Goal: Task Accomplishment & Management: Use online tool/utility

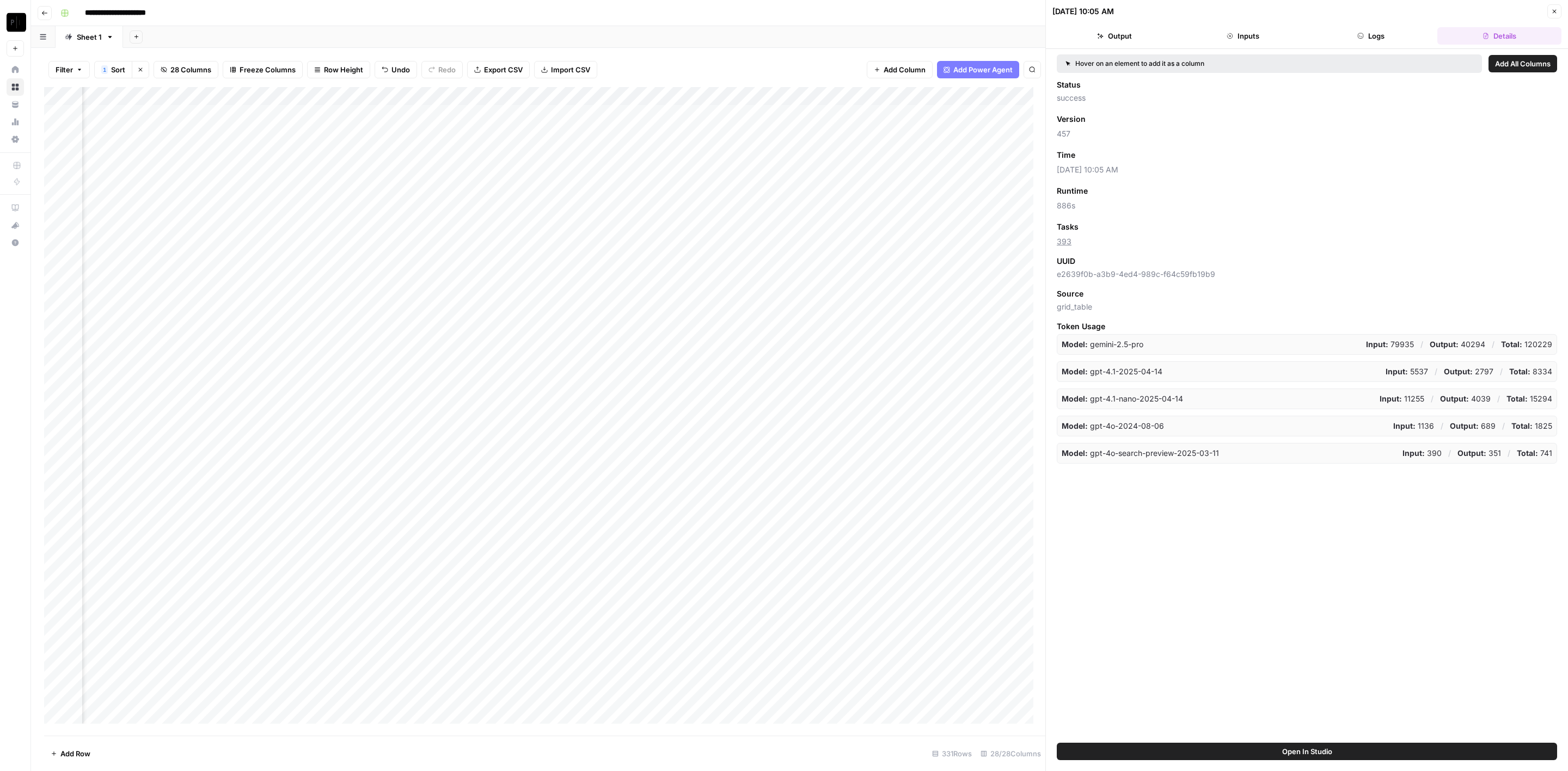
scroll to position [0, 1723]
click at [306, 110] on div "Add Column" at bounding box center [545, 411] width 1002 height 649
click at [311, 133] on div "Add Column" at bounding box center [545, 411] width 1002 height 649
click at [309, 153] on div "Add Column" at bounding box center [545, 411] width 1002 height 649
click at [310, 172] on div "Add Column" at bounding box center [545, 411] width 1002 height 649
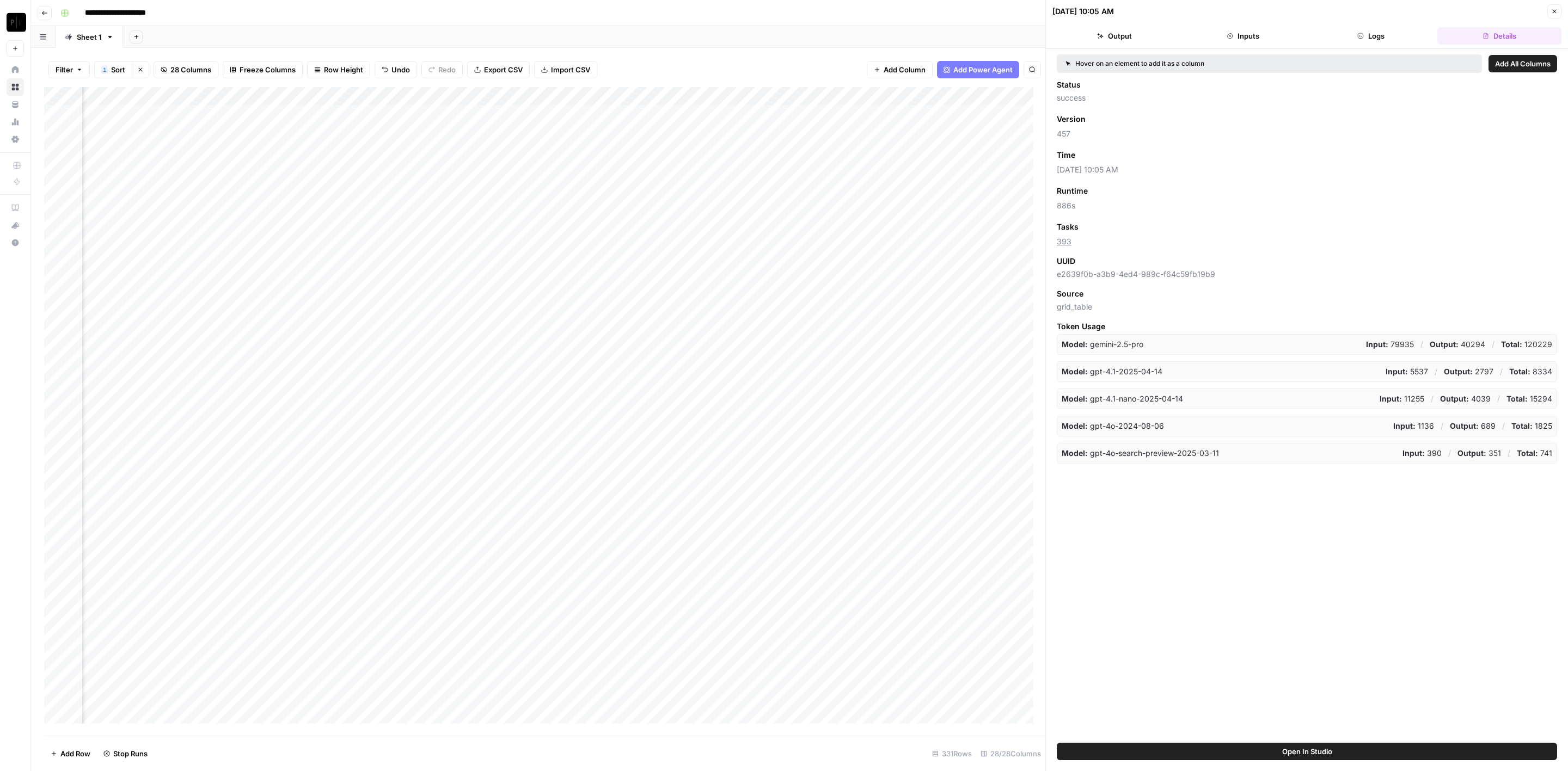
click at [308, 190] on div "Add Column" at bounding box center [545, 411] width 1002 height 649
click at [308, 205] on div "Add Column" at bounding box center [545, 411] width 1002 height 649
click at [308, 222] on div "Add Column" at bounding box center [545, 411] width 1002 height 649
click at [308, 245] on div "Add Column" at bounding box center [545, 411] width 1002 height 649
click at [309, 260] on div "Add Column" at bounding box center [545, 411] width 1002 height 649
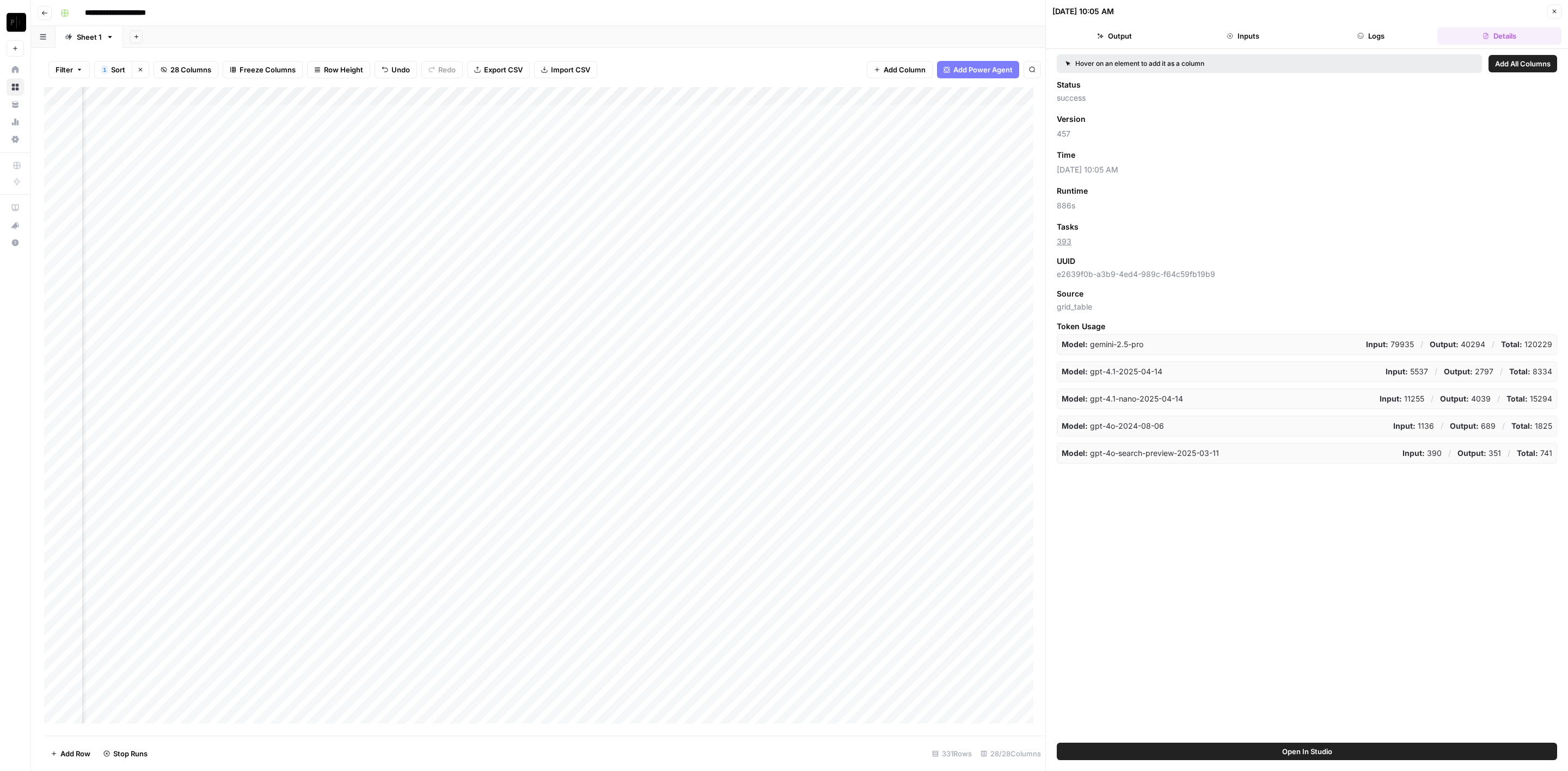
click at [304, 272] on div "Add Column" at bounding box center [545, 411] width 1002 height 649
click at [303, 297] on div "Add Column" at bounding box center [545, 411] width 1002 height 649
click at [306, 317] on div "Add Column" at bounding box center [545, 411] width 1002 height 649
click at [307, 281] on div "Add Column" at bounding box center [545, 411] width 1002 height 649
click at [306, 339] on div "Add Column" at bounding box center [545, 411] width 1002 height 649
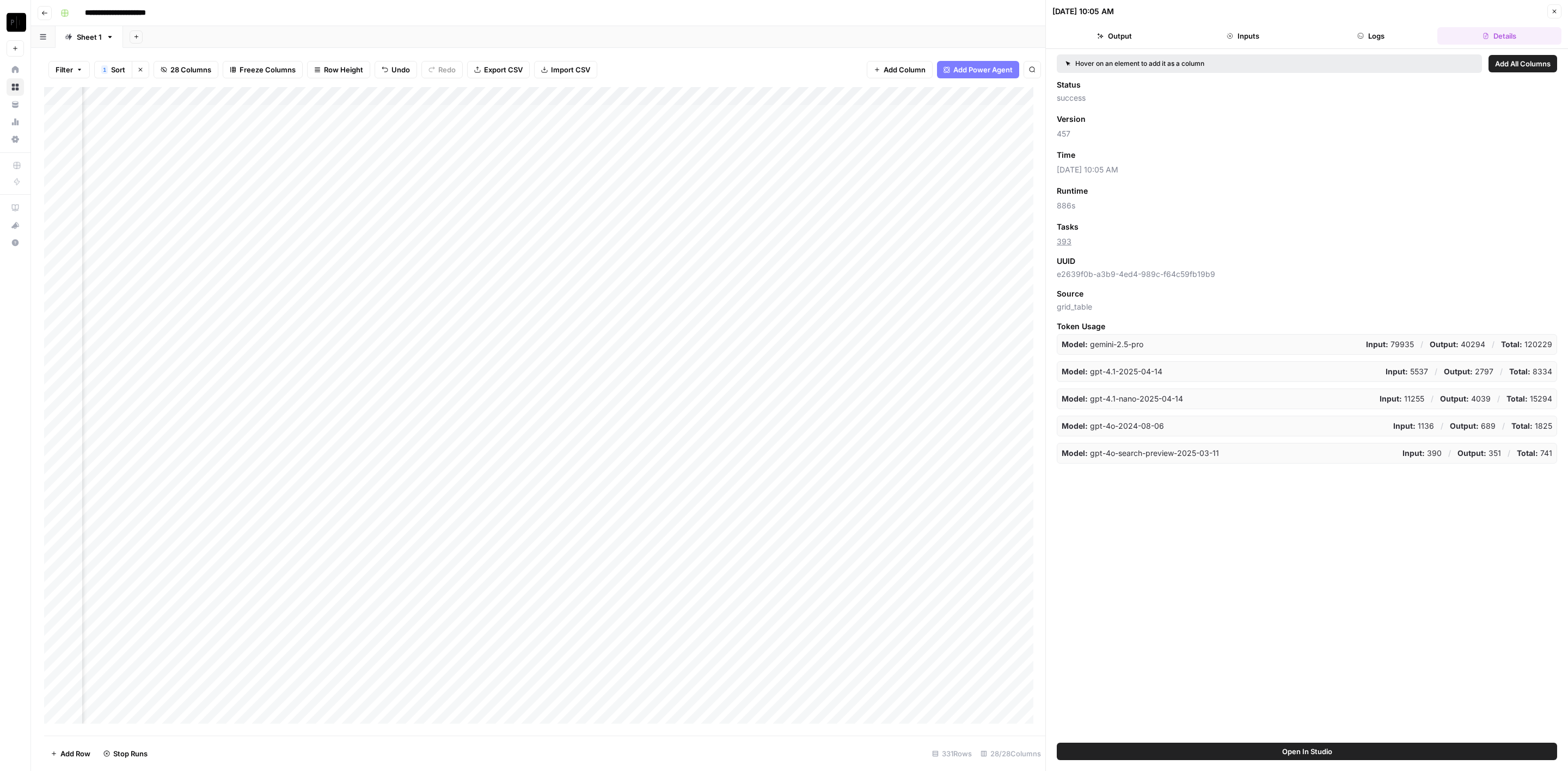
click at [308, 355] on div "Add Column" at bounding box center [545, 411] width 1002 height 649
click at [306, 373] on div "Add Column" at bounding box center [545, 411] width 1002 height 649
click at [307, 389] on div "Add Column" at bounding box center [545, 411] width 1002 height 649
click at [306, 408] on div "Add Column" at bounding box center [545, 411] width 1002 height 649
click at [308, 429] on div "Add Column" at bounding box center [545, 411] width 1002 height 649
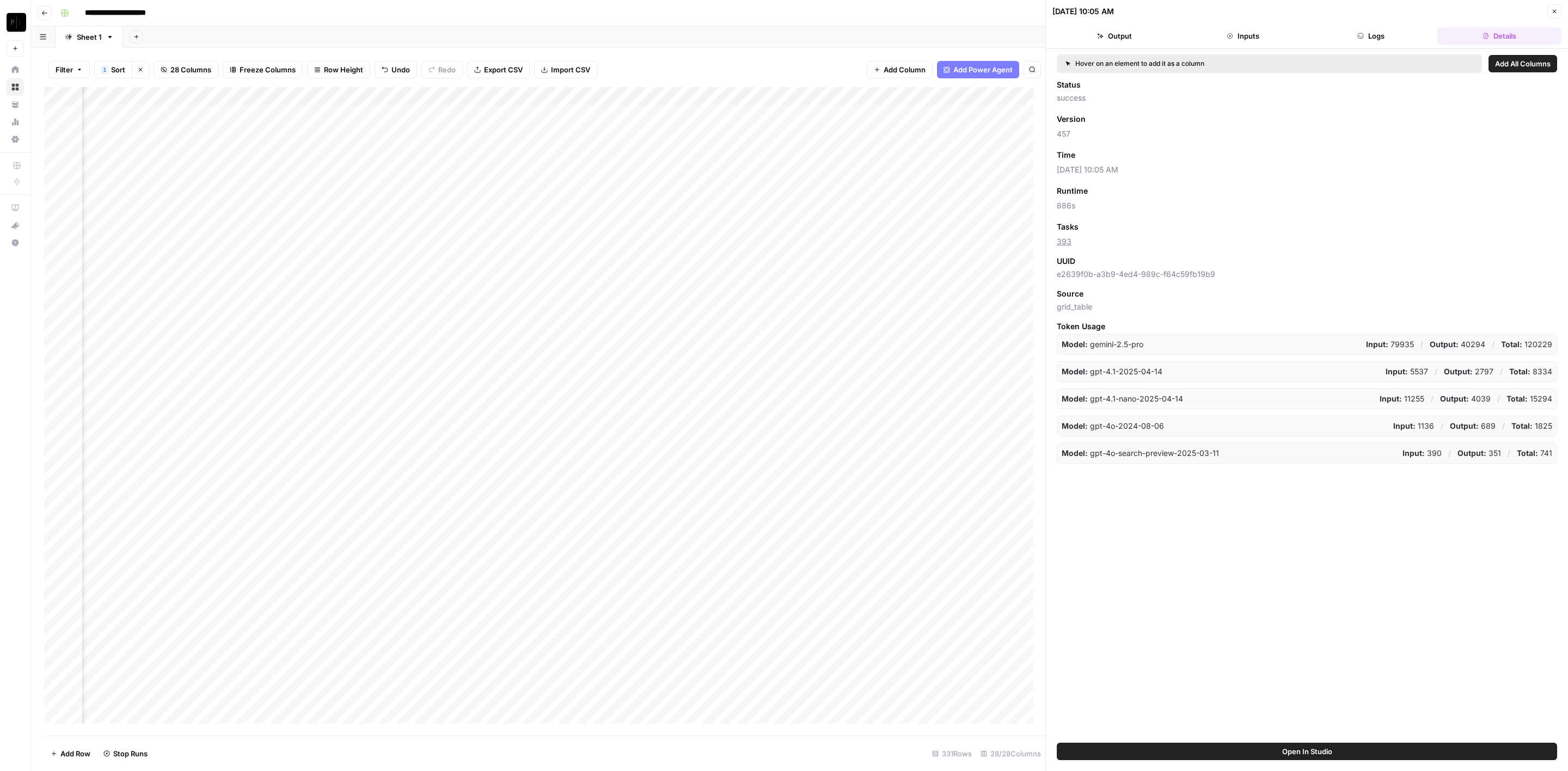
click at [307, 452] on div "Add Column" at bounding box center [545, 411] width 1002 height 649
click at [307, 468] on div "Add Column" at bounding box center [545, 411] width 1002 height 649
click at [305, 483] on div "Add Column" at bounding box center [545, 411] width 1002 height 649
click at [304, 498] on div "Add Column" at bounding box center [545, 411] width 1002 height 649
click at [502, 114] on div "Add Column" at bounding box center [545, 411] width 1002 height 649
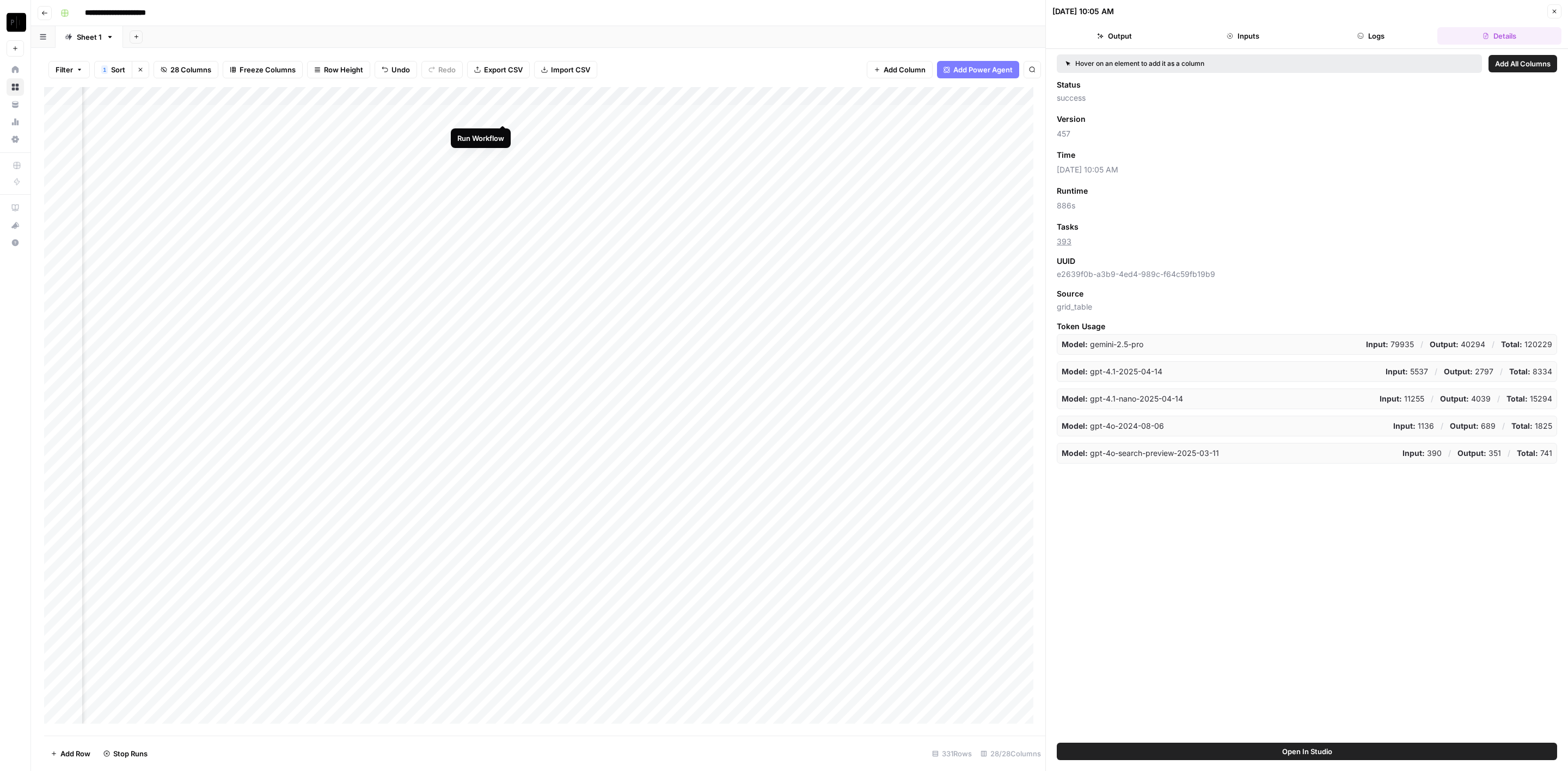
click at [503, 133] on div "Add Column" at bounding box center [545, 411] width 1002 height 649
click at [502, 153] on div "Add Column" at bounding box center [545, 411] width 1002 height 649
click at [504, 171] on div "Add Column" at bounding box center [545, 411] width 1002 height 649
click at [503, 195] on div "Add Column" at bounding box center [545, 411] width 1002 height 649
click at [503, 115] on div "Add Column" at bounding box center [545, 411] width 1002 height 649
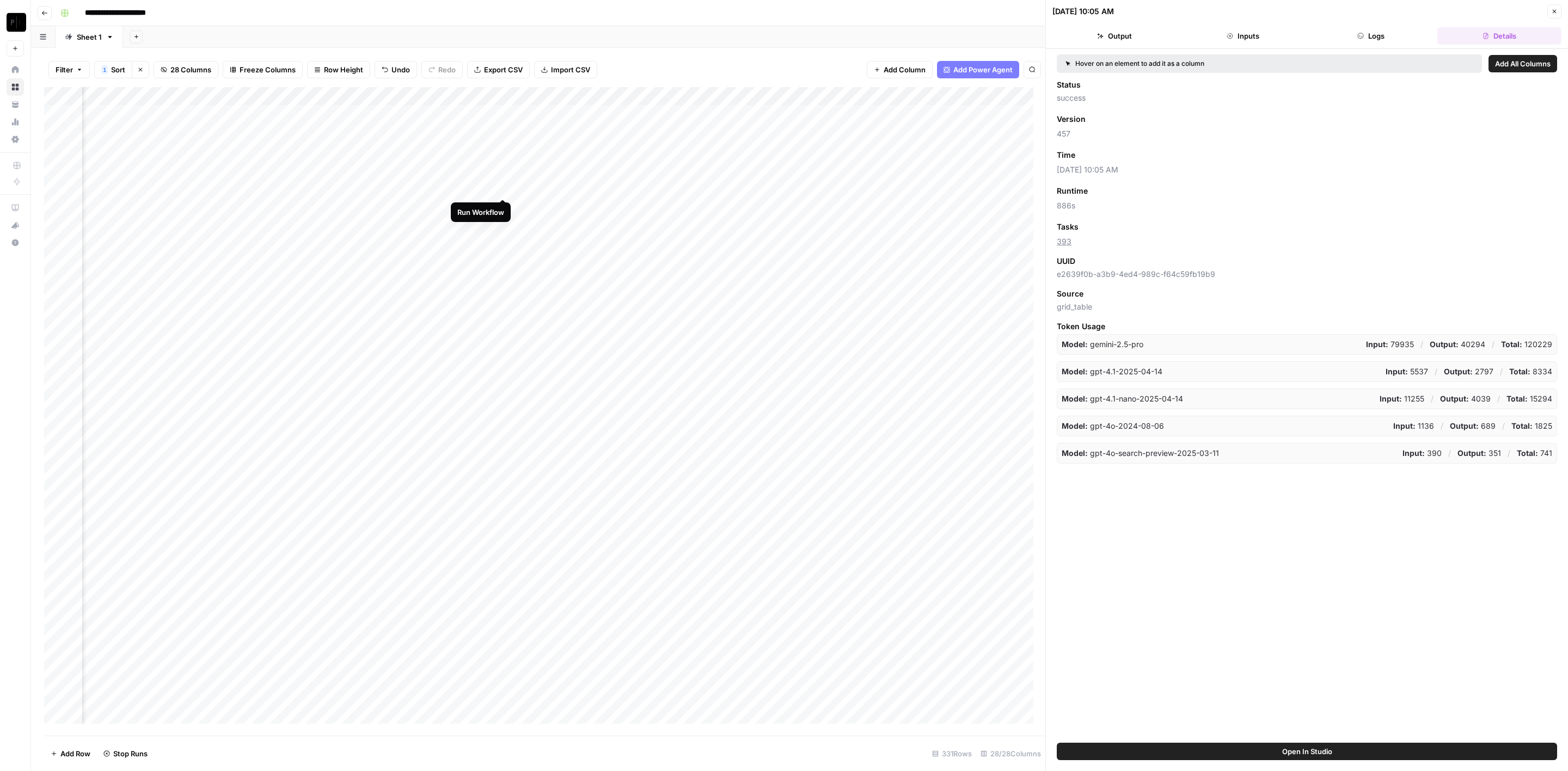
click at [502, 188] on div "Add Column" at bounding box center [545, 411] width 1002 height 649
click at [503, 207] on div "Add Column" at bounding box center [545, 411] width 1002 height 649
click at [504, 229] on div "Add Column" at bounding box center [545, 411] width 1002 height 649
click at [505, 244] on div "Add Column" at bounding box center [545, 411] width 1002 height 649
click at [505, 263] on div "Add Column" at bounding box center [545, 411] width 1002 height 649
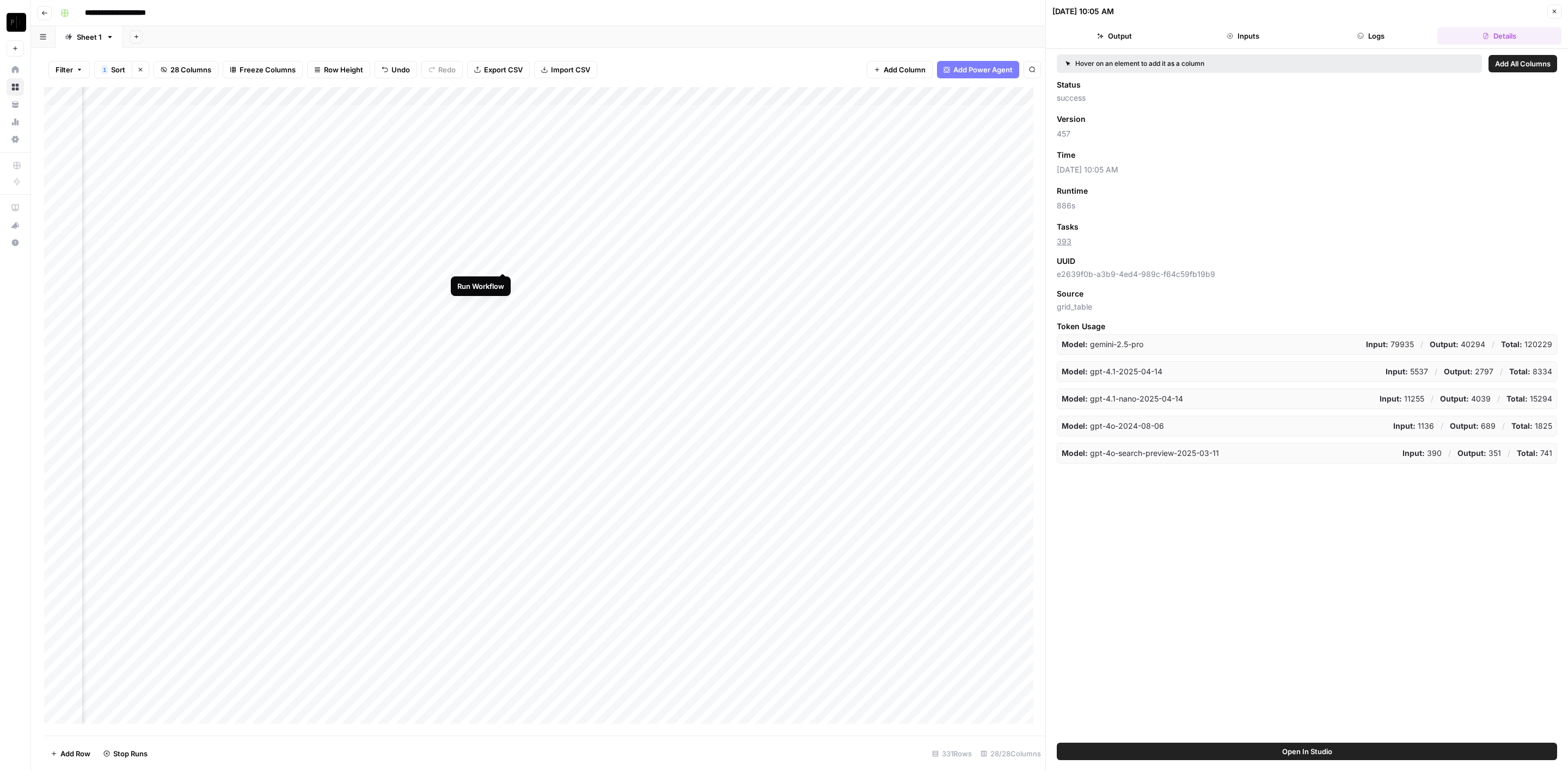
click at [504, 278] on div "Add Column" at bounding box center [545, 411] width 1002 height 649
click at [504, 295] on div "Add Column" at bounding box center [545, 411] width 1002 height 649
click at [503, 317] on div "Add Column" at bounding box center [545, 411] width 1002 height 649
click at [506, 339] on div "Add Column" at bounding box center [545, 411] width 1002 height 649
click at [505, 357] on div "Add Column" at bounding box center [545, 411] width 1002 height 649
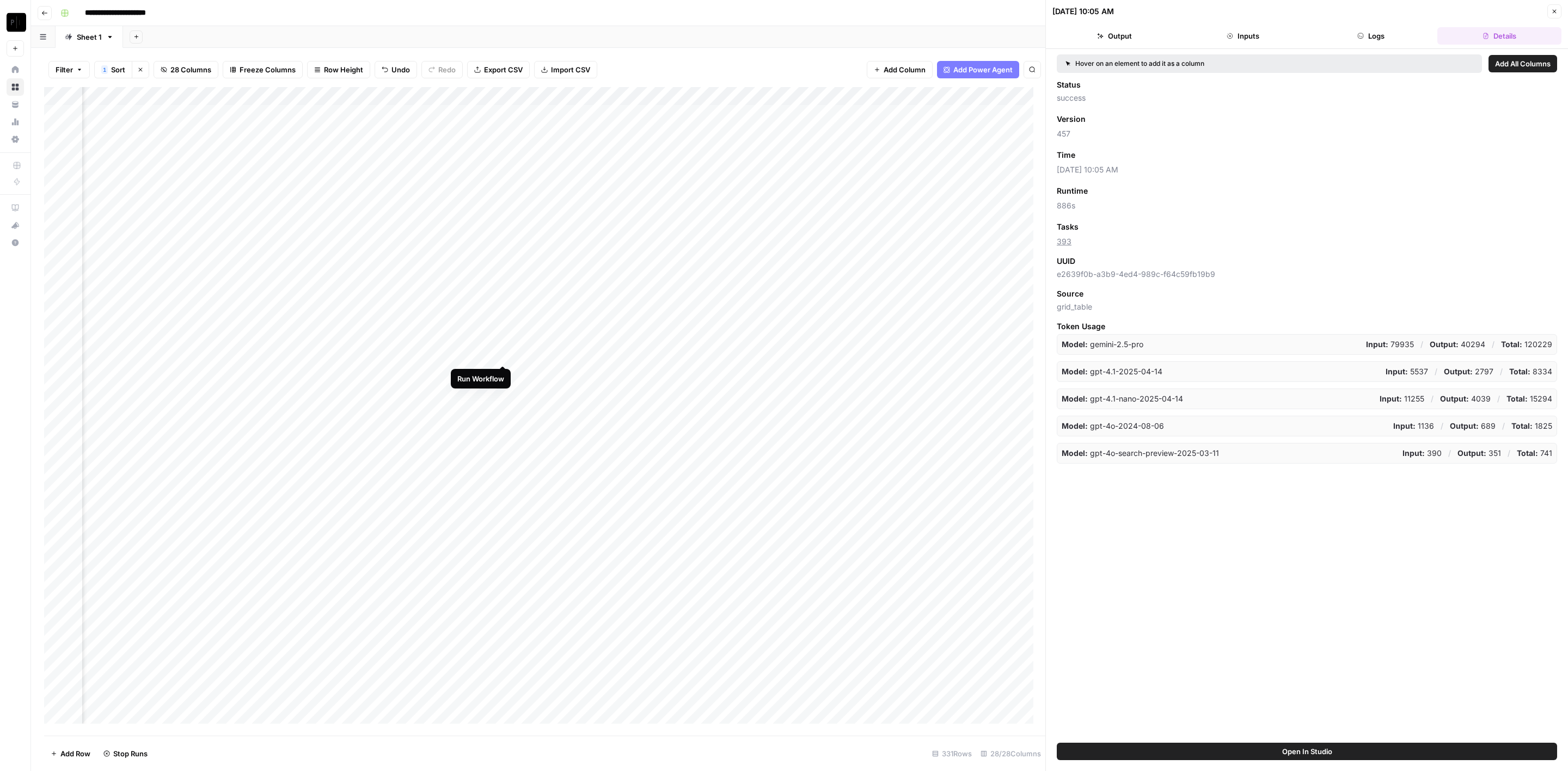
click at [502, 379] on div "Add Column" at bounding box center [545, 411] width 1002 height 649
click at [502, 391] on div "Add Column" at bounding box center [545, 411] width 1002 height 649
click at [502, 408] on div "Add Column" at bounding box center [545, 411] width 1002 height 649
click at [503, 373] on div "Add Column" at bounding box center [545, 411] width 1002 height 649
click at [499, 431] on div "Add Column" at bounding box center [545, 411] width 1002 height 649
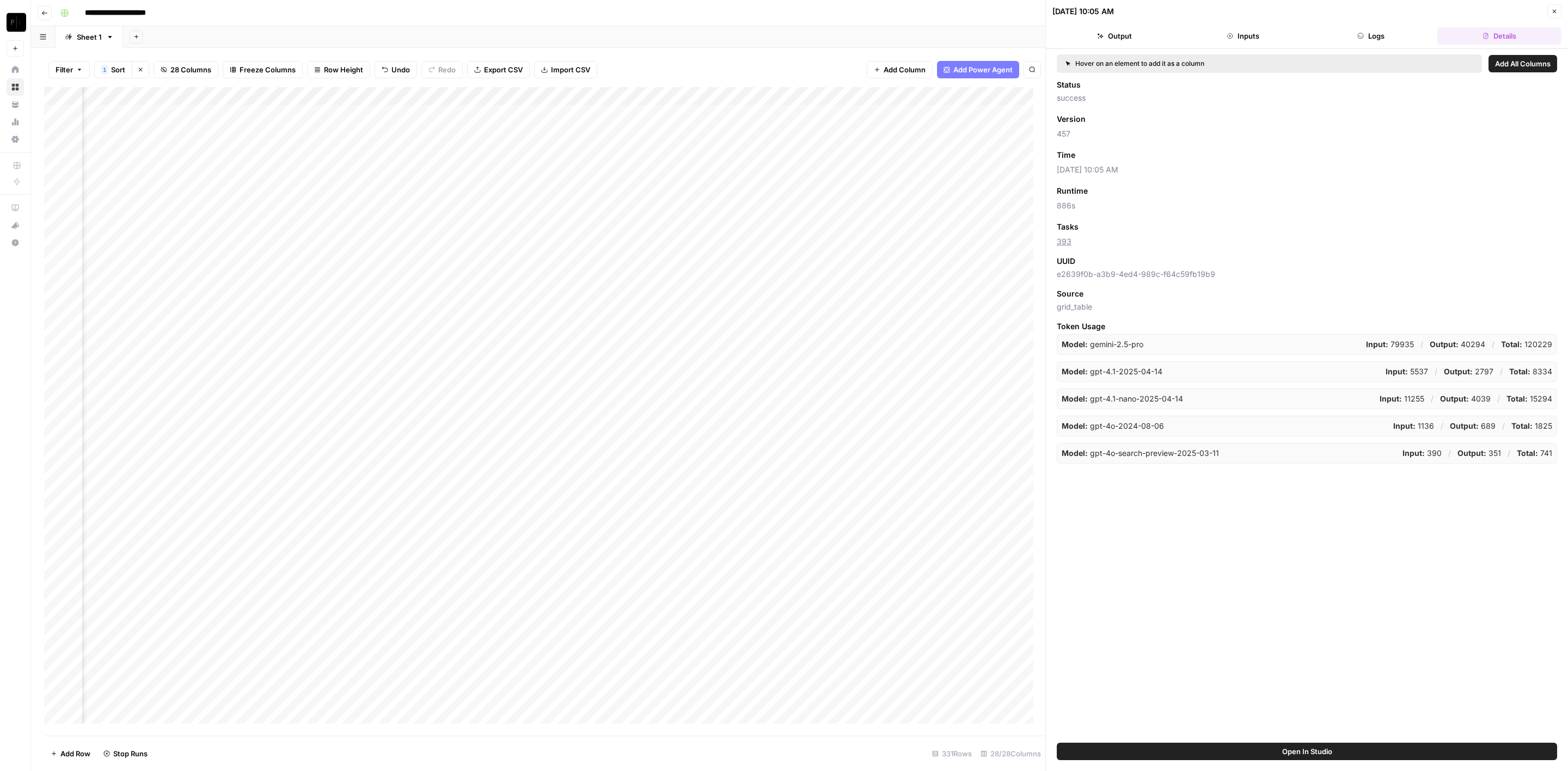
click at [500, 444] on div "Add Column" at bounding box center [545, 411] width 1002 height 649
click at [498, 462] on div "Add Column" at bounding box center [545, 411] width 1002 height 649
click at [503, 484] on div "Add Column" at bounding box center [545, 411] width 1002 height 649
click at [506, 503] on div "Add Column" at bounding box center [545, 411] width 1002 height 649
click at [723, 111] on div "Add Column" at bounding box center [545, 411] width 1002 height 649
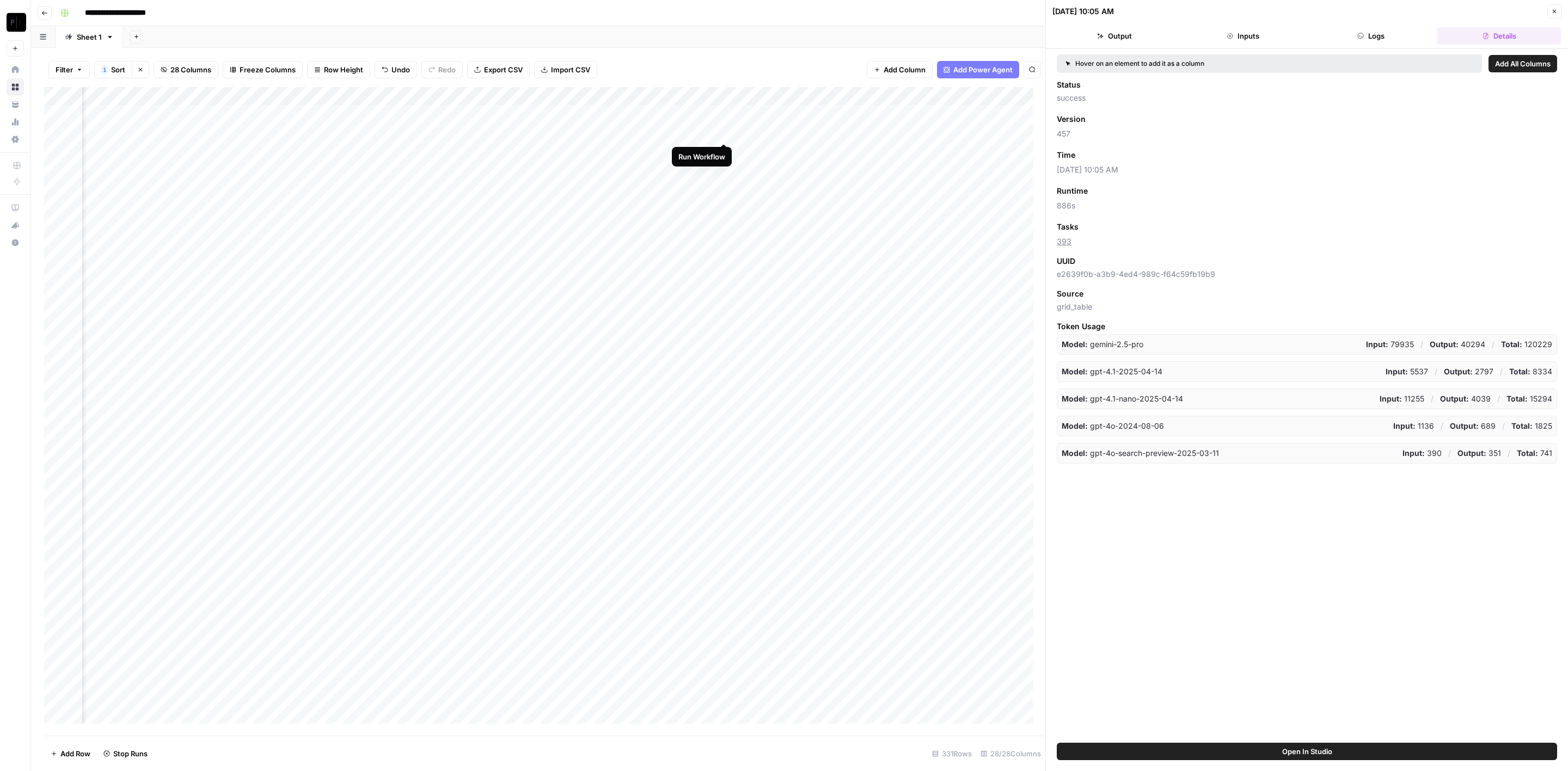
click at [724, 131] on div "Add Column" at bounding box center [545, 411] width 1002 height 649
click at [724, 154] on div "Add Column" at bounding box center [545, 411] width 1002 height 649
click at [724, 171] on div "Add Column" at bounding box center [545, 411] width 1002 height 649
click at [726, 185] on div "Add Column" at bounding box center [545, 411] width 1002 height 649
click at [727, 210] on div "Add Column" at bounding box center [545, 411] width 1002 height 649
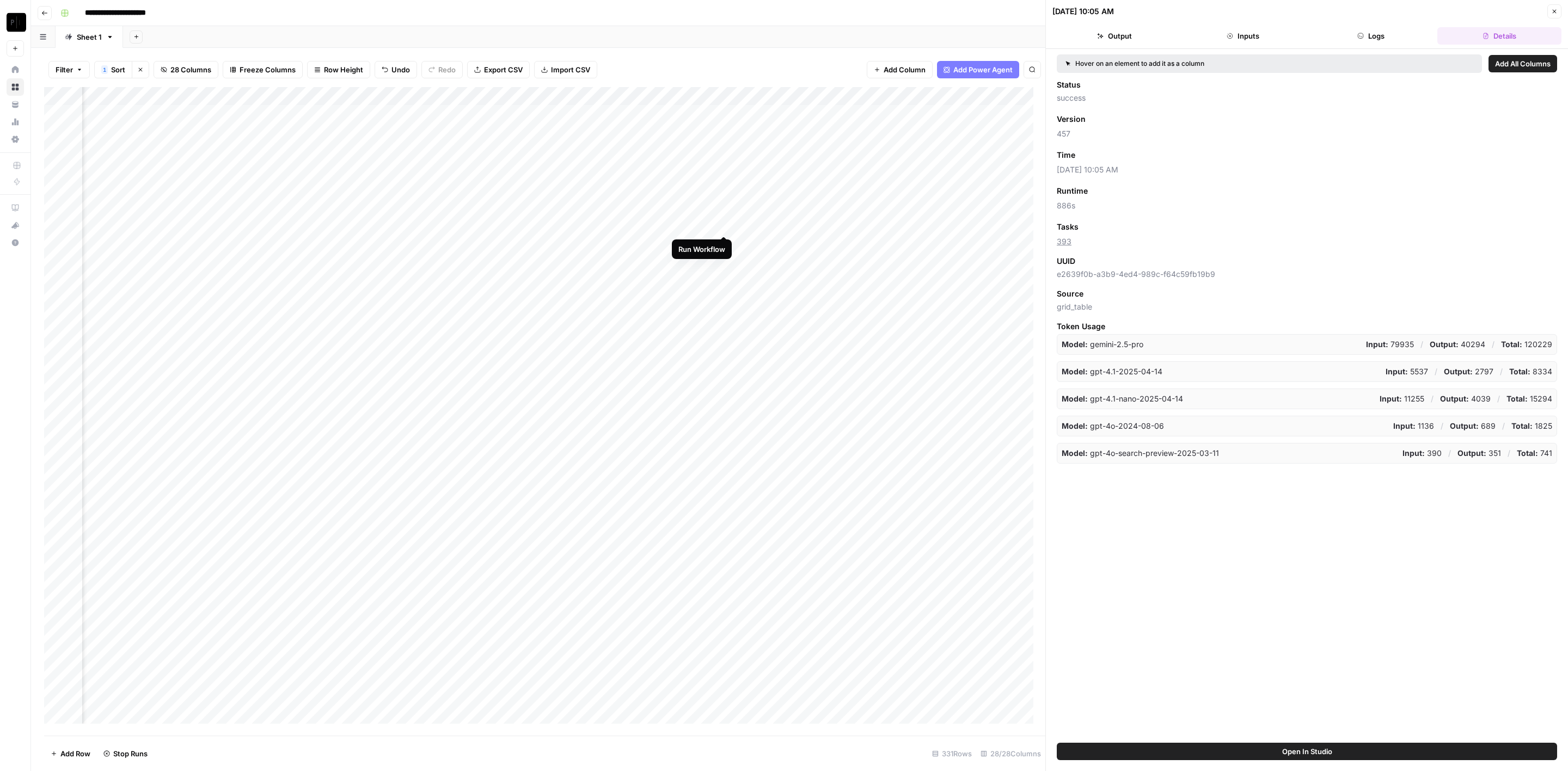
click at [722, 221] on div "Add Column" at bounding box center [545, 411] width 1002 height 649
click at [724, 243] on div "Add Column" at bounding box center [545, 411] width 1002 height 649
click at [726, 267] on div "Add Column" at bounding box center [545, 411] width 1002 height 649
click at [725, 279] on div "Add Column" at bounding box center [545, 411] width 1002 height 649
click at [725, 257] on div "Add Column" at bounding box center [545, 411] width 1002 height 649
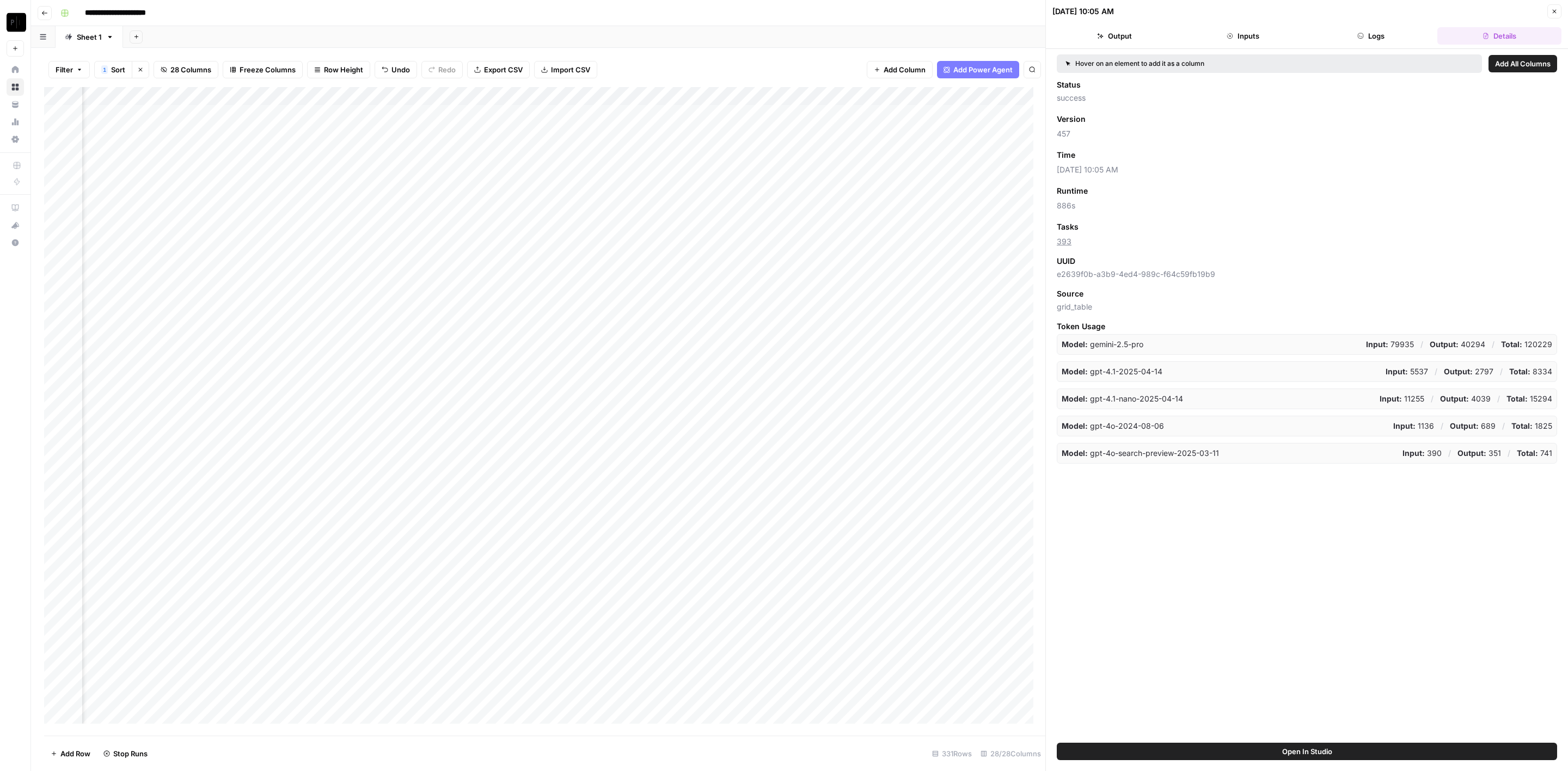
click at [725, 298] on div "Add Column" at bounding box center [545, 411] width 1002 height 649
click at [725, 325] on div "Add Column" at bounding box center [545, 411] width 1002 height 649
click at [724, 320] on div "Add Column" at bounding box center [545, 411] width 1002 height 649
click at [724, 331] on div "Add Column" at bounding box center [545, 411] width 1002 height 649
click at [722, 350] on div "Add Column" at bounding box center [545, 411] width 1002 height 649
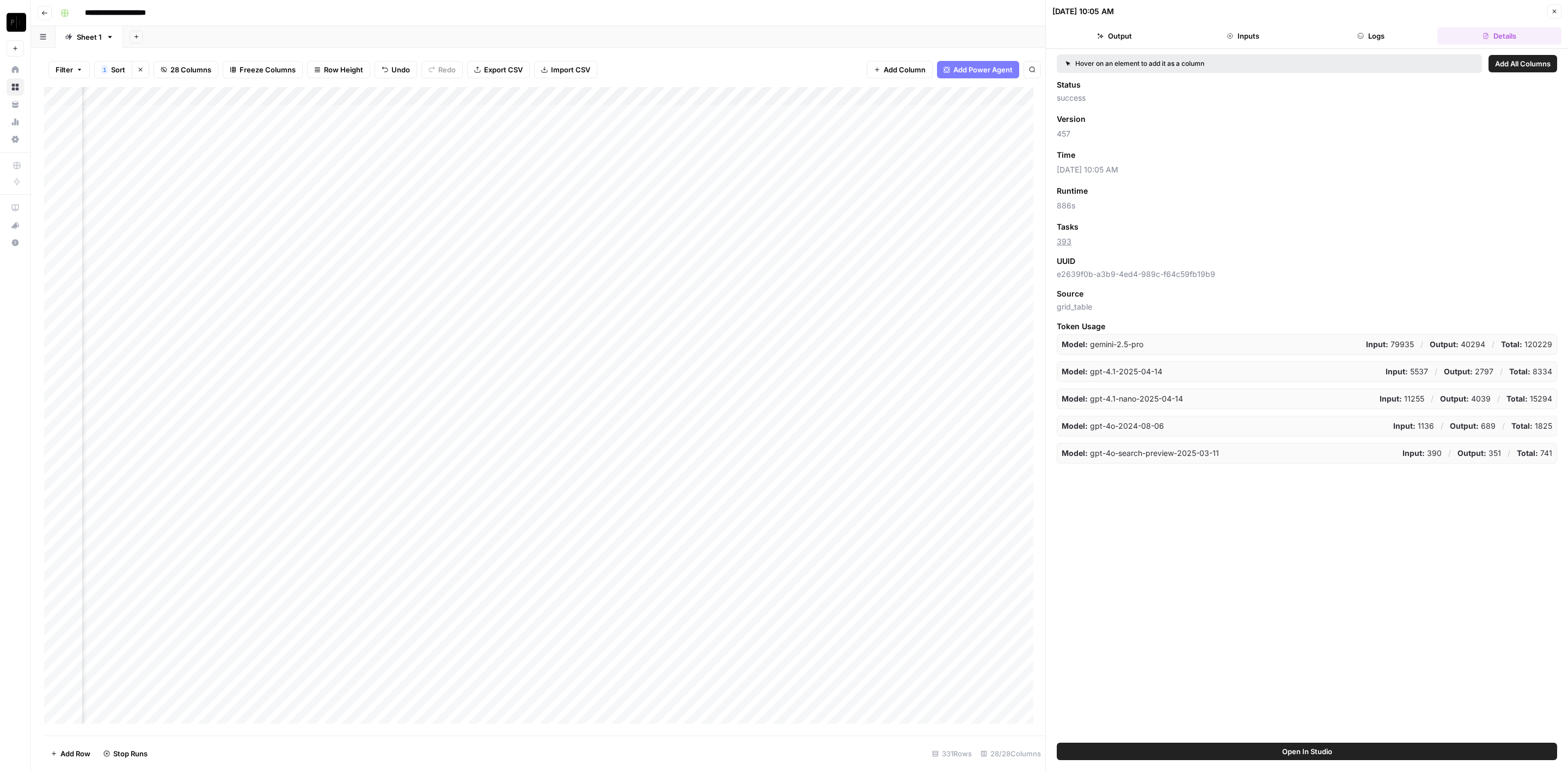
click at [724, 372] on div "Add Column" at bounding box center [545, 411] width 1002 height 649
click at [726, 388] on div "Add Column" at bounding box center [545, 411] width 1002 height 649
click at [725, 407] on div "Add Column" at bounding box center [545, 411] width 1002 height 649
click at [720, 424] on div "Add Column" at bounding box center [545, 411] width 1002 height 649
click at [724, 443] on div "Add Column" at bounding box center [545, 411] width 1002 height 649
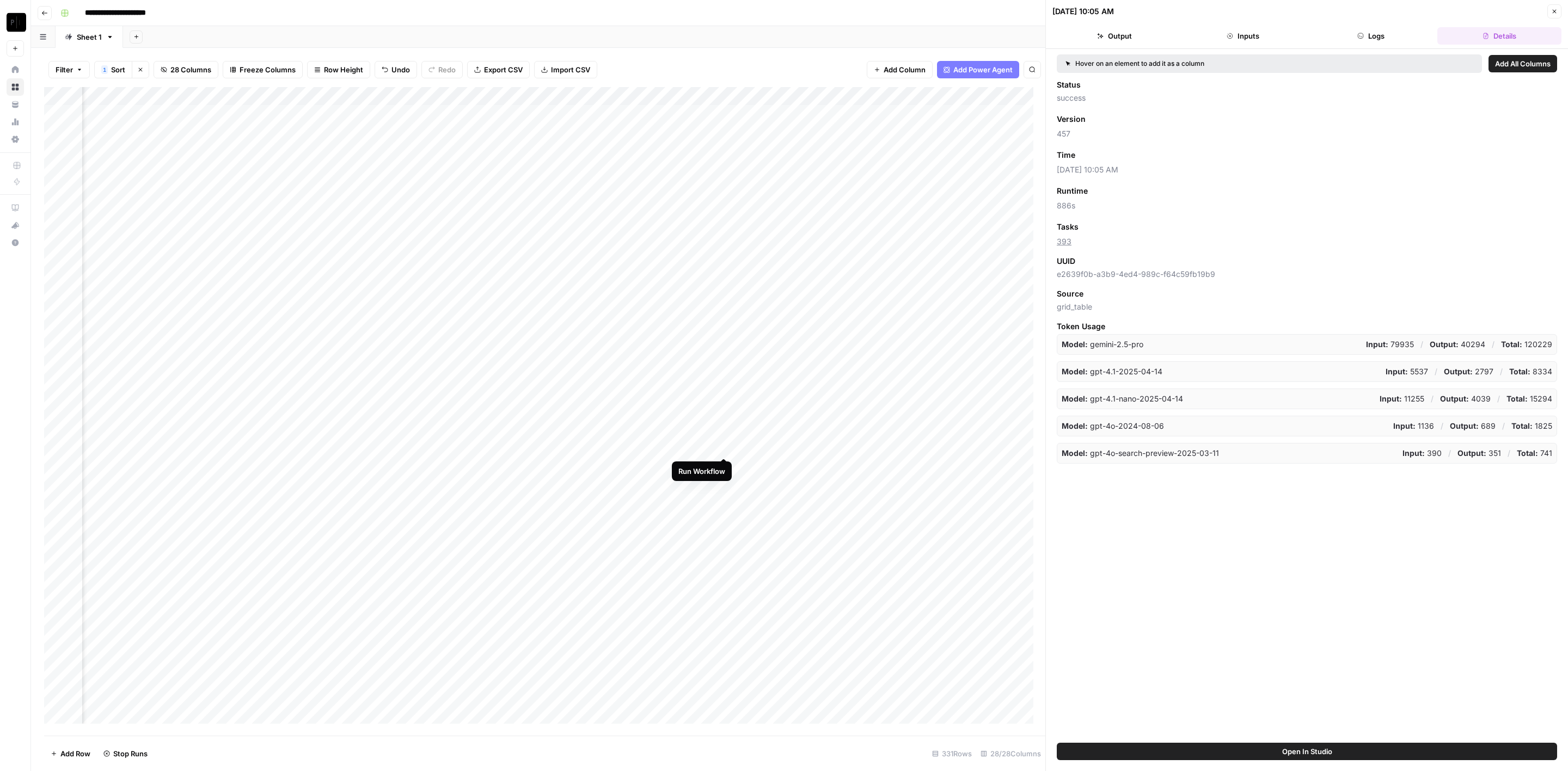
click at [724, 467] on div "Add Column" at bounding box center [545, 411] width 1002 height 649
click at [724, 484] on div "Add Column" at bounding box center [545, 411] width 1002 height 649
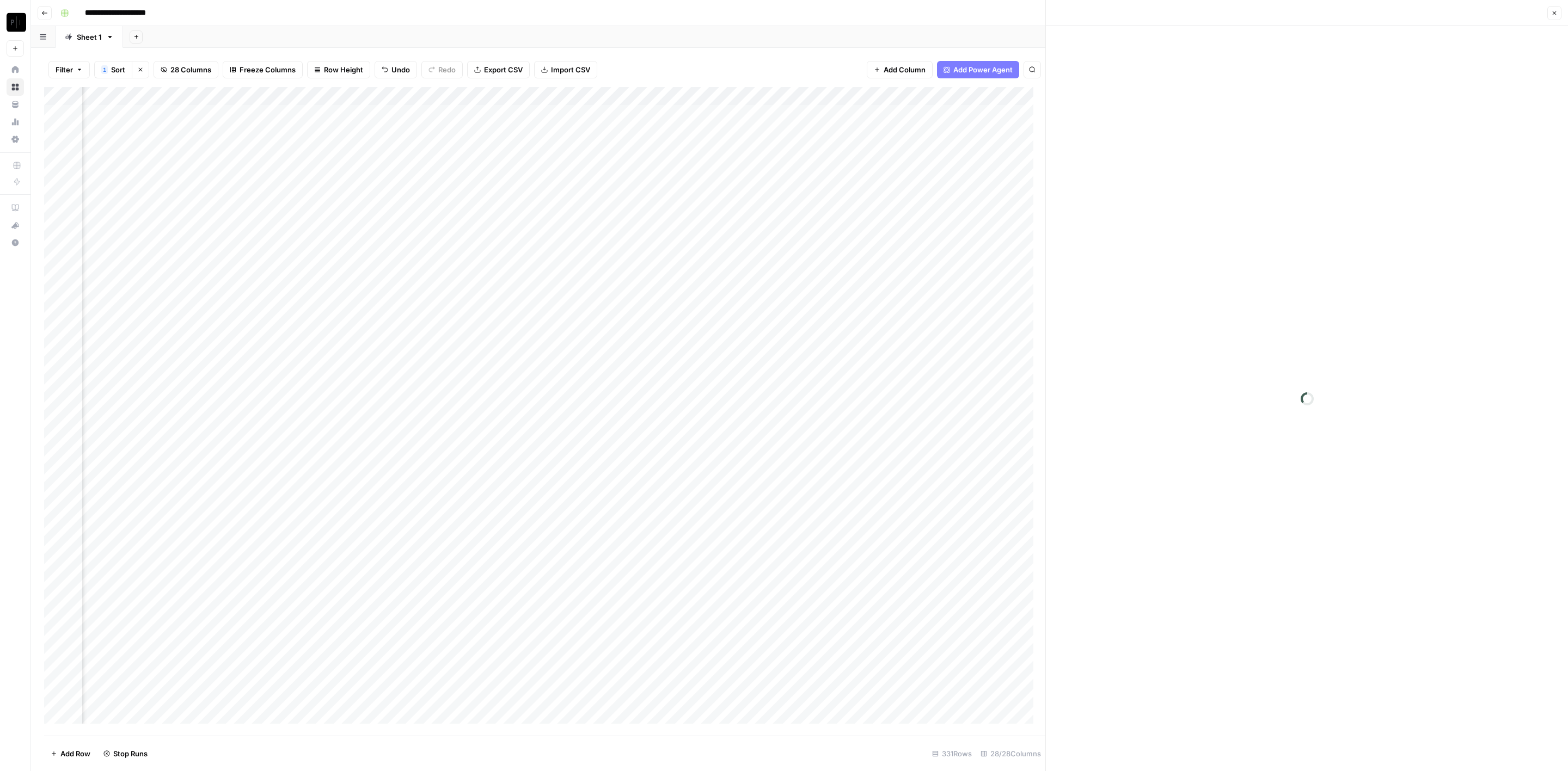
click at [724, 500] on div "Add Column" at bounding box center [545, 411] width 1002 height 649
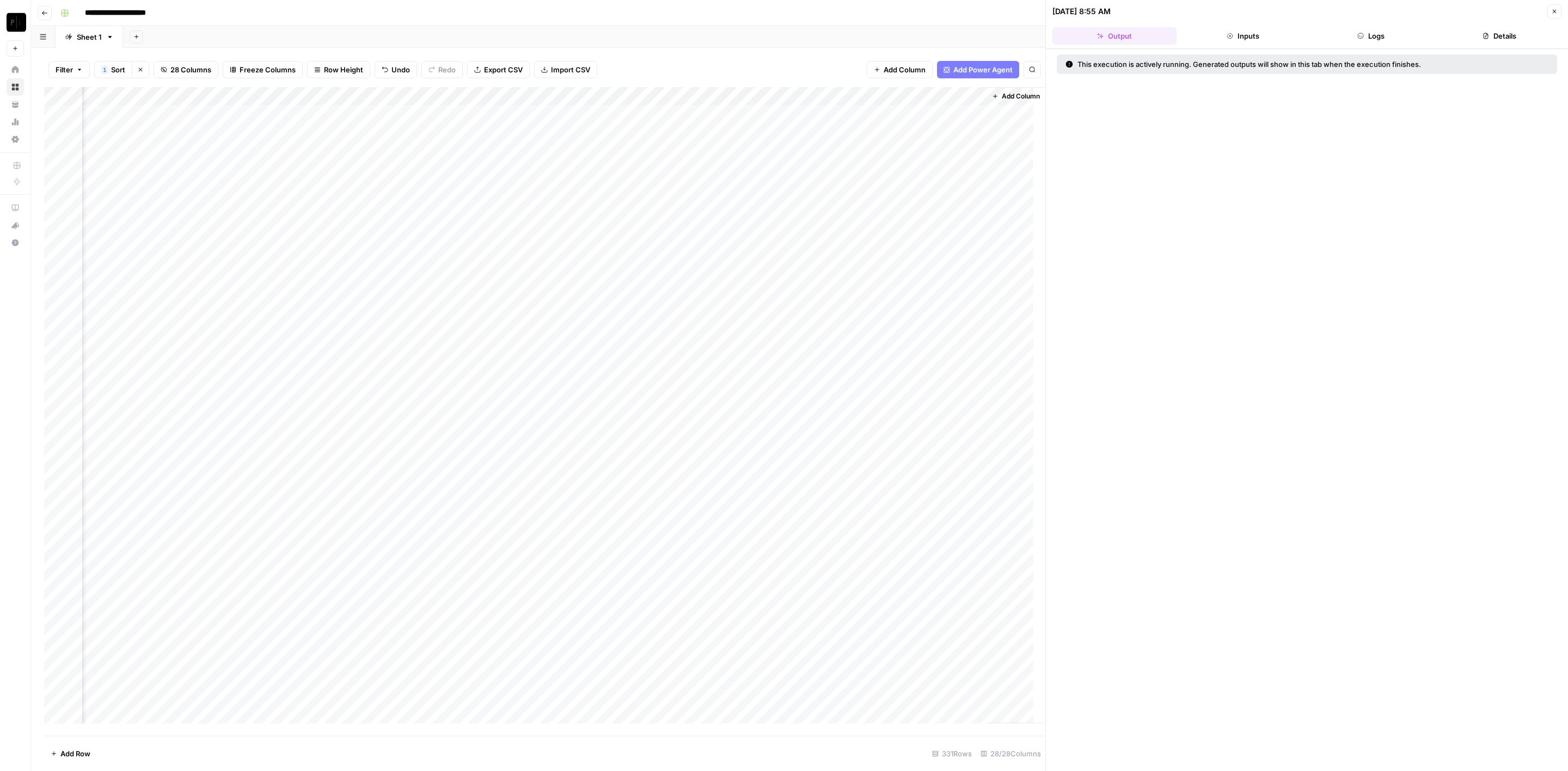
scroll to position [0, 2216]
click at [439, 316] on div "Add Column" at bounding box center [545, 411] width 1002 height 649
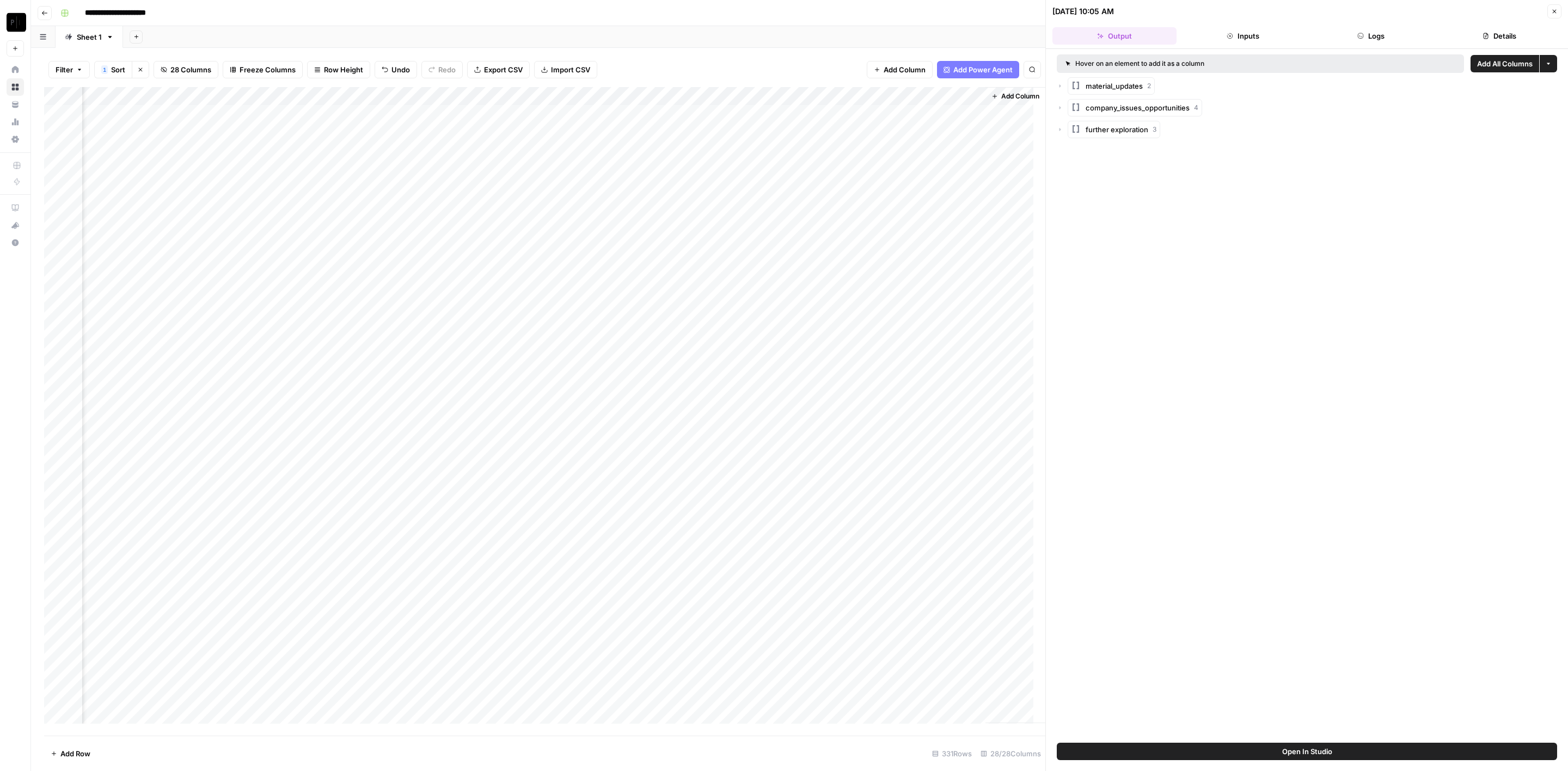
click at [1340, 26] on header "[DATE] 10:05 AM Close Output Inputs Logs Details" at bounding box center [1306, 24] width 522 height 49
click at [1354, 28] on button "Logs" at bounding box center [1371, 36] width 124 height 17
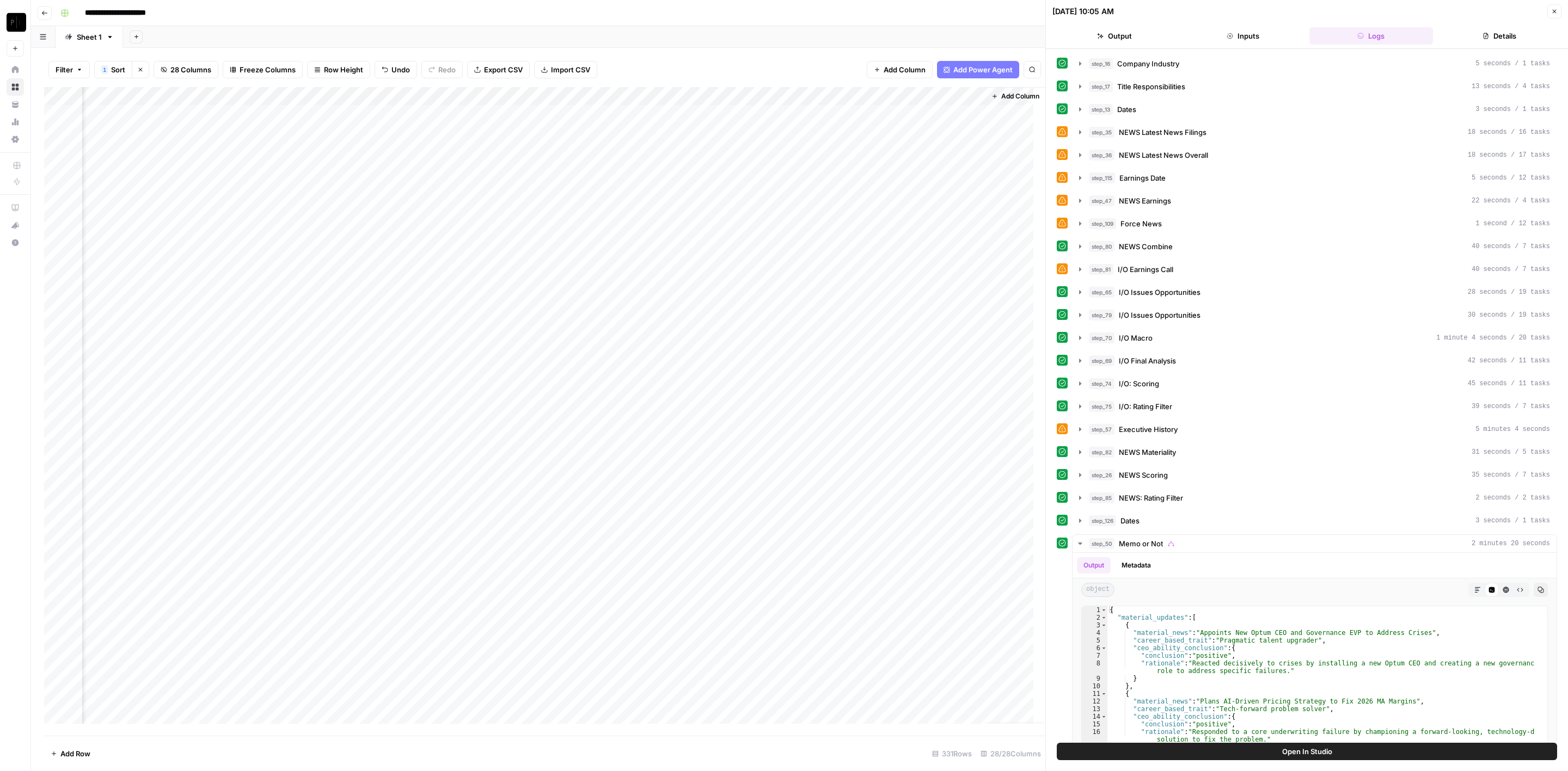
scroll to position [199, 0]
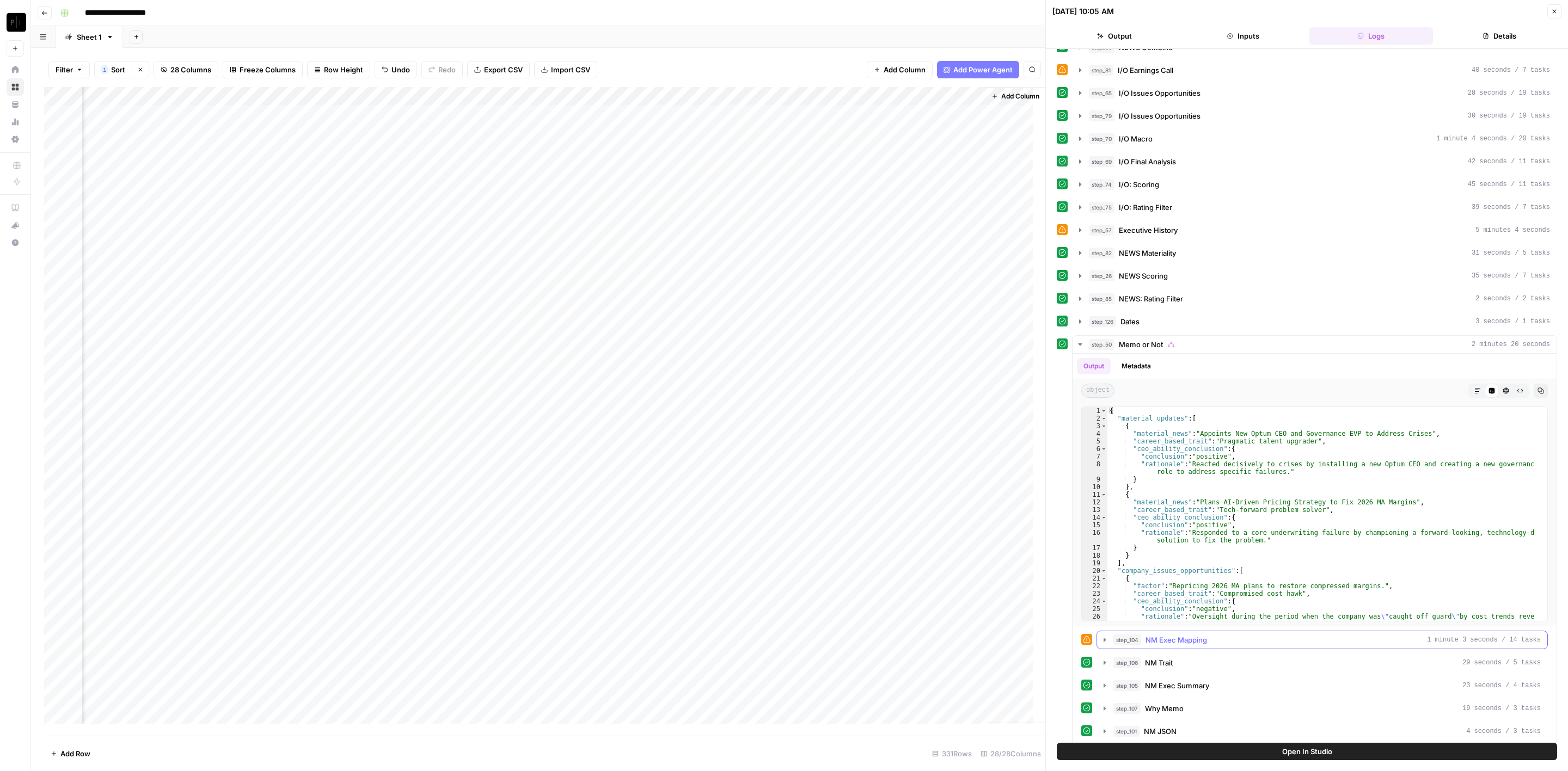
click at [1197, 637] on span "NM Exec Mapping" at bounding box center [1176, 640] width 62 height 10
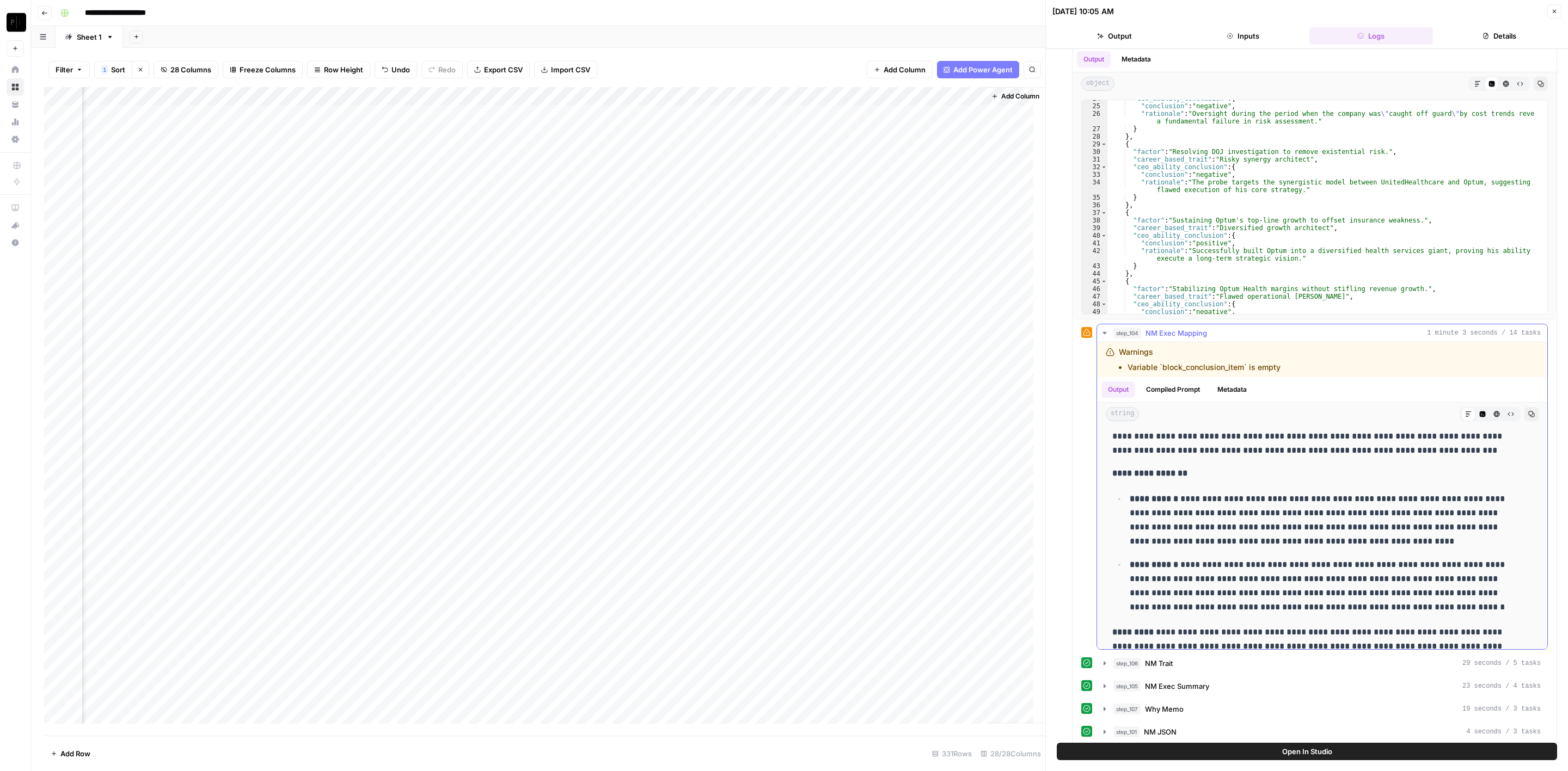
scroll to position [3499, 0]
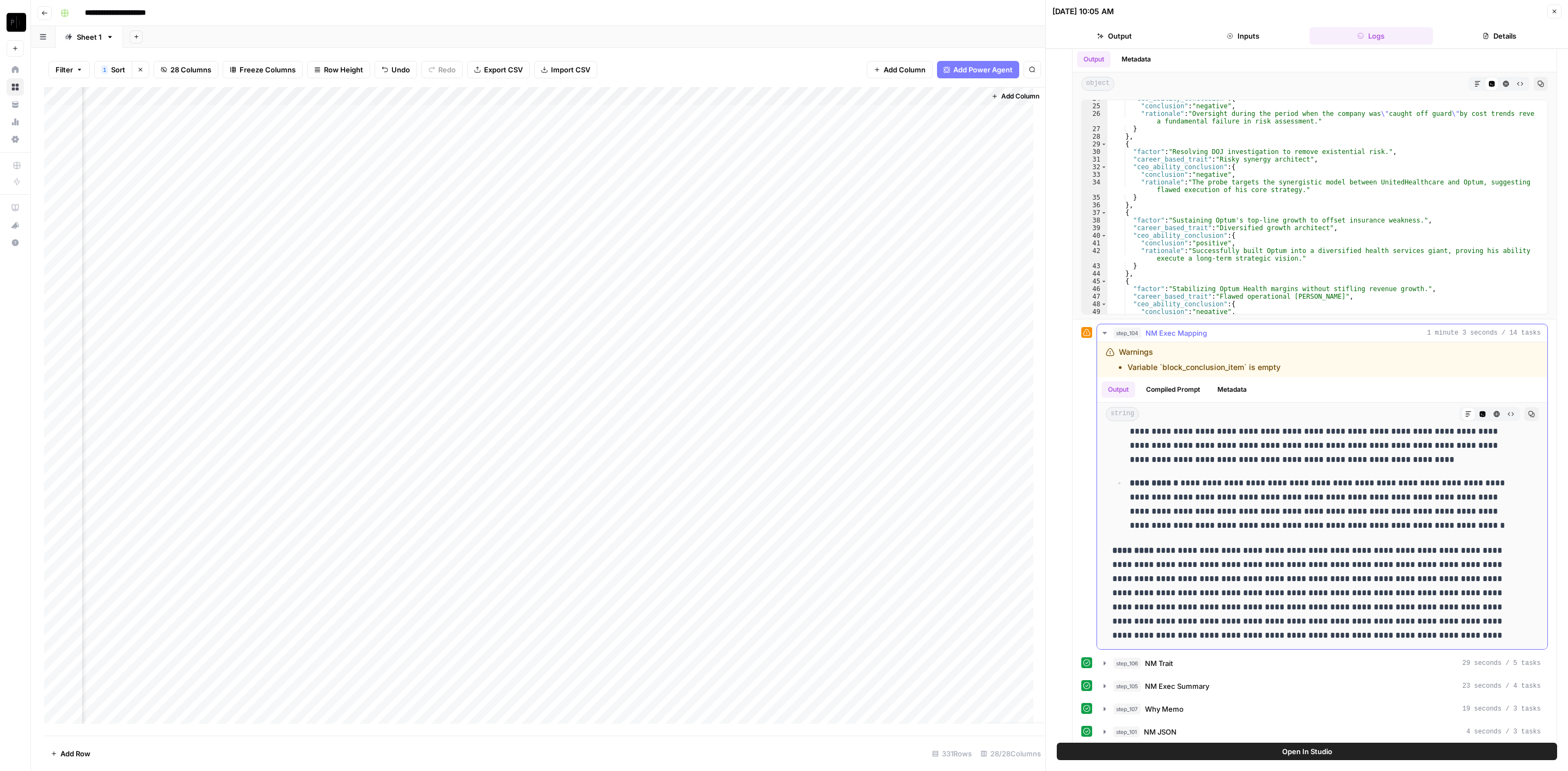
click at [1195, 327] on span "NM Exec Mapping" at bounding box center [1176, 332] width 62 height 10
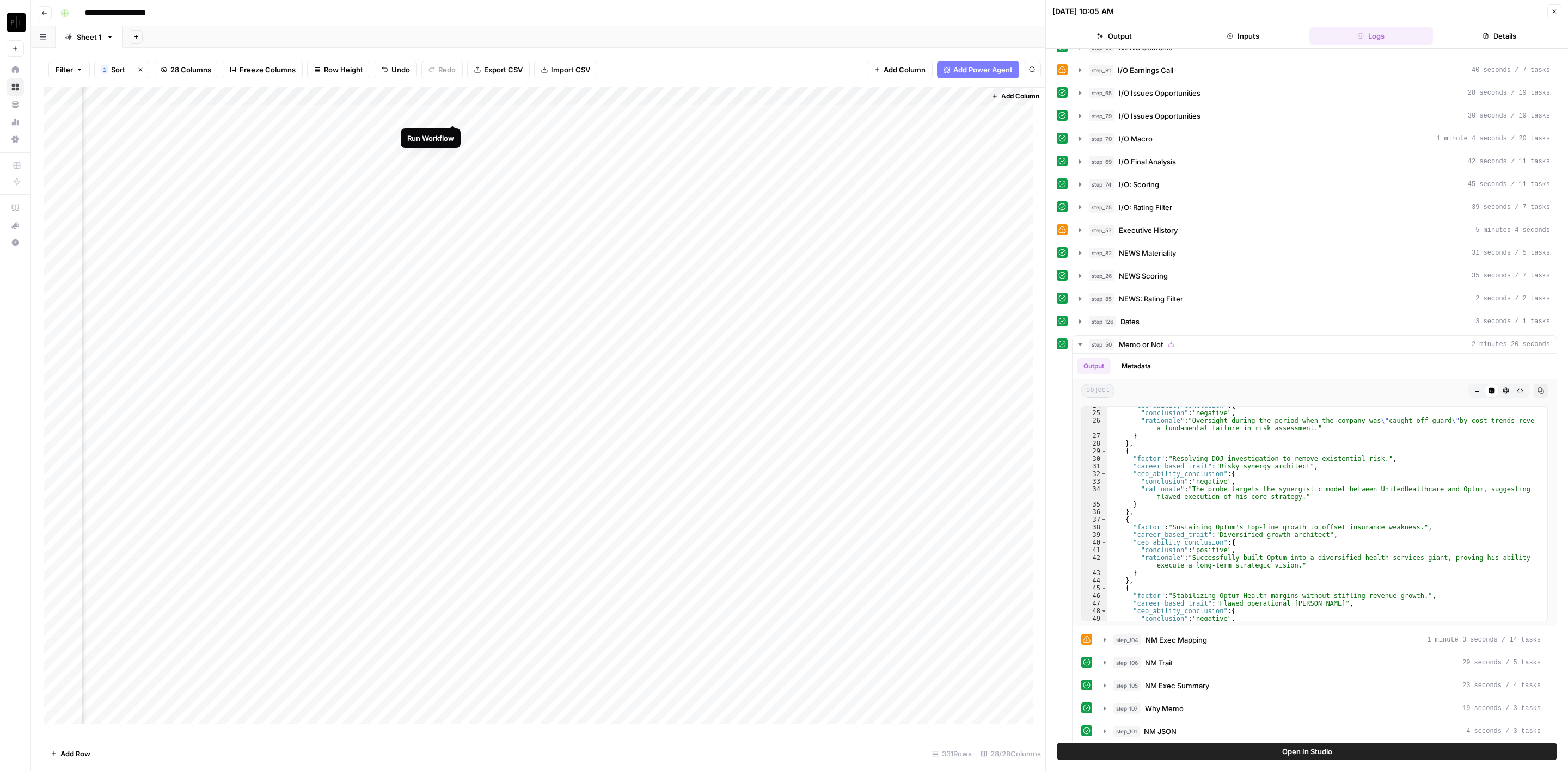
click at [453, 112] on div "Add Column" at bounding box center [545, 411] width 1002 height 649
click at [455, 131] on div "Add Column" at bounding box center [545, 411] width 1002 height 649
click at [453, 152] on div "Add Column" at bounding box center [545, 411] width 1002 height 649
click at [452, 169] on div "Add Column" at bounding box center [545, 411] width 1002 height 649
click at [455, 188] on div "Add Column" at bounding box center [545, 411] width 1002 height 649
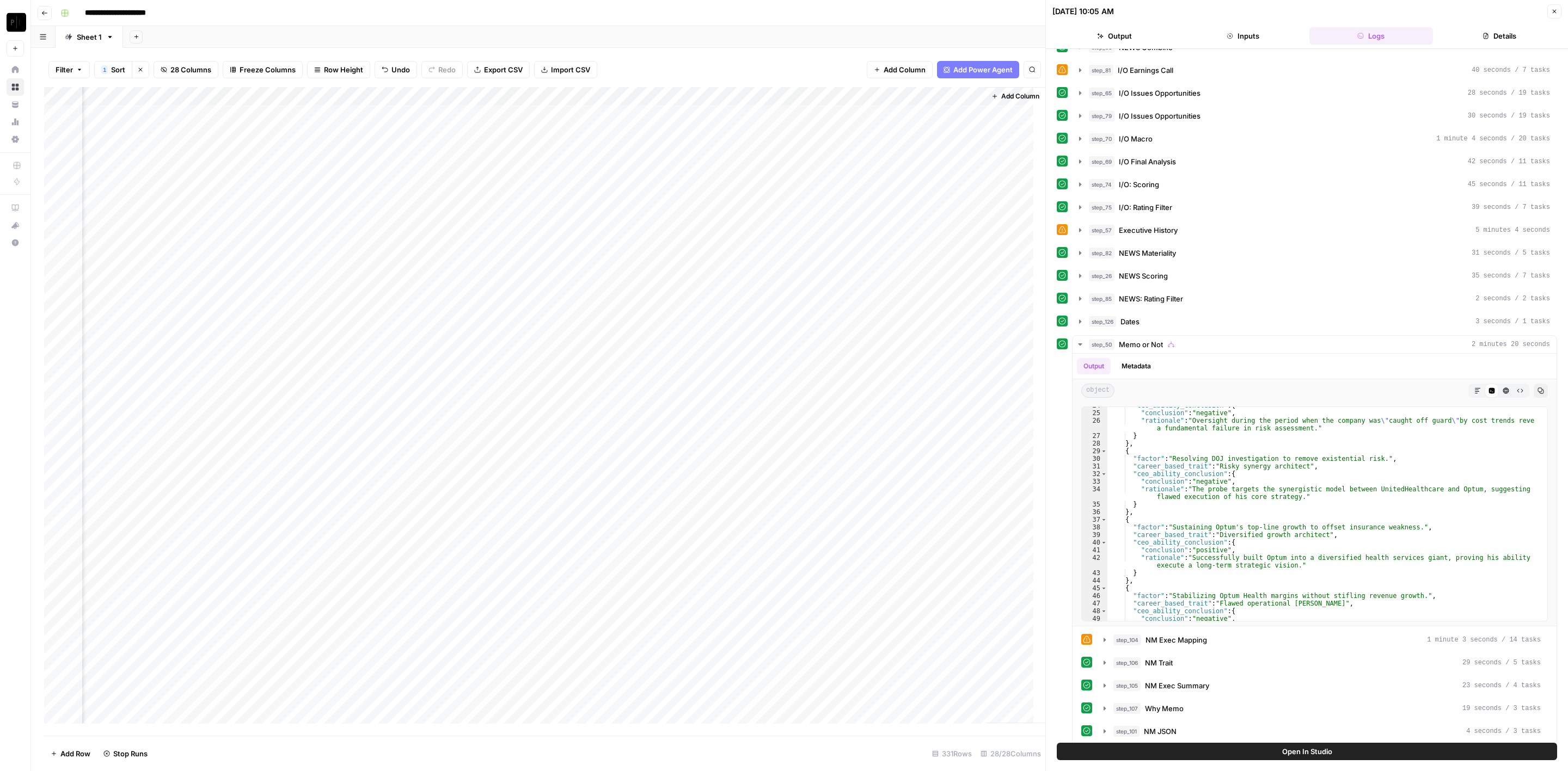
click at [453, 206] on div "Add Column" at bounding box center [545, 411] width 1002 height 649
click at [454, 228] on div "Add Column" at bounding box center [545, 411] width 1002 height 649
drag, startPoint x: 454, startPoint y: 246, endPoint x: 456, endPoint y: 264, distance: 18.1
click at [455, 246] on div "Add Column" at bounding box center [545, 411] width 1002 height 649
click at [451, 260] on div "Add Column" at bounding box center [545, 411] width 1002 height 649
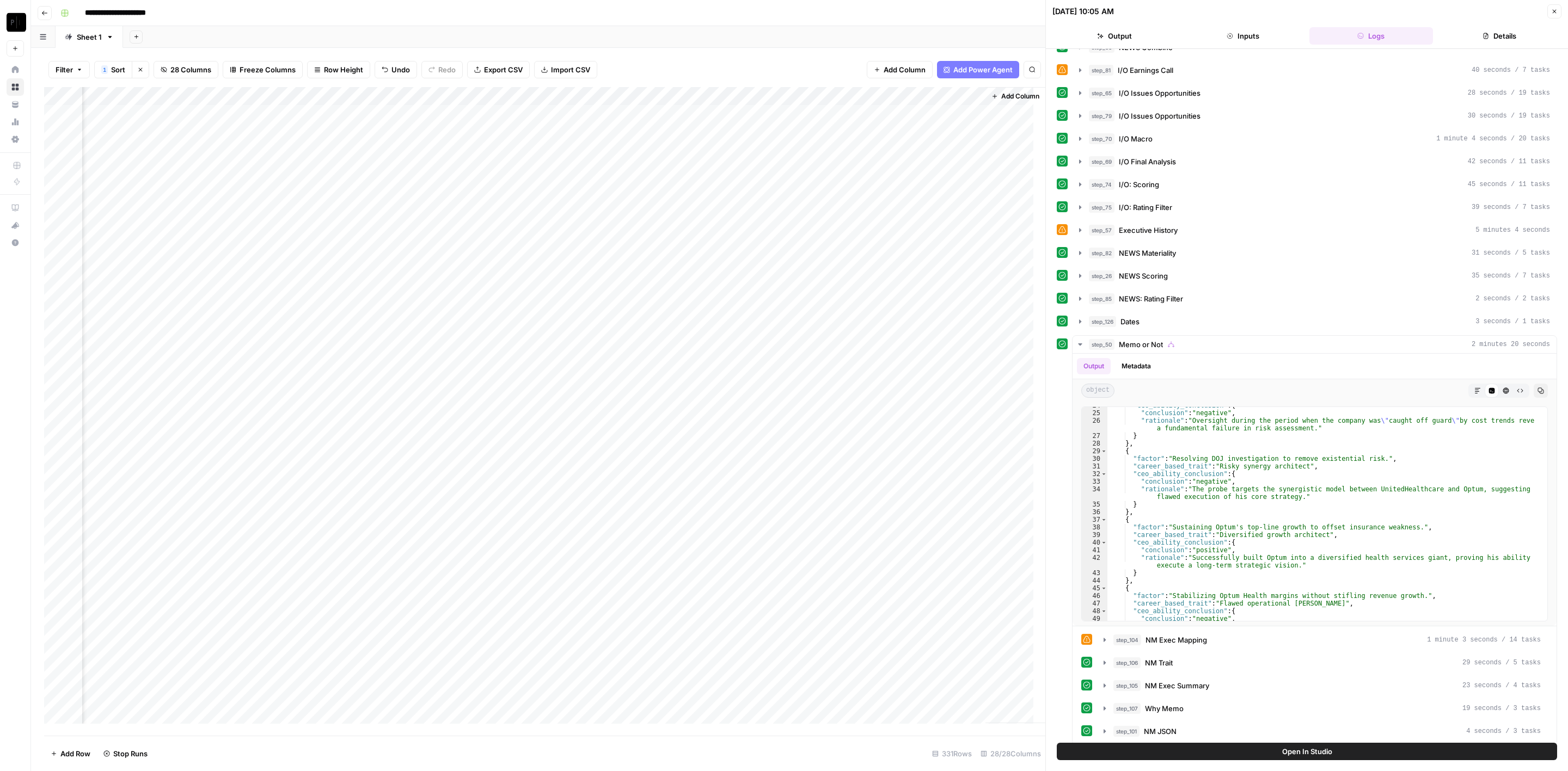
click at [453, 281] on div "Add Column" at bounding box center [545, 411] width 1002 height 649
click at [454, 240] on div "Add Column" at bounding box center [545, 411] width 1002 height 649
click at [450, 291] on div "Add Column" at bounding box center [545, 411] width 1002 height 649
click at [454, 320] on div "Add Column" at bounding box center [545, 411] width 1002 height 649
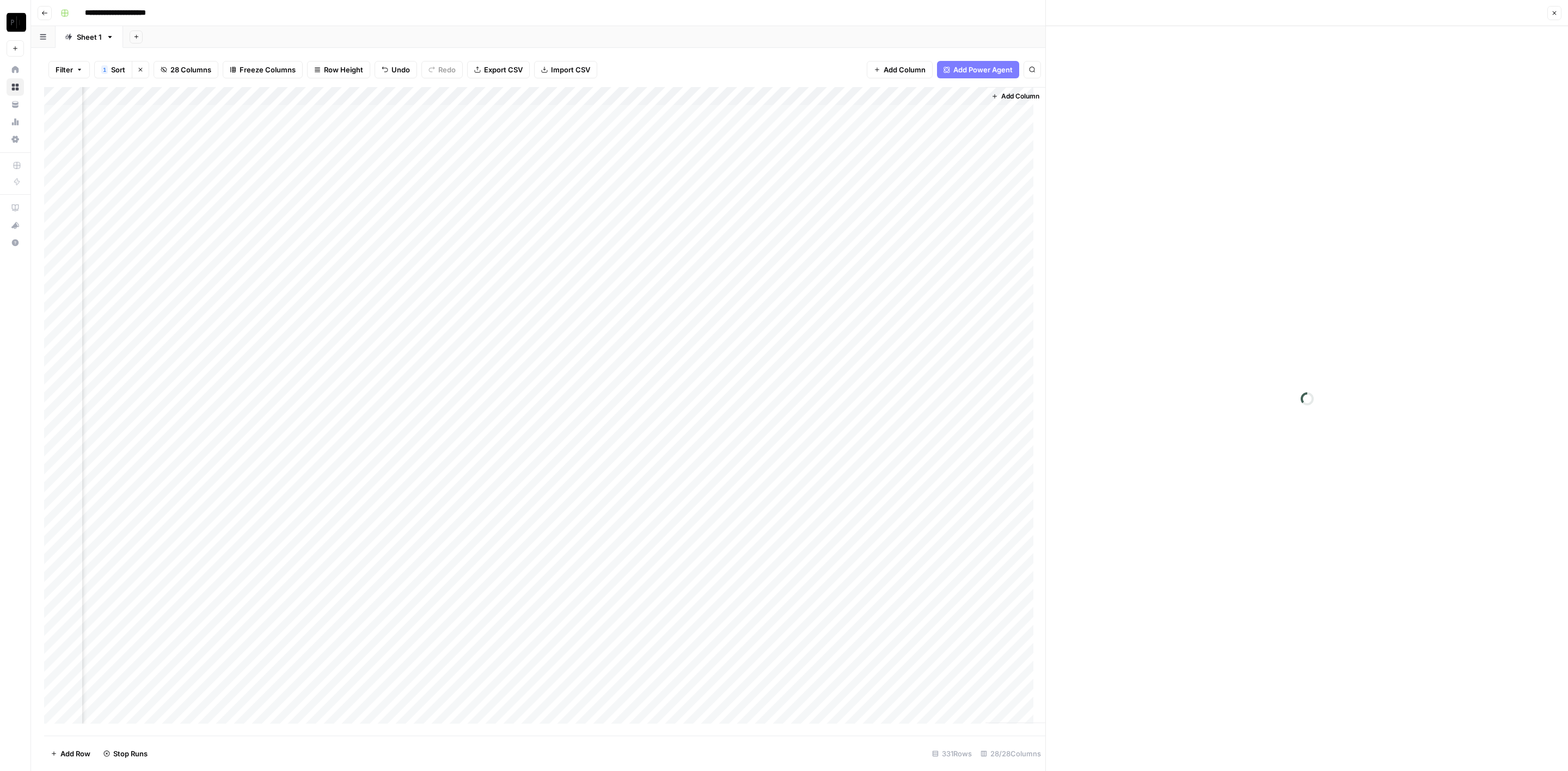
click at [454, 333] on div "Add Column" at bounding box center [545, 411] width 1002 height 649
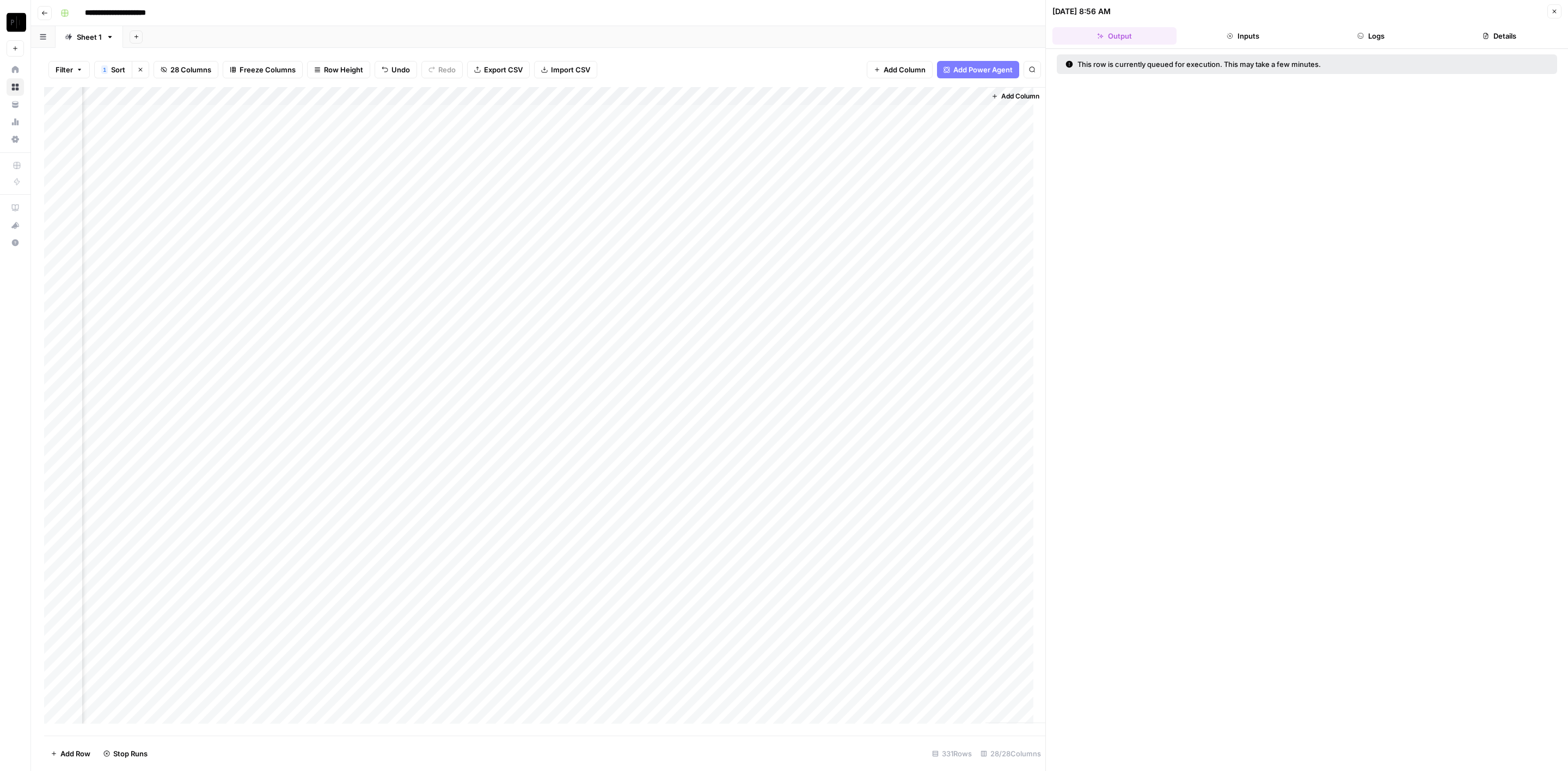
click at [452, 295] on div "Add Column" at bounding box center [545, 411] width 1002 height 649
click at [453, 354] on div "Add Column" at bounding box center [545, 411] width 1002 height 649
click at [452, 368] on div "Add Column" at bounding box center [545, 411] width 1002 height 649
click at [451, 395] on div "Add Column" at bounding box center [545, 411] width 1002 height 649
drag, startPoint x: 452, startPoint y: 414, endPoint x: 452, endPoint y: 429, distance: 15.0
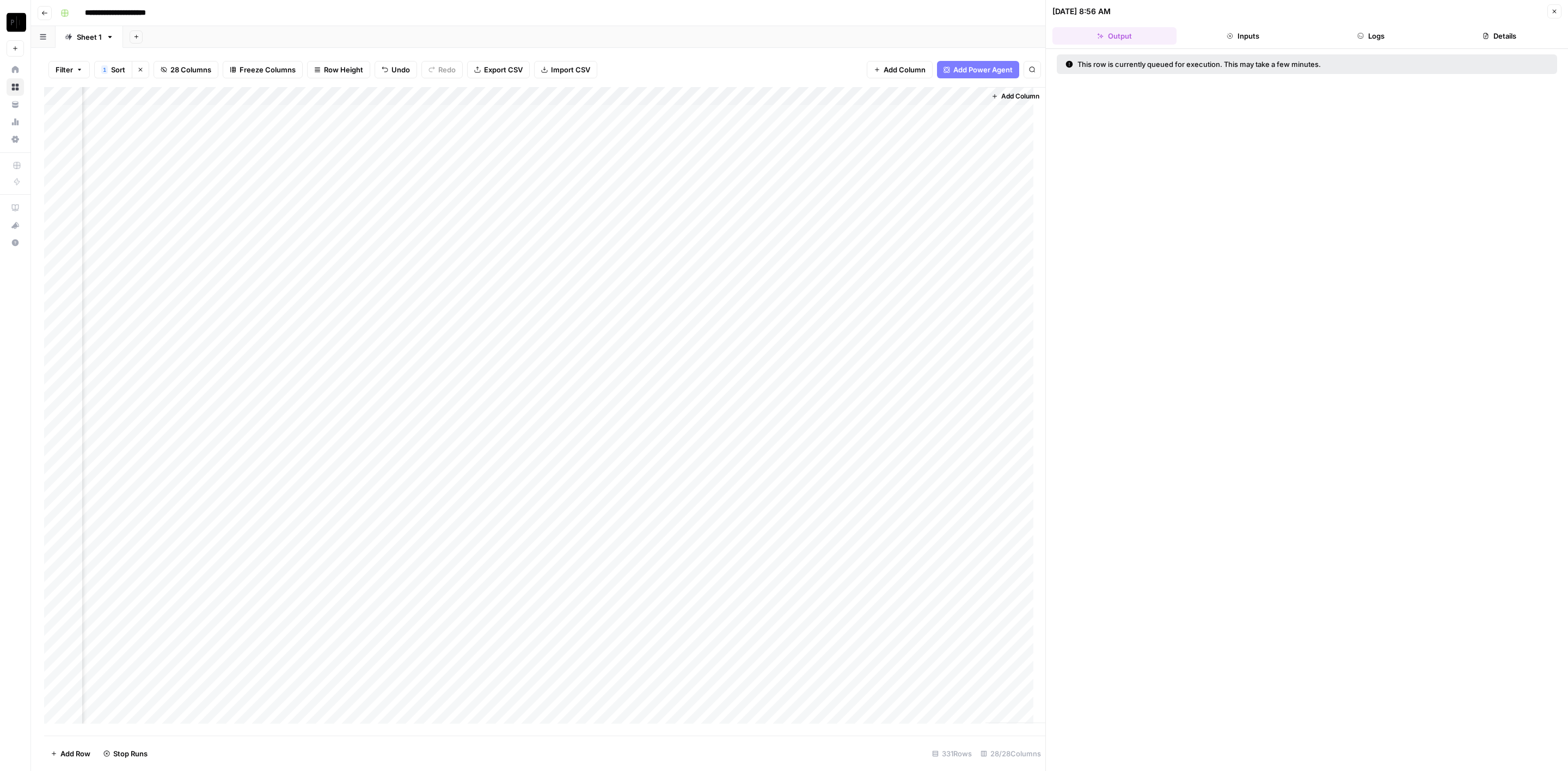
click at [452, 415] on div "Add Column" at bounding box center [545, 411] width 1002 height 649
click at [452, 427] on div "Add Column" at bounding box center [545, 411] width 1002 height 649
click at [455, 443] on div "Add Column" at bounding box center [545, 411] width 1002 height 649
click at [449, 465] on div "Add Column" at bounding box center [545, 411] width 1002 height 649
click at [456, 483] on div "Add Column" at bounding box center [545, 411] width 1002 height 649
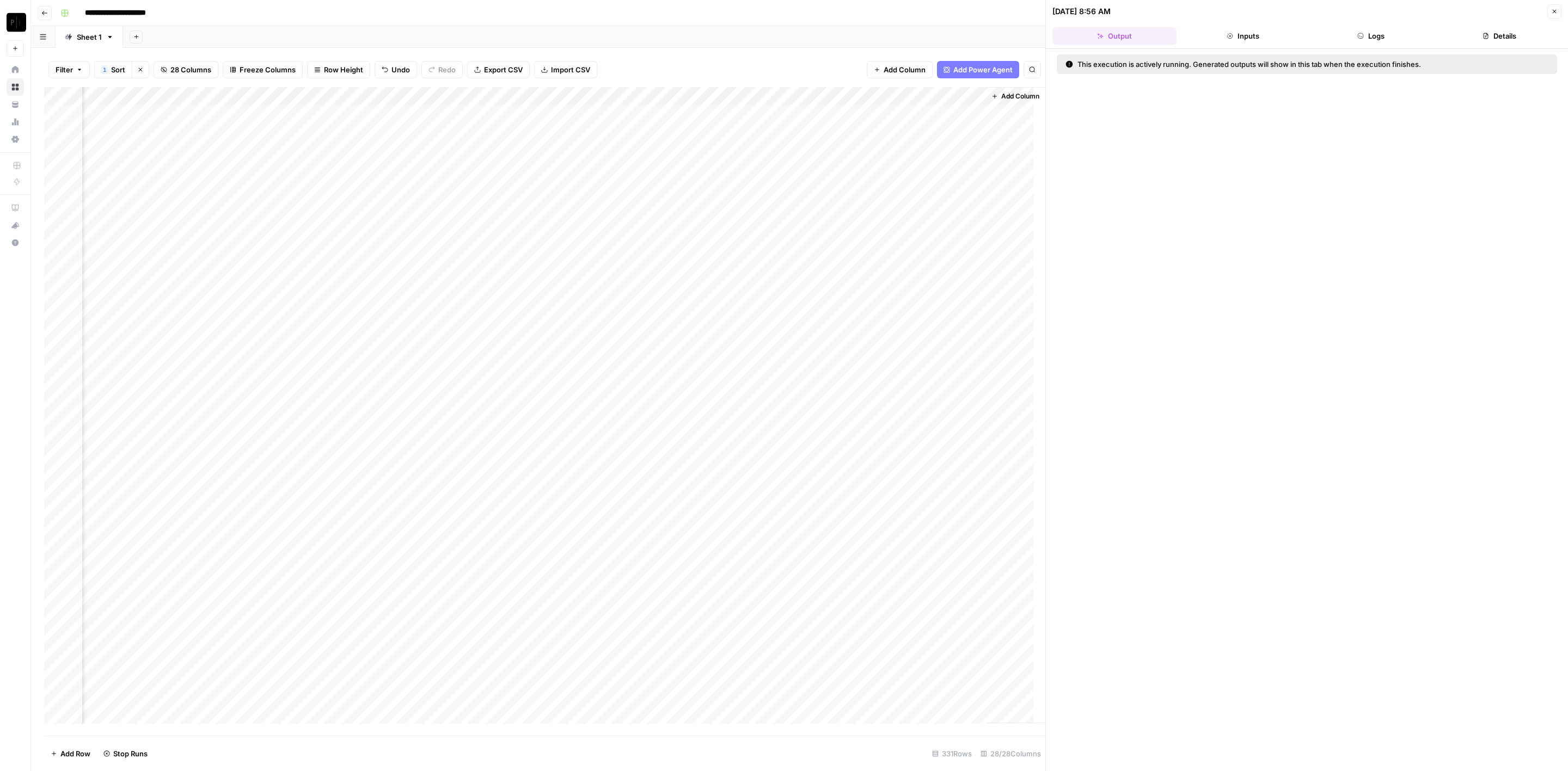
click at [452, 505] on div "Add Column" at bounding box center [545, 411] width 1002 height 649
click at [450, 431] on div "Add Column" at bounding box center [545, 411] width 1002 height 649
click at [452, 388] on div "Add Column" at bounding box center [545, 411] width 1002 height 649
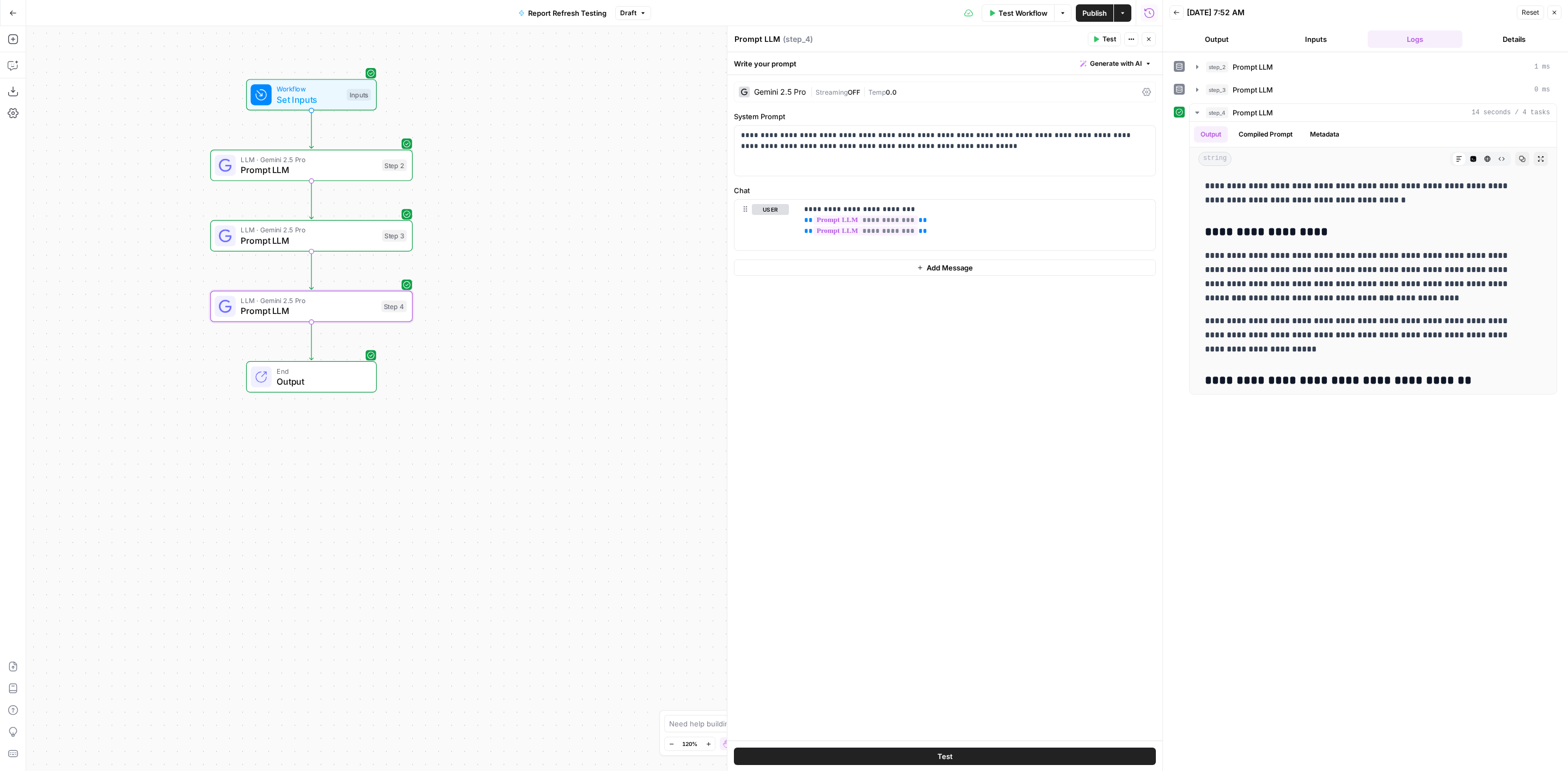
scroll to position [399, 0]
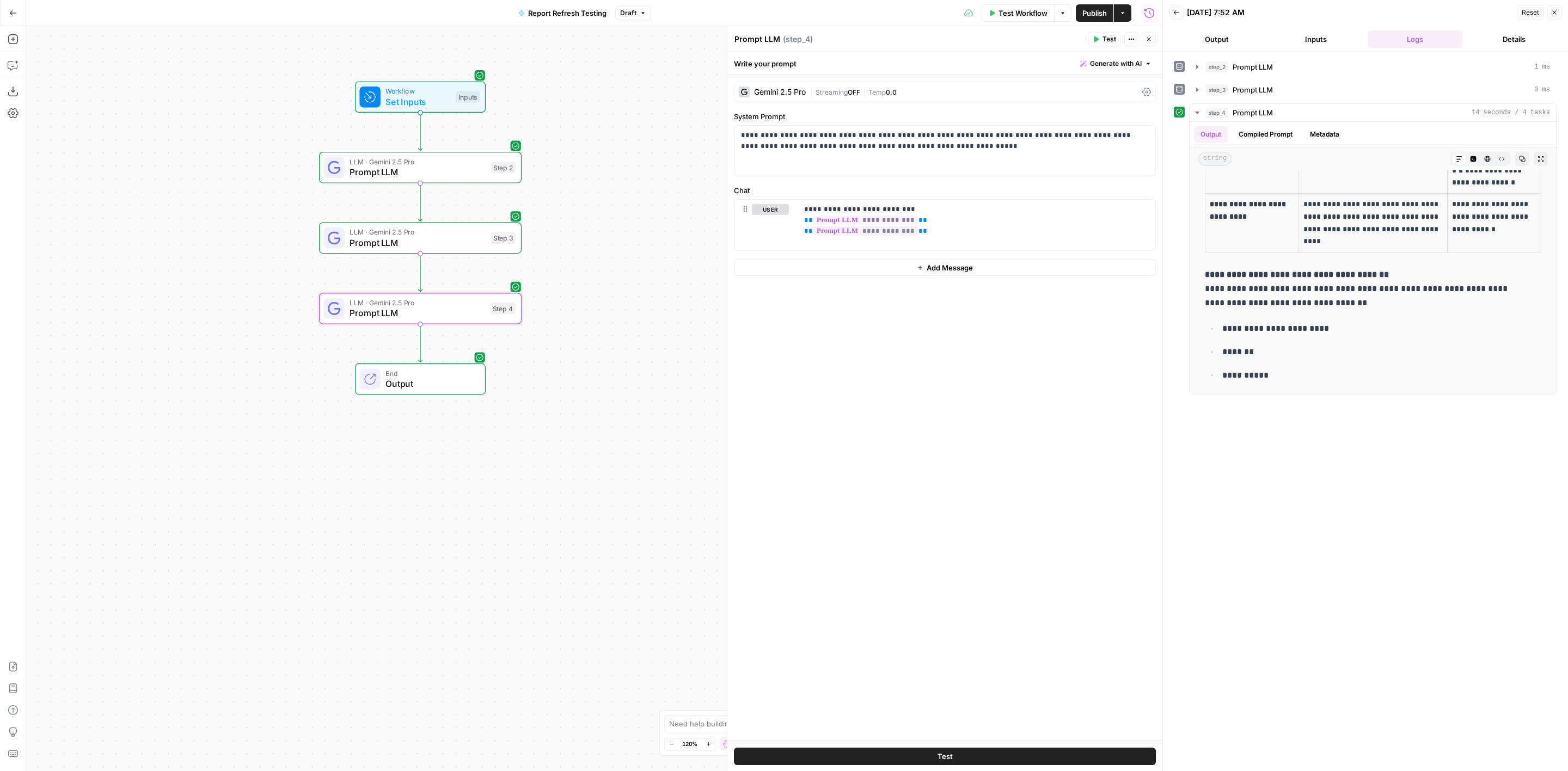
drag, startPoint x: 603, startPoint y: 295, endPoint x: 619, endPoint y: 293, distance: 16.1
click at [619, 293] on div "Workflow Set Inputs Inputs LLM · Gemini 2.5 Pro Prompt LLM Step 2 LLM · Gemini …" at bounding box center [593, 398] width 1136 height 745
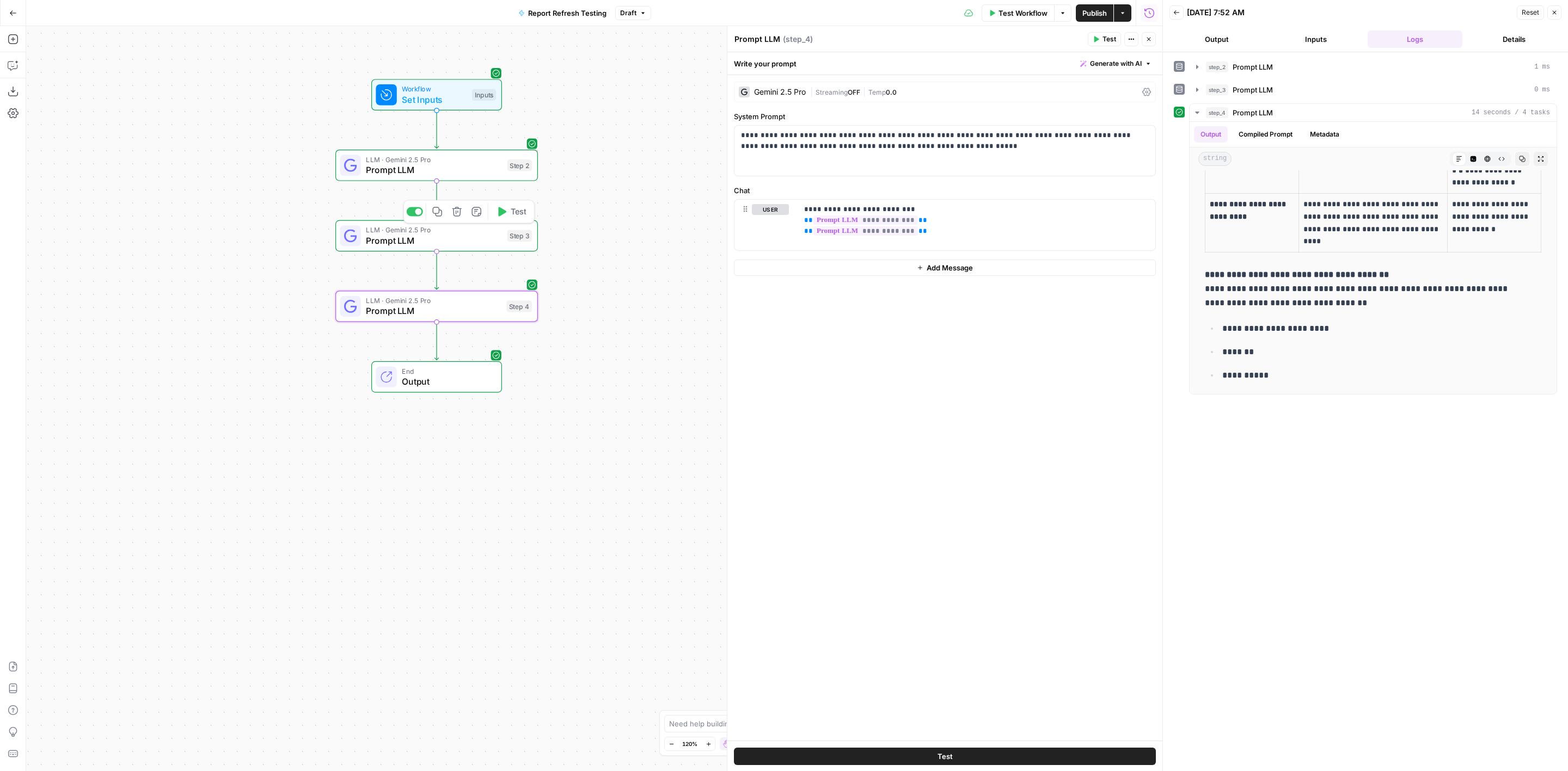
click at [436, 215] on icon "button" at bounding box center [437, 211] width 10 height 10
click at [438, 269] on icon "Edge from step_3 to step_4" at bounding box center [436, 270] width 4 height 38
click at [445, 160] on span "LLM · Gemini 2.5 Pro" at bounding box center [433, 159] width 136 height 10
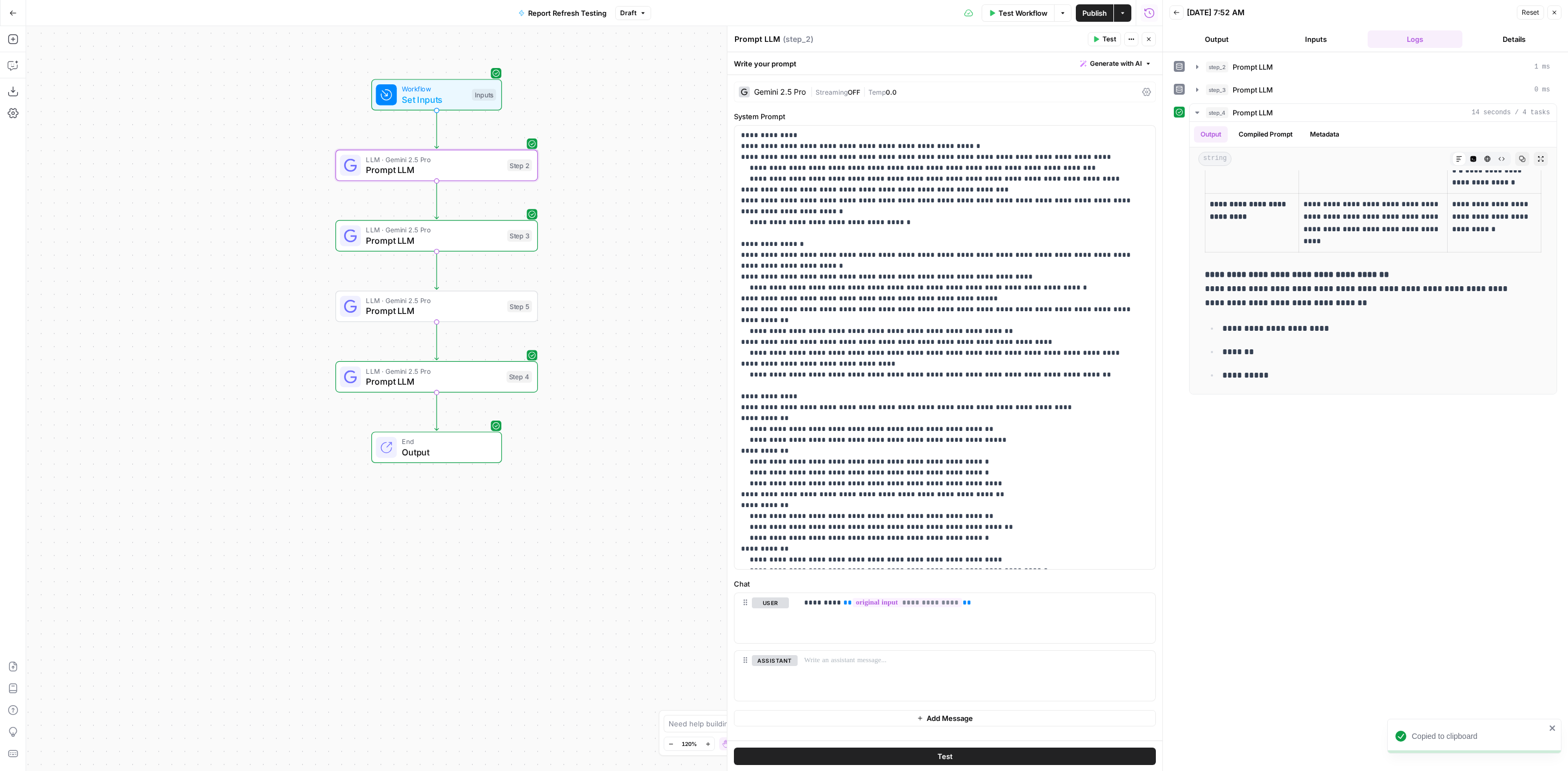
click at [769, 33] on textarea "Prompt LLM" at bounding box center [757, 38] width 46 height 10
click at [767, 34] on textarea "Prompt LLM" at bounding box center [757, 38] width 46 height 10
type textarea "Analysis Original"
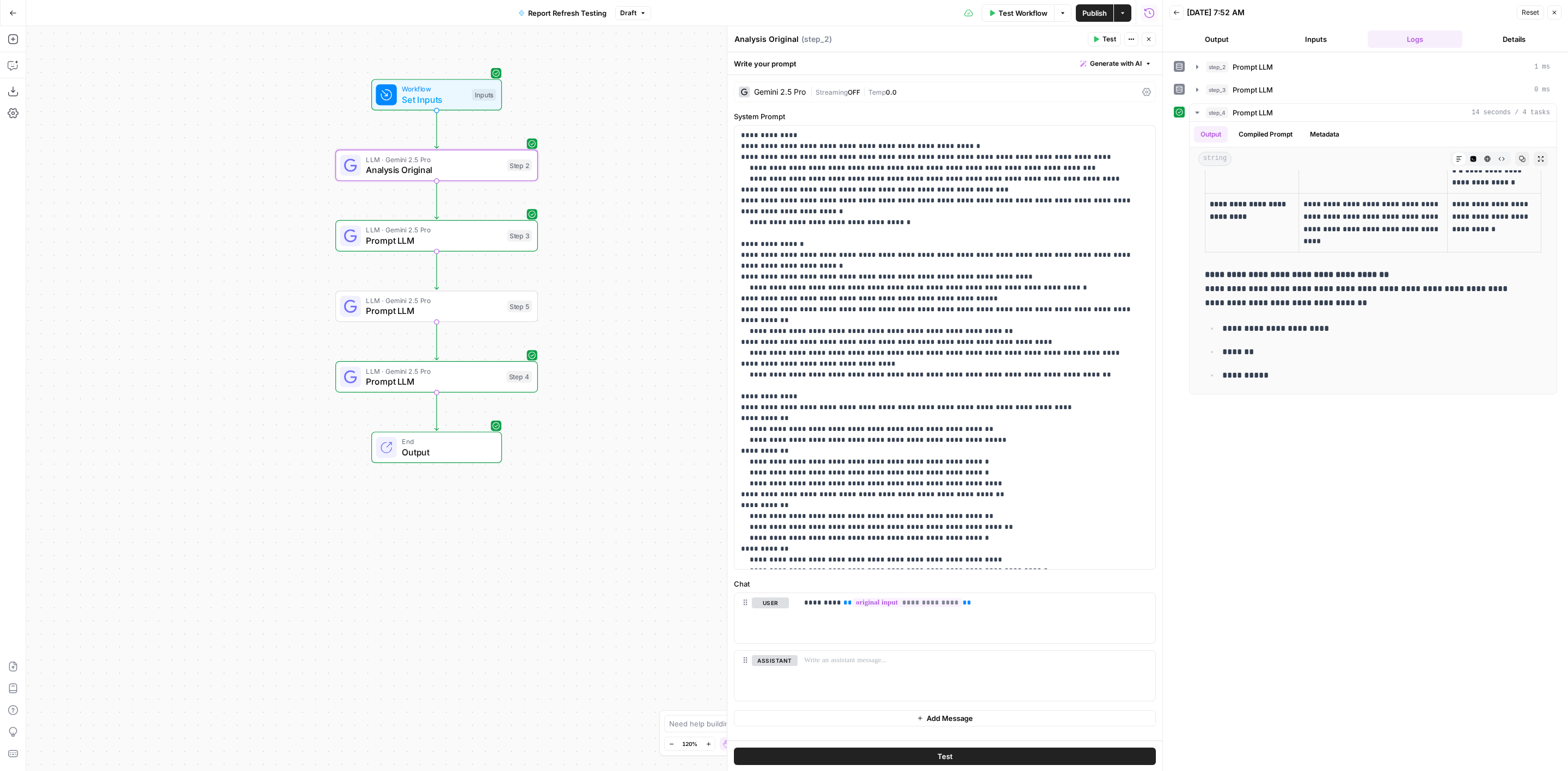
click at [447, 225] on span "LLM · Gemini 2.5 Pro" at bounding box center [433, 229] width 136 height 10
click at [764, 42] on textarea "Prompt LLM" at bounding box center [757, 38] width 46 height 10
paste textarea "Analysis Original"
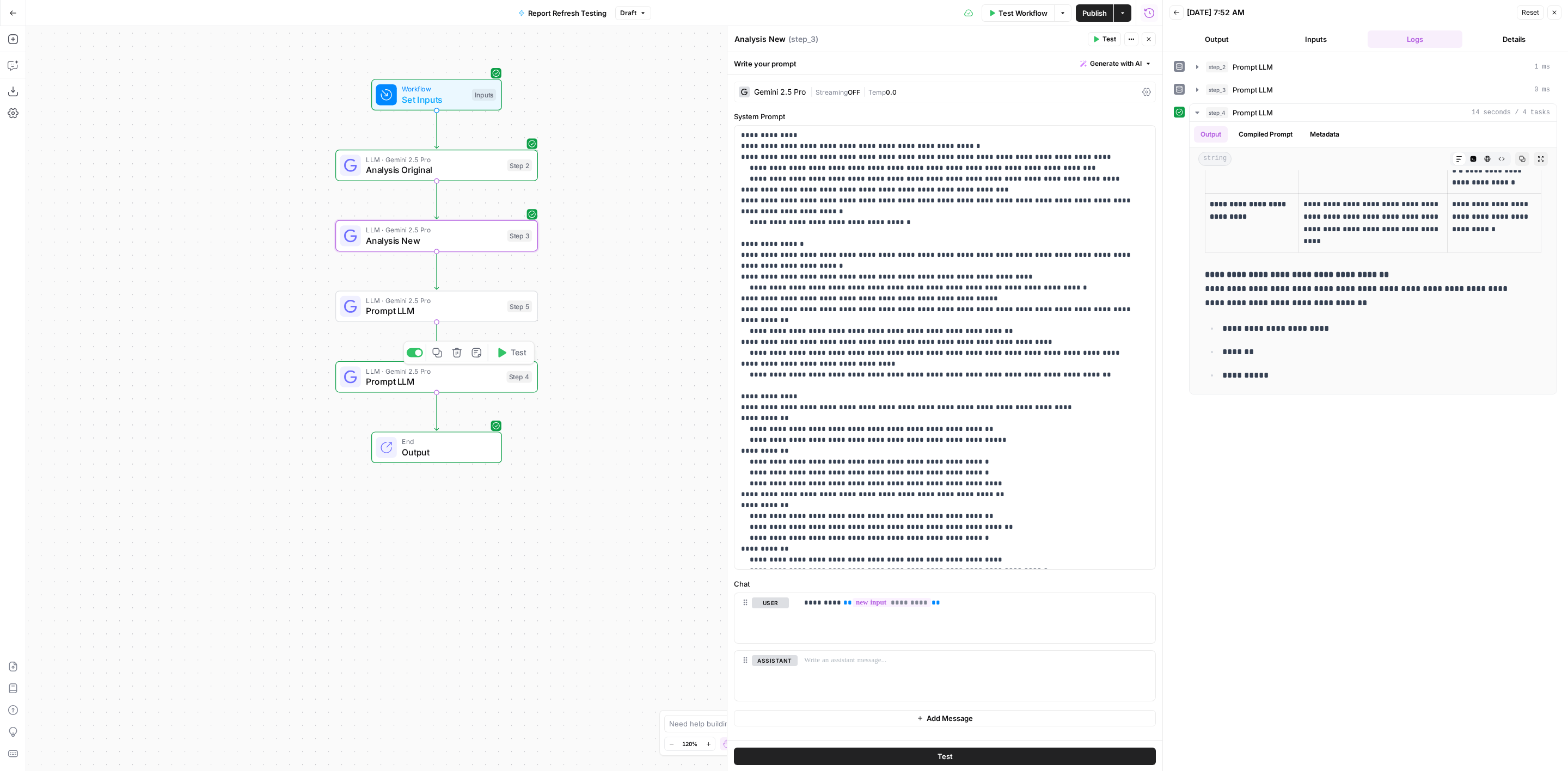
type textarea "Analysis New"
click at [450, 299] on span "LLM · Gemini 2.5 Pro" at bounding box center [433, 300] width 136 height 10
click at [772, 39] on textarea "Prompt LLM" at bounding box center [757, 38] width 46 height 10
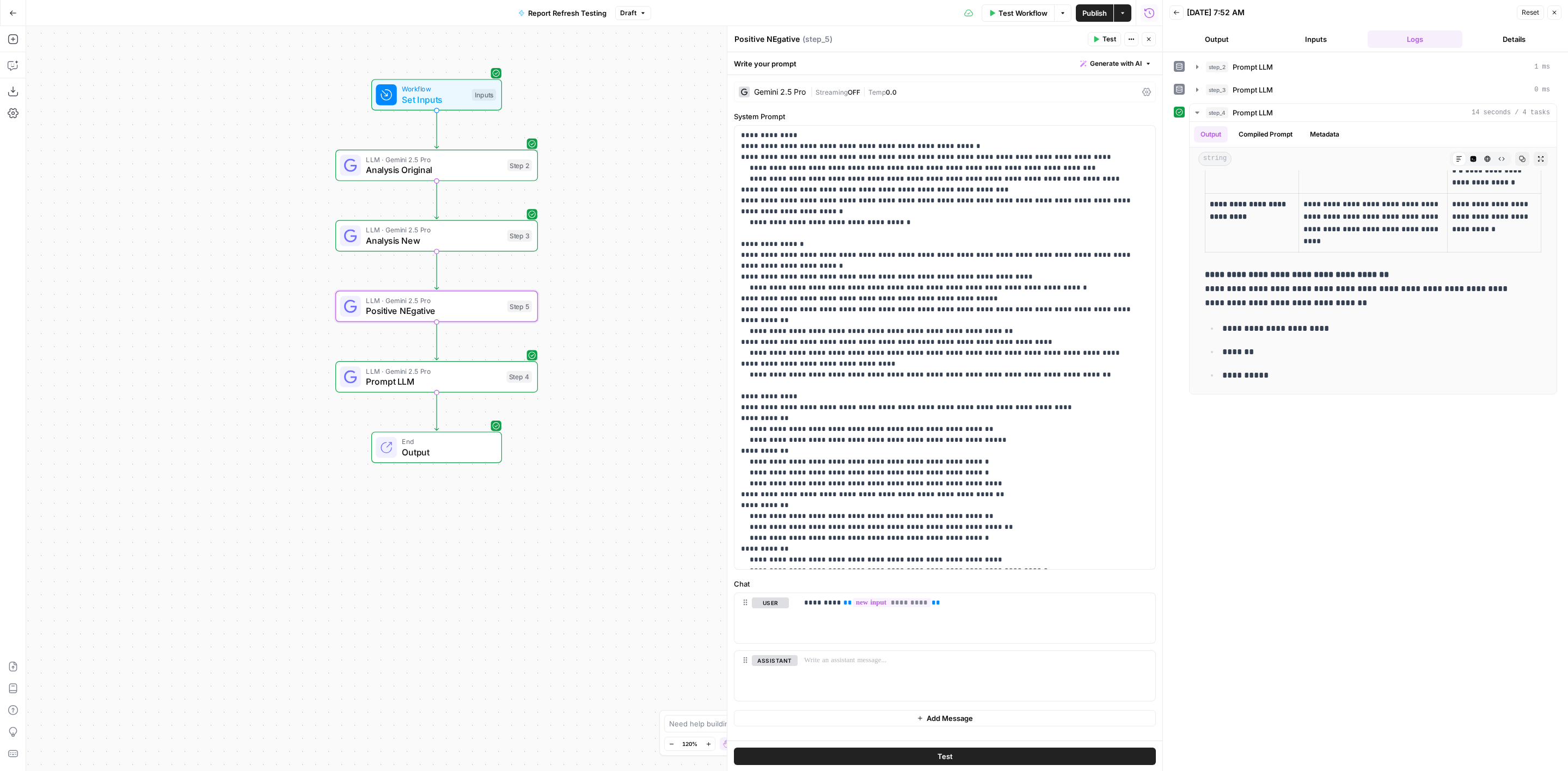
click at [774, 37] on textarea "Positive NEgative" at bounding box center [766, 38] width 66 height 10
type textarea "Positive Negative"
drag, startPoint x: 865, startPoint y: 264, endPoint x: 877, endPoint y: 257, distance: 13.9
click at [877, 257] on p "**********" at bounding box center [939, 473] width 396 height 685
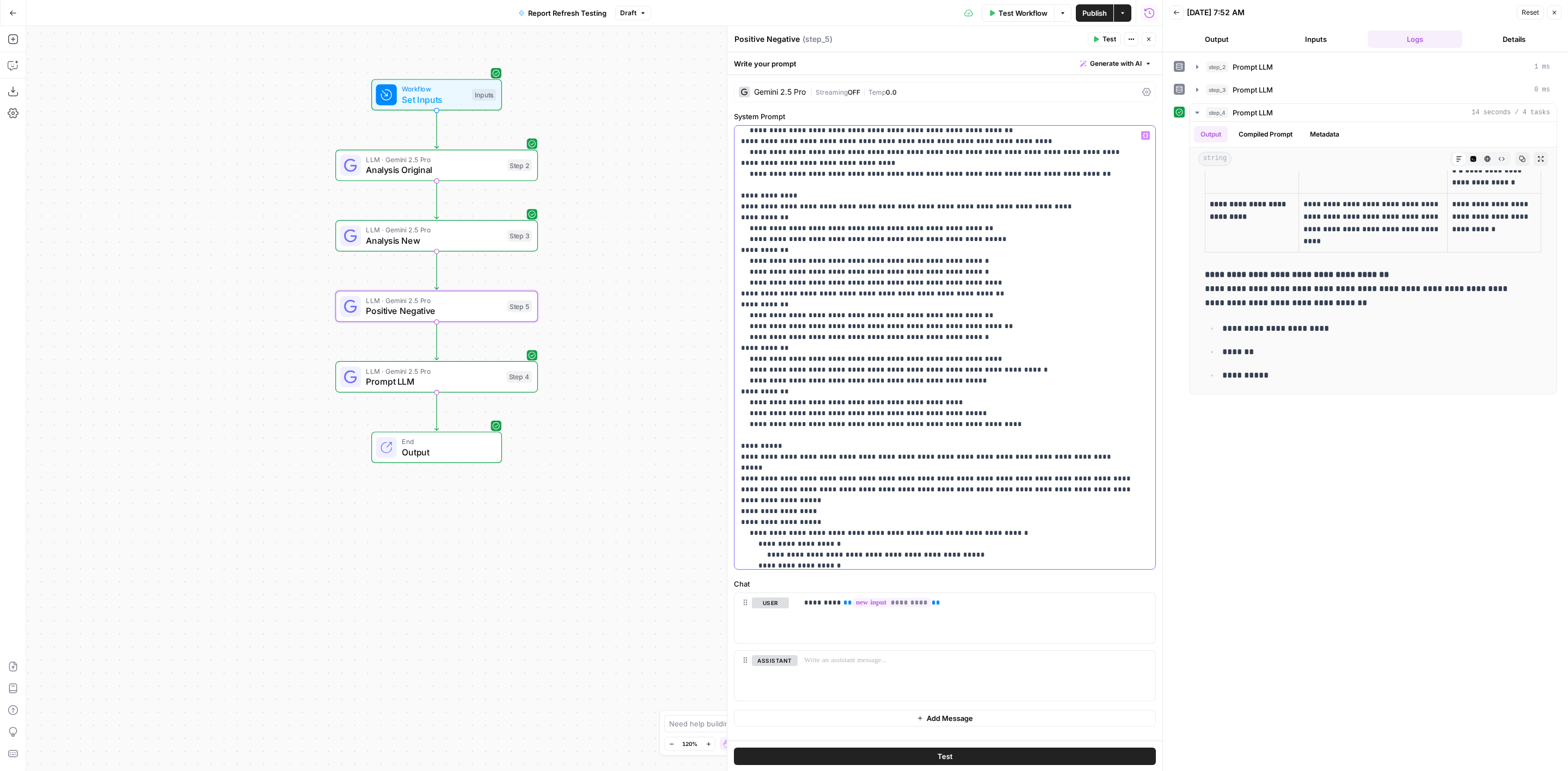
scroll to position [240, 0]
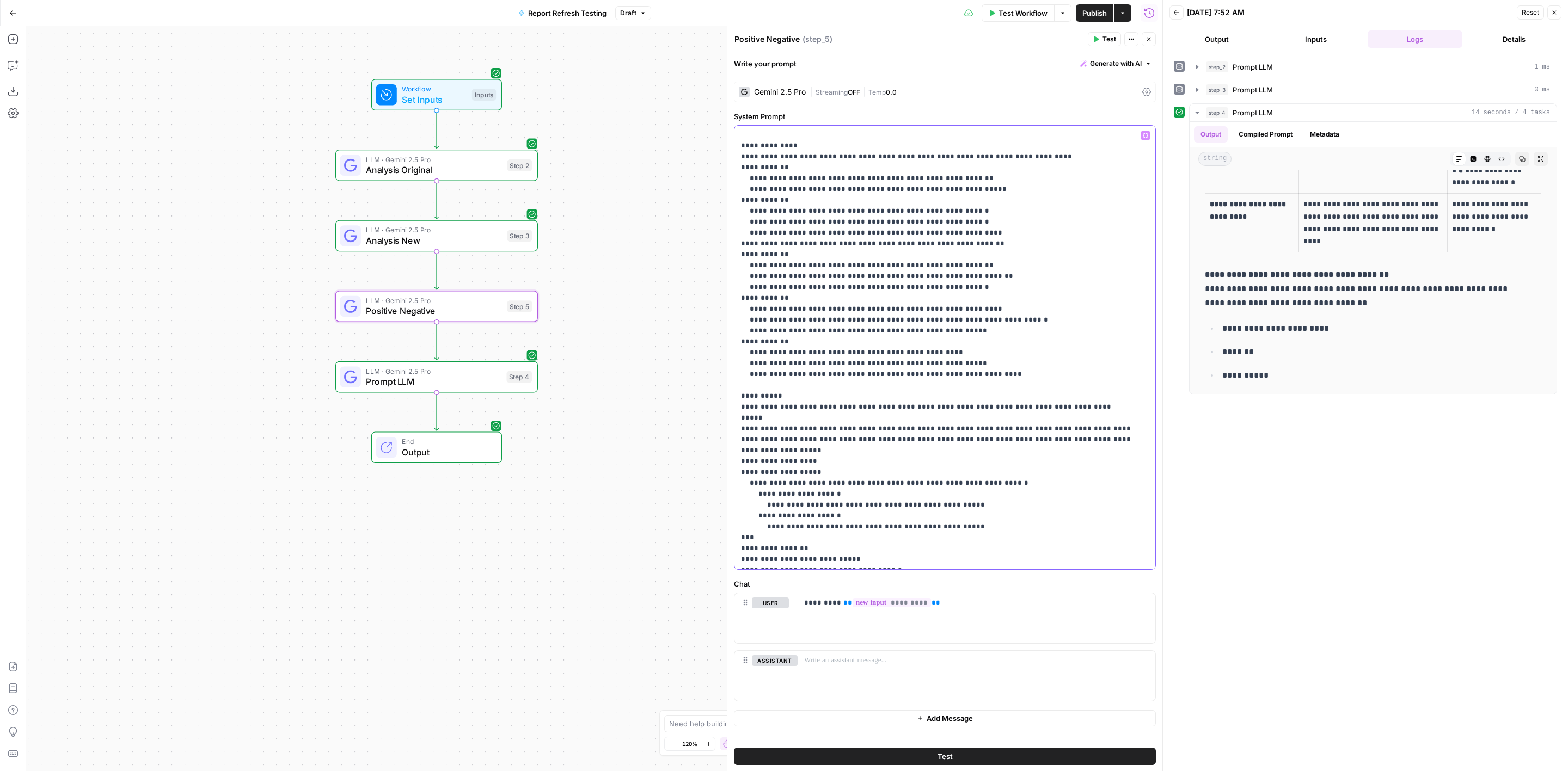
drag, startPoint x: 866, startPoint y: 299, endPoint x: 1116, endPoint y: 362, distance: 257.8
click at [1116, 362] on p "**********" at bounding box center [939, 227] width 396 height 675
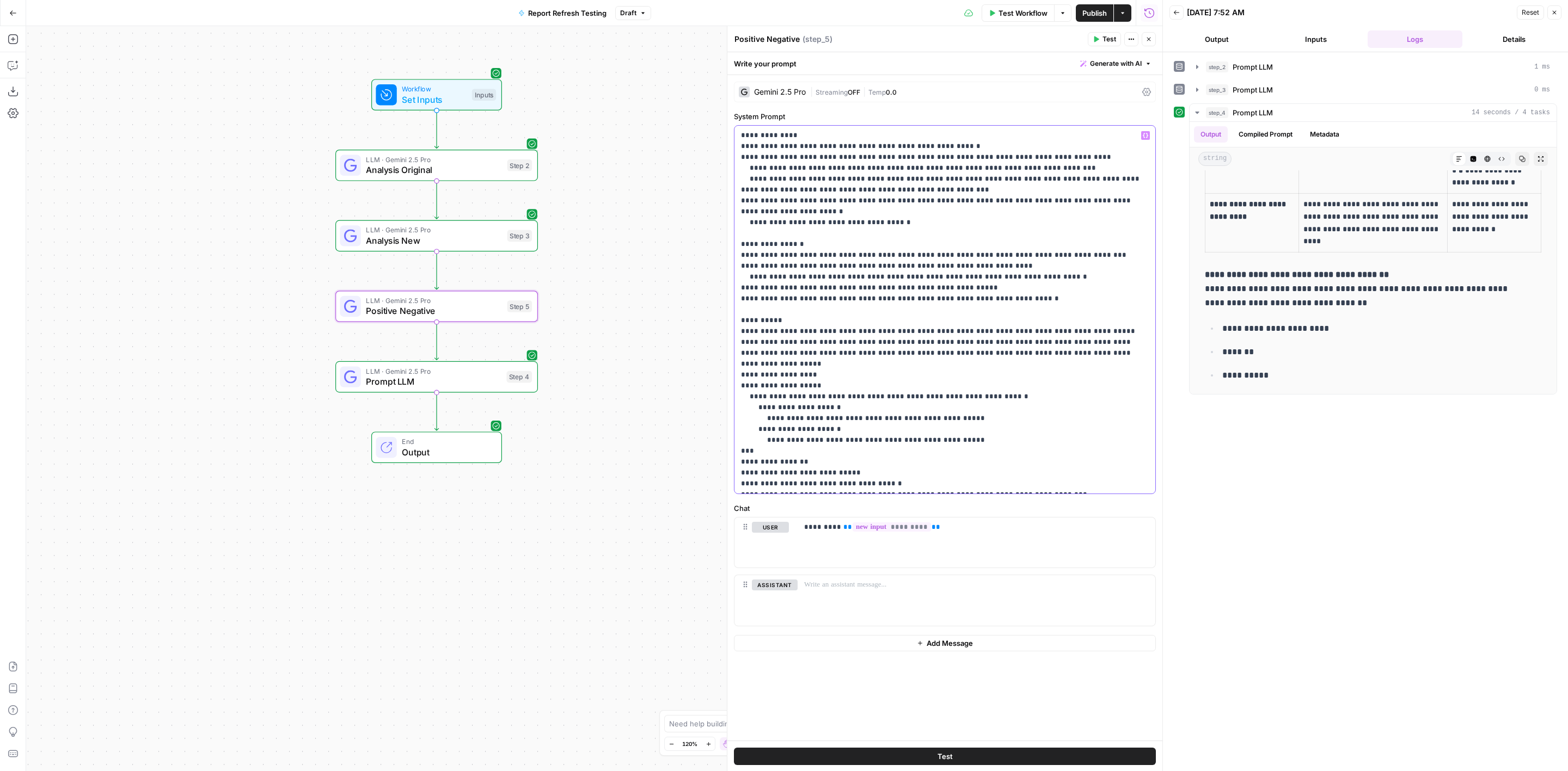
drag, startPoint x: 886, startPoint y: 333, endPoint x: 1085, endPoint y: 330, distance: 199.0
click at [1085, 330] on p "**********" at bounding box center [944, 309] width 408 height 359
drag, startPoint x: 865, startPoint y: 386, endPoint x: 977, endPoint y: 387, distance: 112.0
click at [977, 387] on p "**********" at bounding box center [944, 309] width 408 height 359
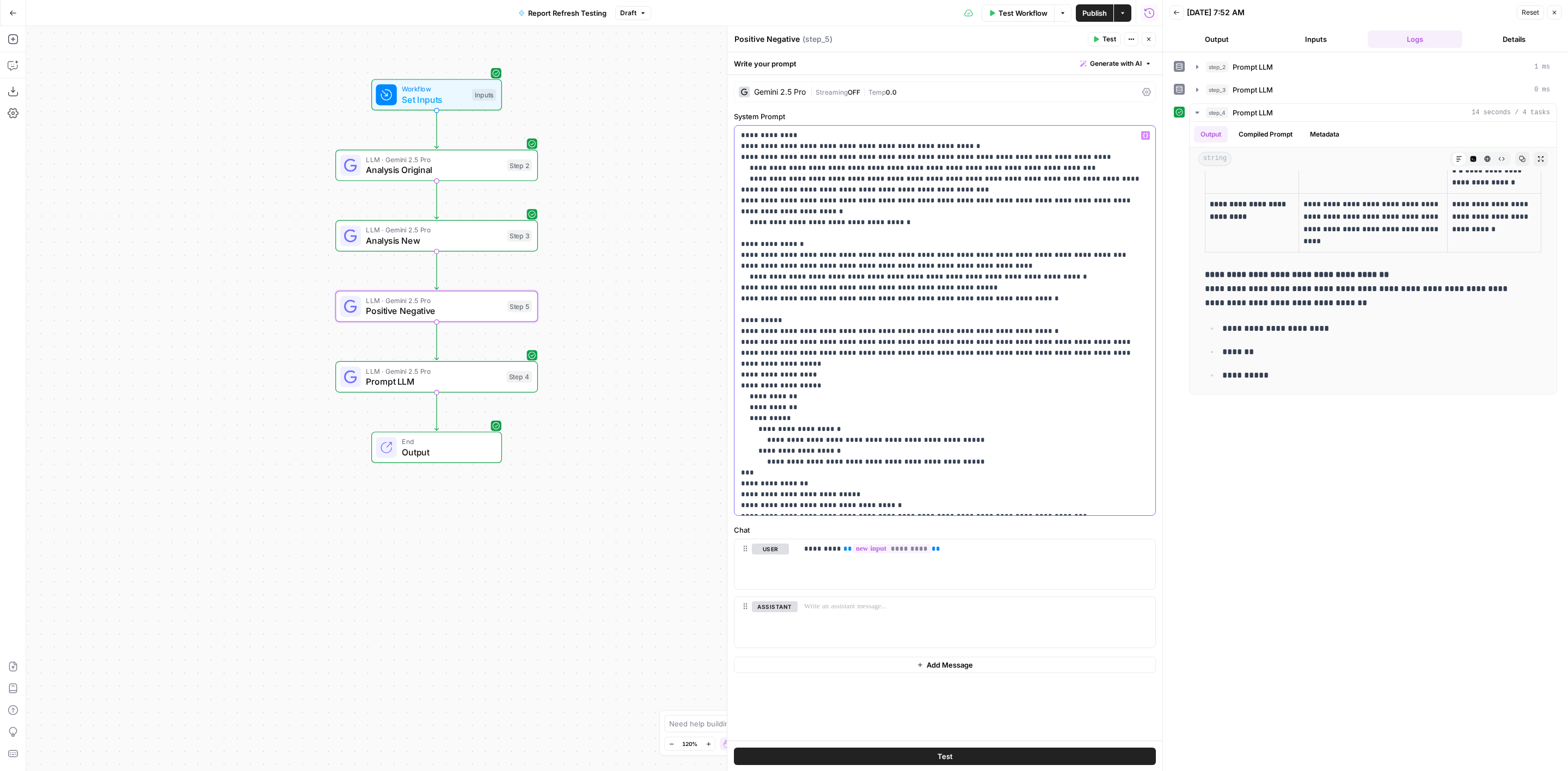
click at [754, 409] on p "**********" at bounding box center [944, 321] width 408 height 381
click at [749, 408] on p "**********" at bounding box center [944, 321] width 408 height 381
click at [751, 408] on p "**********" at bounding box center [944, 321] width 408 height 381
drag, startPoint x: 758, startPoint y: 416, endPoint x: 1005, endPoint y: 454, distance: 249.9
click at [1005, 454] on p "**********" at bounding box center [944, 321] width 408 height 381
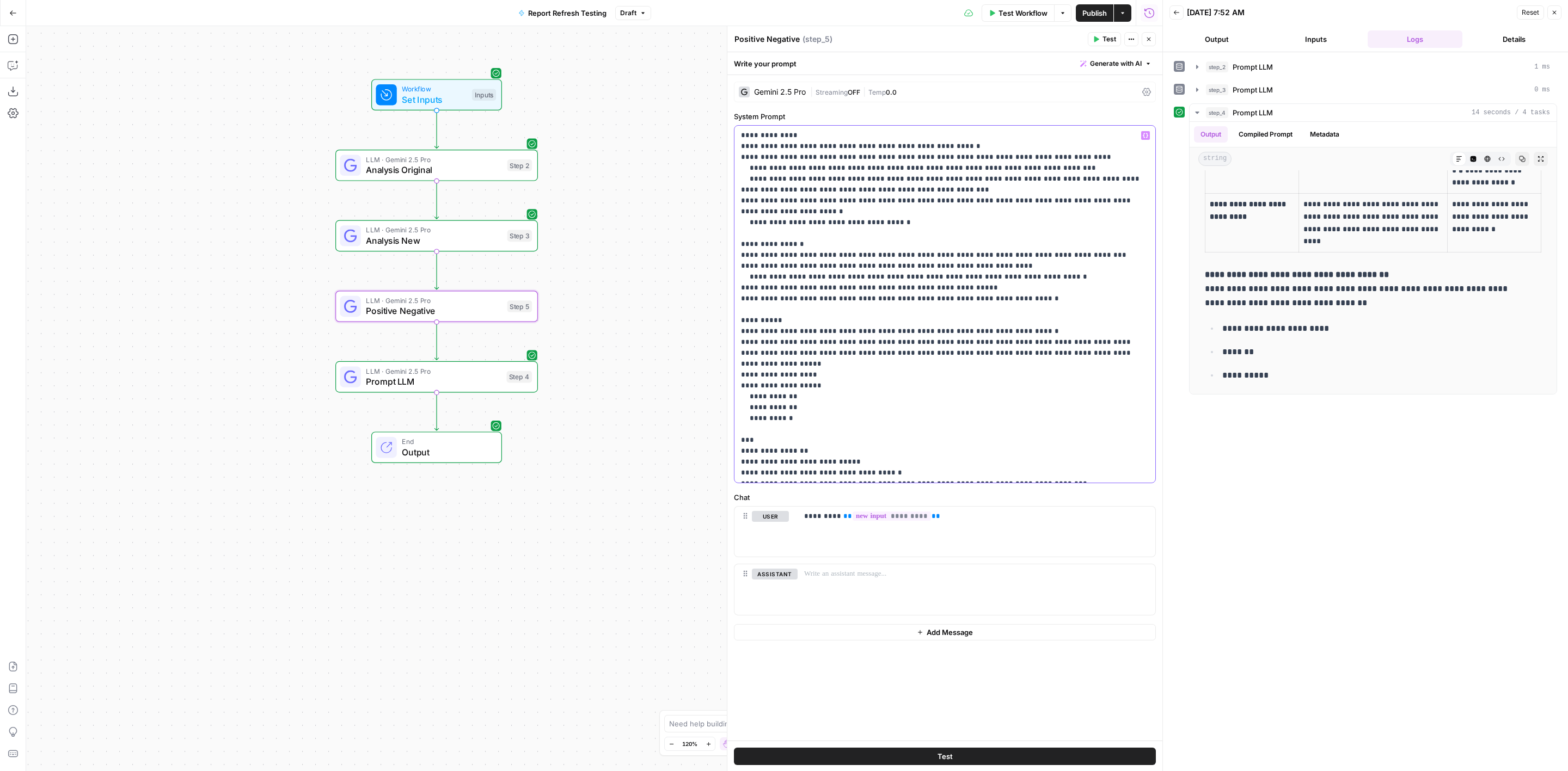
drag, startPoint x: 767, startPoint y: 461, endPoint x: 1067, endPoint y: 459, distance: 300.0
click at [1067, 459] on p "**********" at bounding box center [944, 305] width 408 height 348
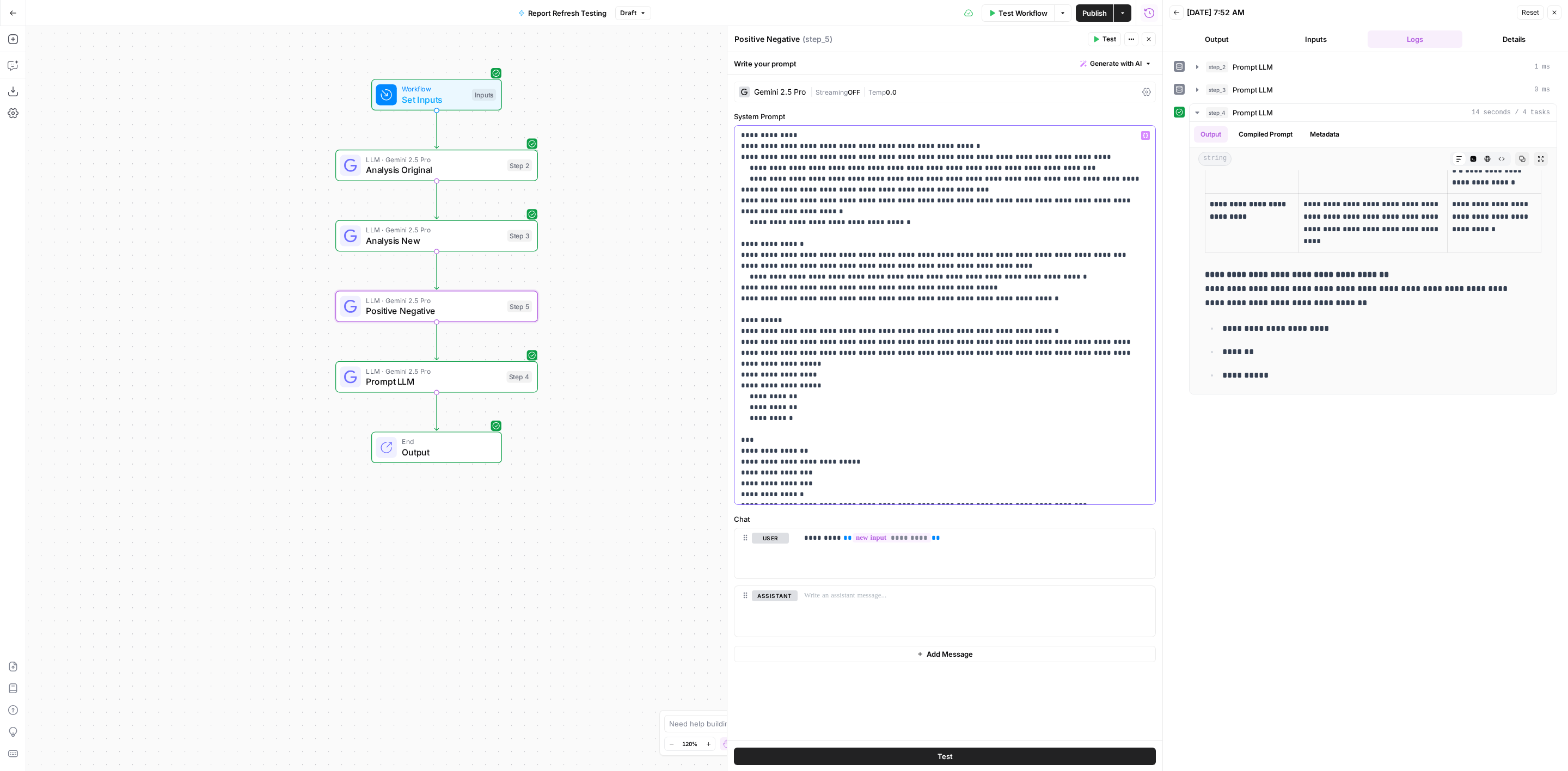
drag, startPoint x: 746, startPoint y: 496, endPoint x: 798, endPoint y: 500, distance: 52.2
click at [798, 500] on div "**********" at bounding box center [944, 315] width 422 height 379
drag, startPoint x: 1018, startPoint y: 497, endPoint x: 722, endPoint y: 495, distance: 296.0
click at [726, 495] on div "**********" at bounding box center [943, 398] width 435 height 745
drag, startPoint x: 1135, startPoint y: 359, endPoint x: 746, endPoint y: 357, distance: 389.0
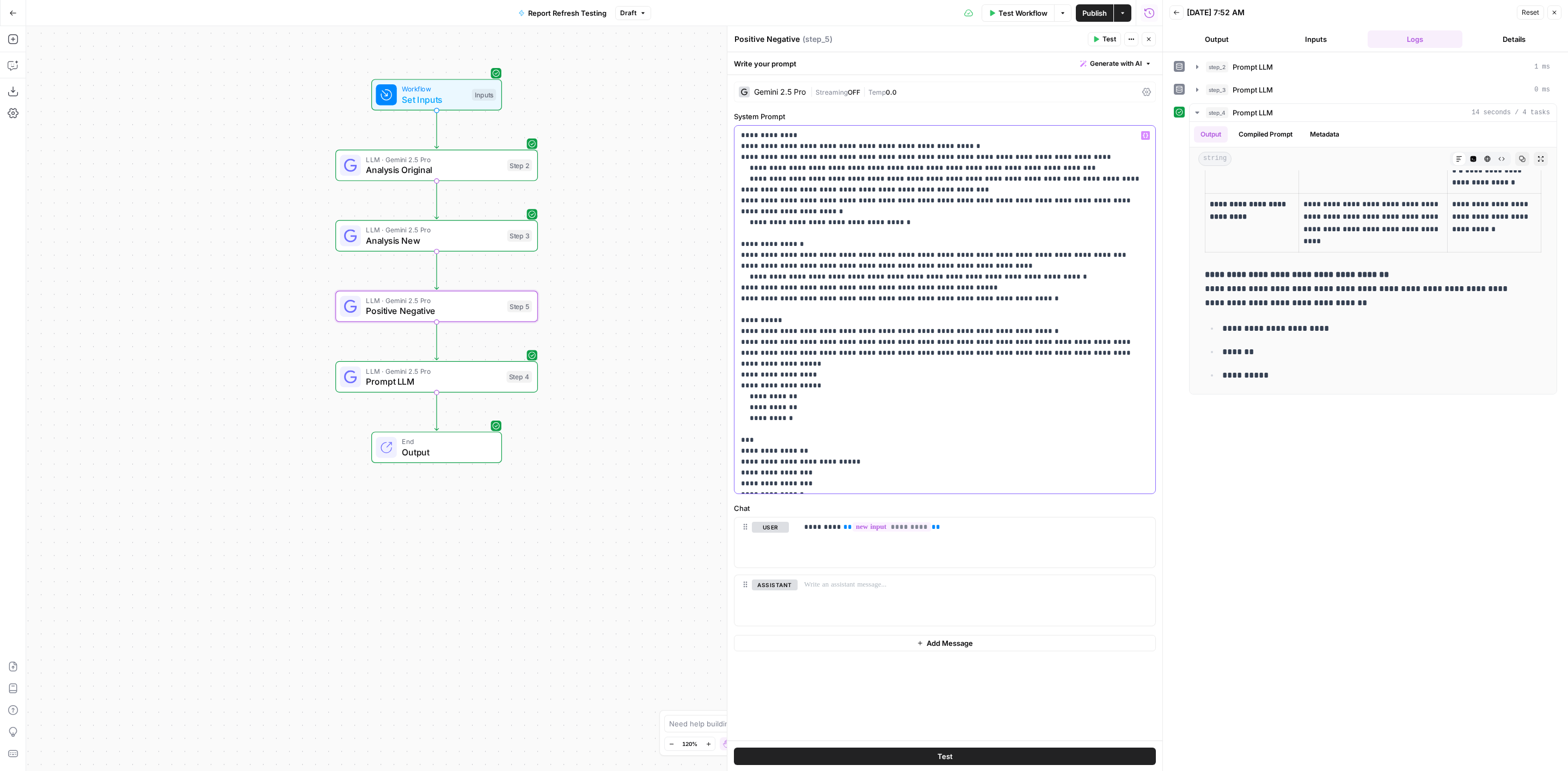
click at [746, 357] on p "**********" at bounding box center [944, 309] width 408 height 359
drag, startPoint x: 739, startPoint y: 342, endPoint x: 1138, endPoint y: 356, distance: 399.2
click at [1138, 356] on div "**********" at bounding box center [944, 309] width 422 height 368
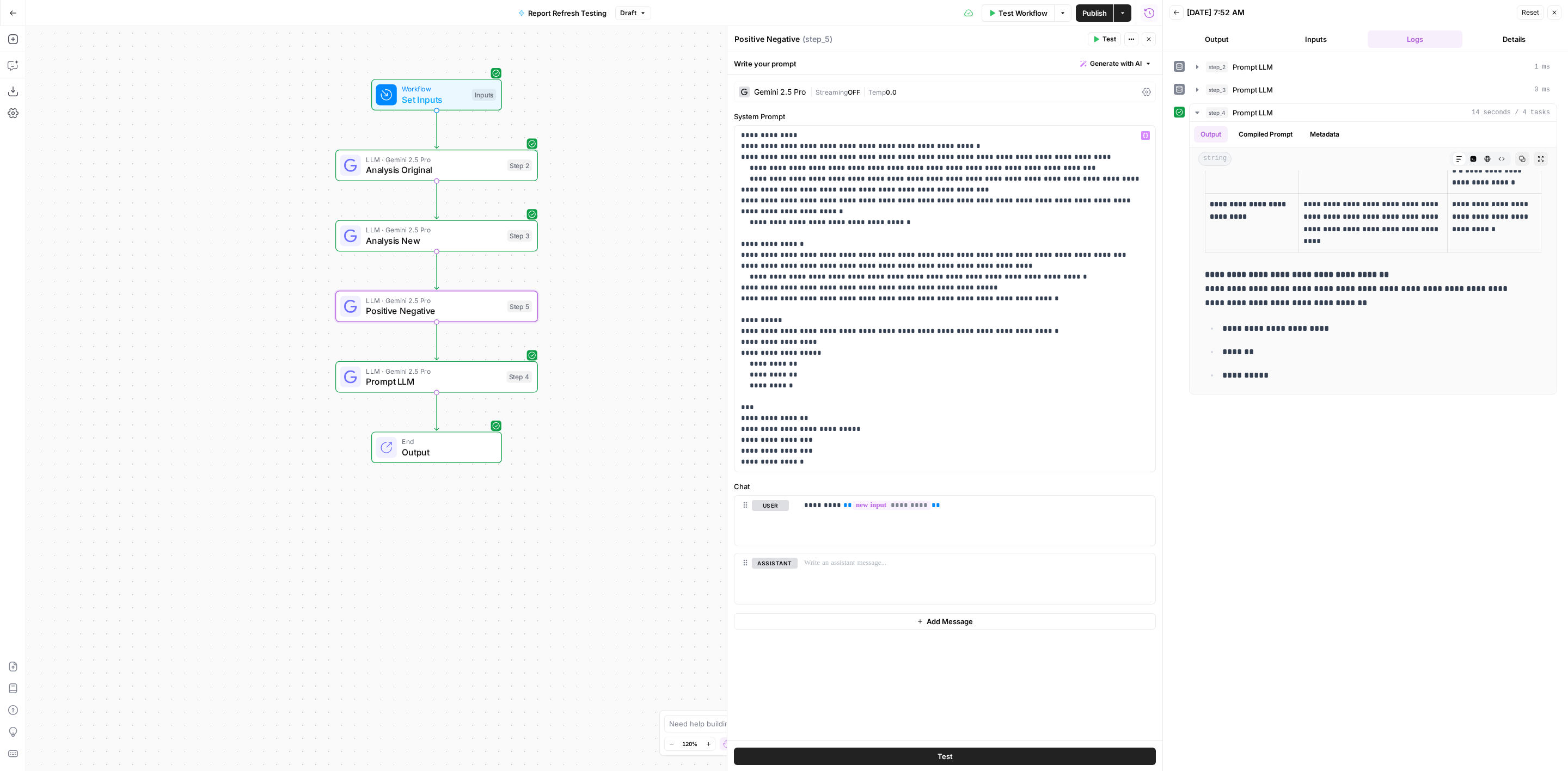
click at [1101, 40] on button "Test" at bounding box center [1103, 39] width 33 height 14
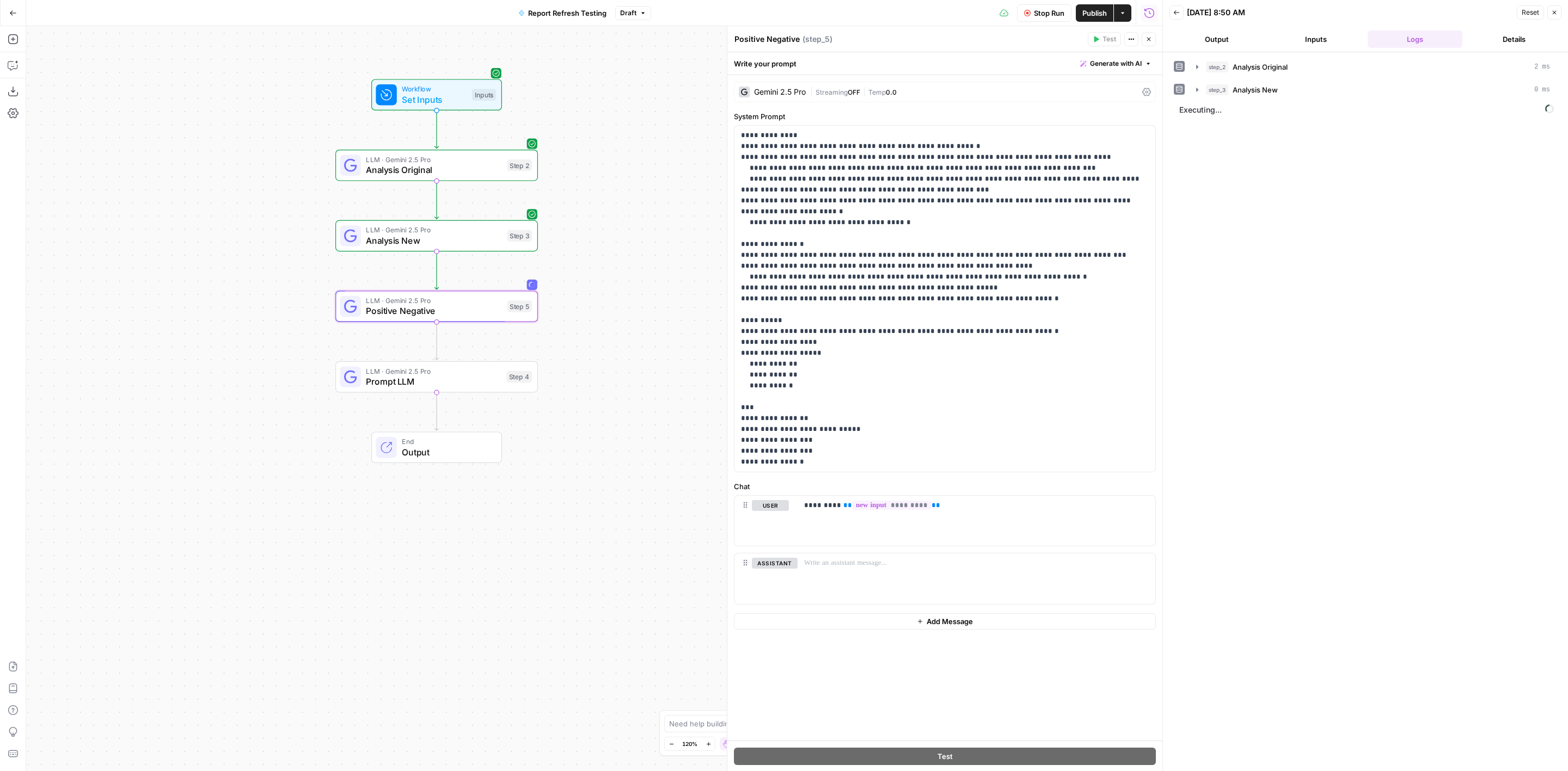
click at [795, 38] on textarea "Positive Negative" at bounding box center [766, 38] width 66 height 10
click at [799, 39] on div "Positive Negative Positive Negative" at bounding box center [766, 39] width 70 height 13
type textarea "Positive Negative New"
click at [863, 164] on p "**********" at bounding box center [944, 299] width 408 height 338
click at [440, 283] on icon "button" at bounding box center [437, 282] width 10 height 10
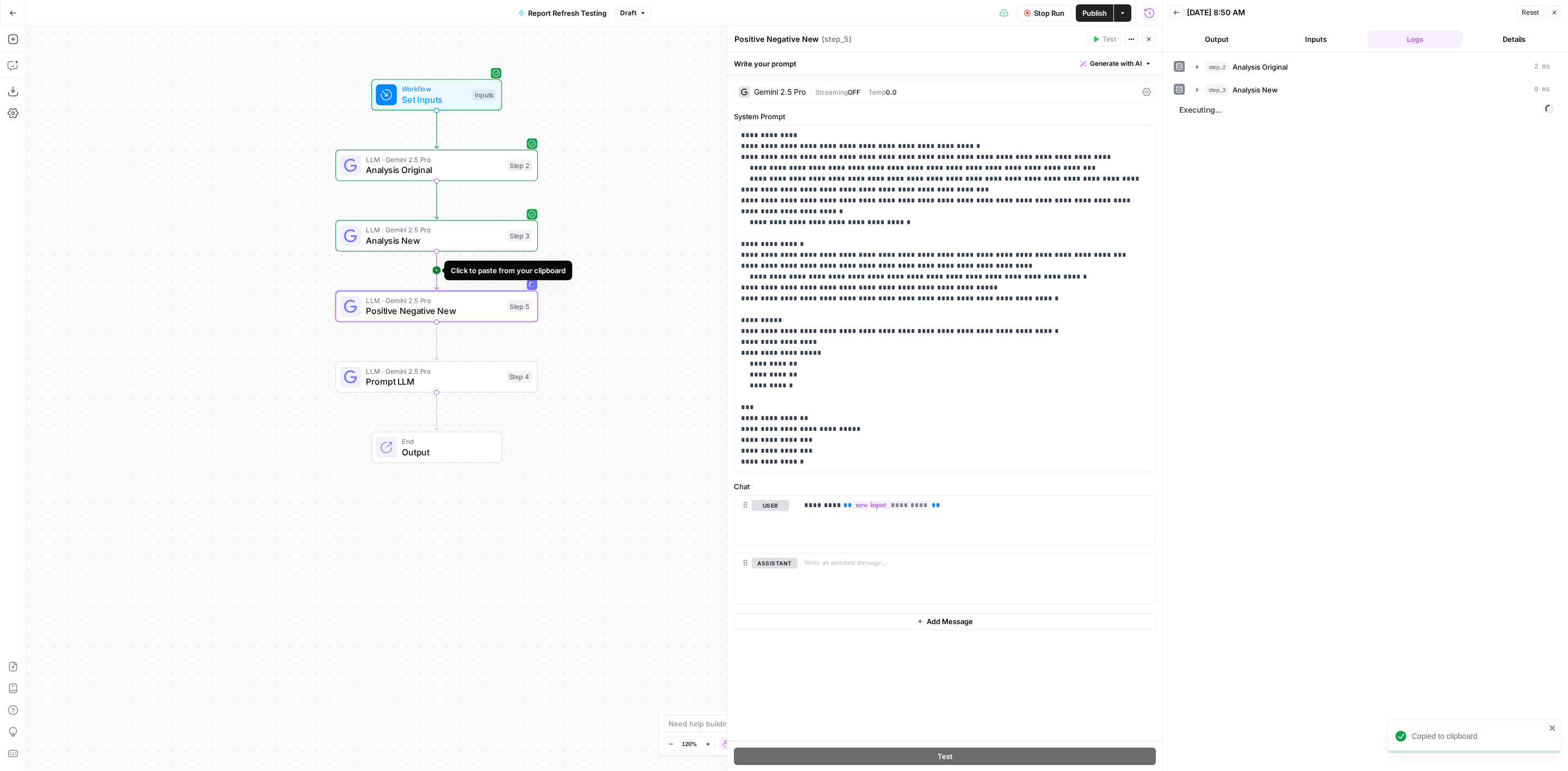
click at [438, 263] on icon "Edge from step_3 to step_5" at bounding box center [436, 270] width 4 height 38
click at [442, 306] on span "Positive Negative New" at bounding box center [433, 311] width 136 height 13
drag, startPoint x: 804, startPoint y: 41, endPoint x: 825, endPoint y: 41, distance: 21.0
click at [825, 41] on div "Positive Negative New Positive Negative New ( step_6 )" at bounding box center [909, 39] width 350 height 12
type textarea "Positive Negative Original"
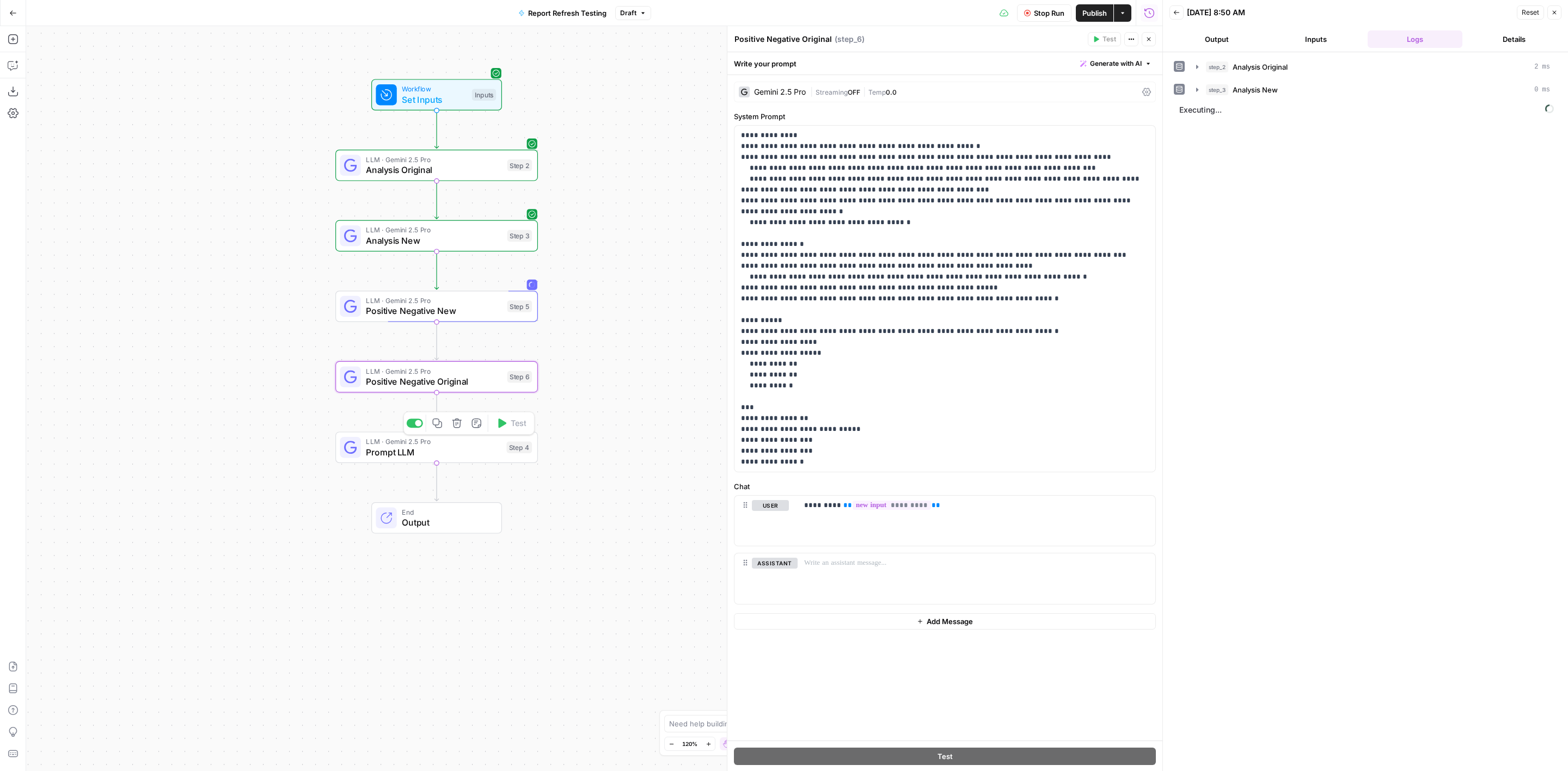
click at [479, 452] on span "Prompt LLM" at bounding box center [433, 452] width 135 height 13
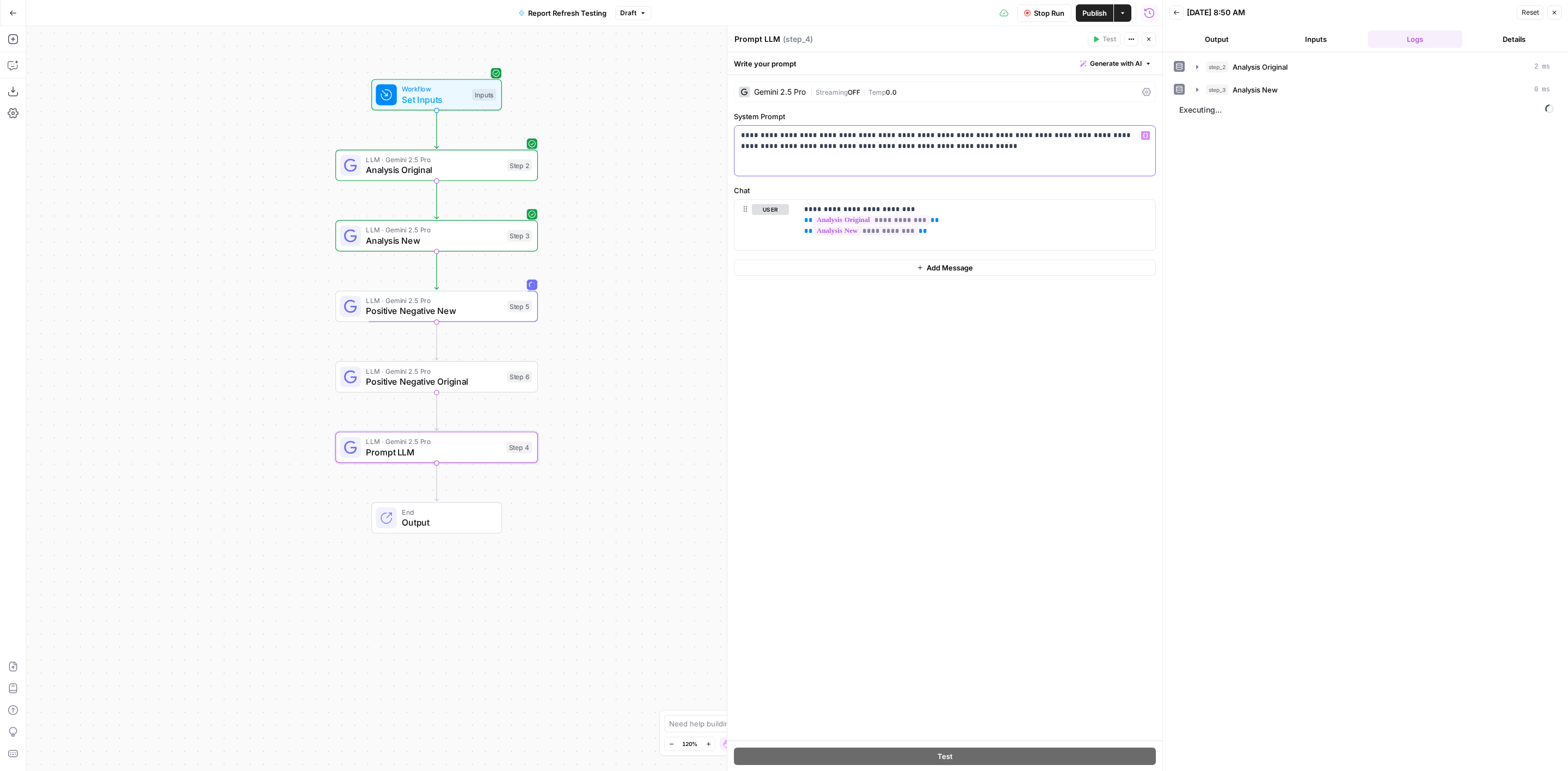
click at [1014, 147] on p "**********" at bounding box center [944, 141] width 408 height 22
click at [1144, 43] on button "Close" at bounding box center [1148, 39] width 14 height 14
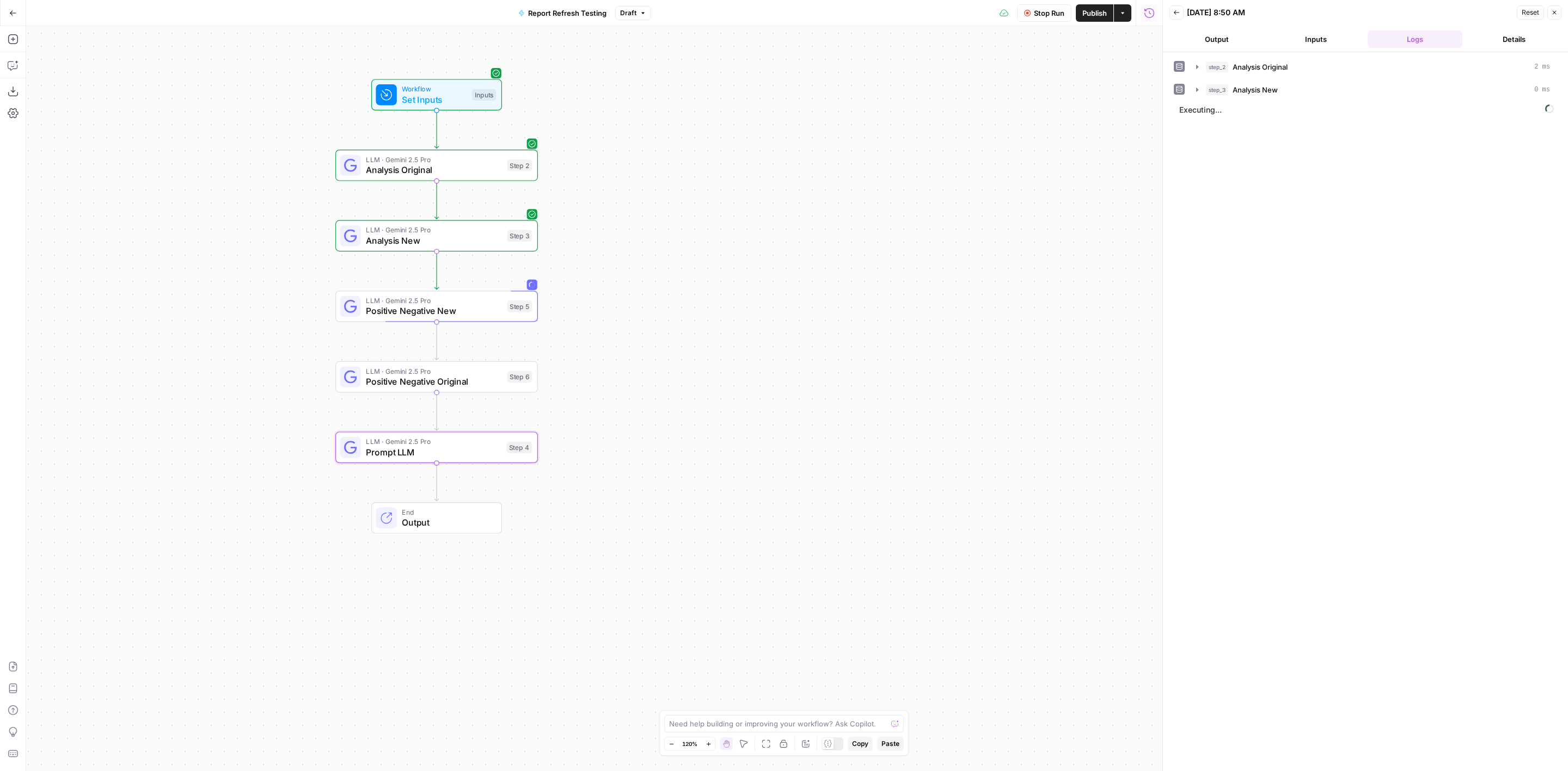
click at [1094, 20] on button "Publish" at bounding box center [1094, 13] width 37 height 17
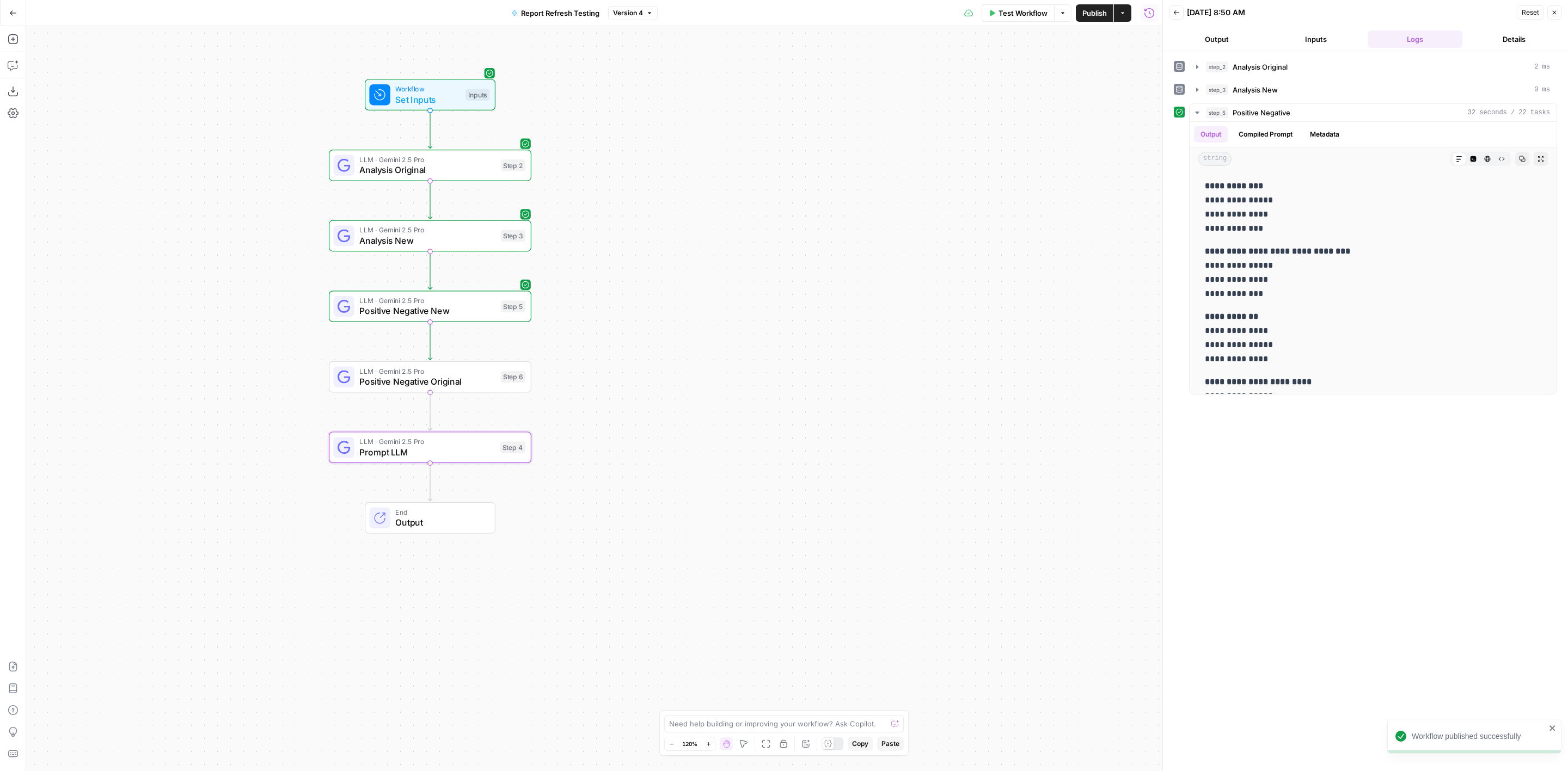
drag, startPoint x: 1060, startPoint y: 342, endPoint x: 1101, endPoint y: 325, distance: 44.4
click at [1059, 342] on div "Workflow Set Inputs Inputs LLM · Gemini 2.5 Pro Analysis Original Step 2 LLM · …" at bounding box center [593, 398] width 1136 height 745
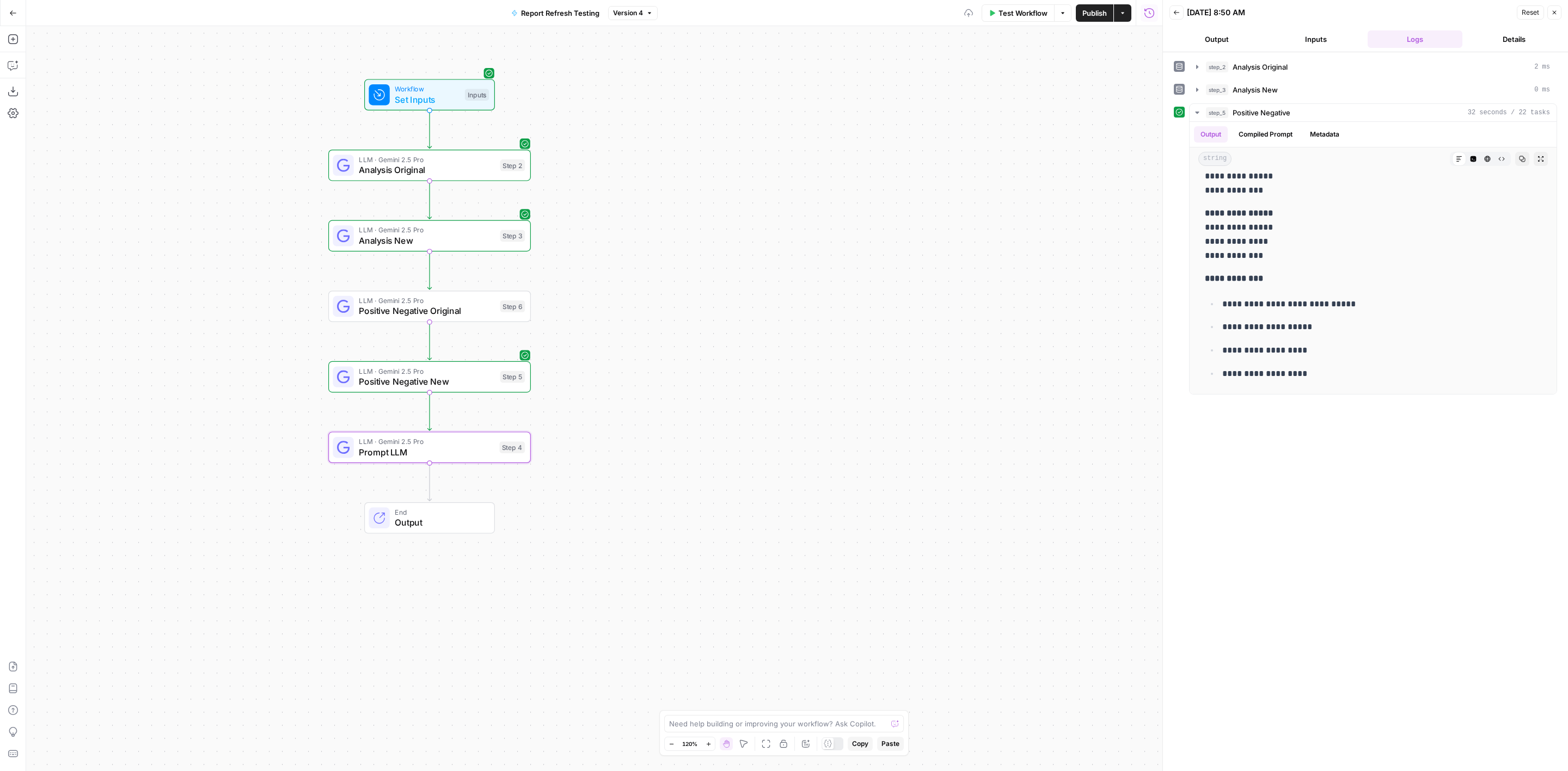
click at [470, 306] on span "Positive Negative Original" at bounding box center [427, 311] width 136 height 13
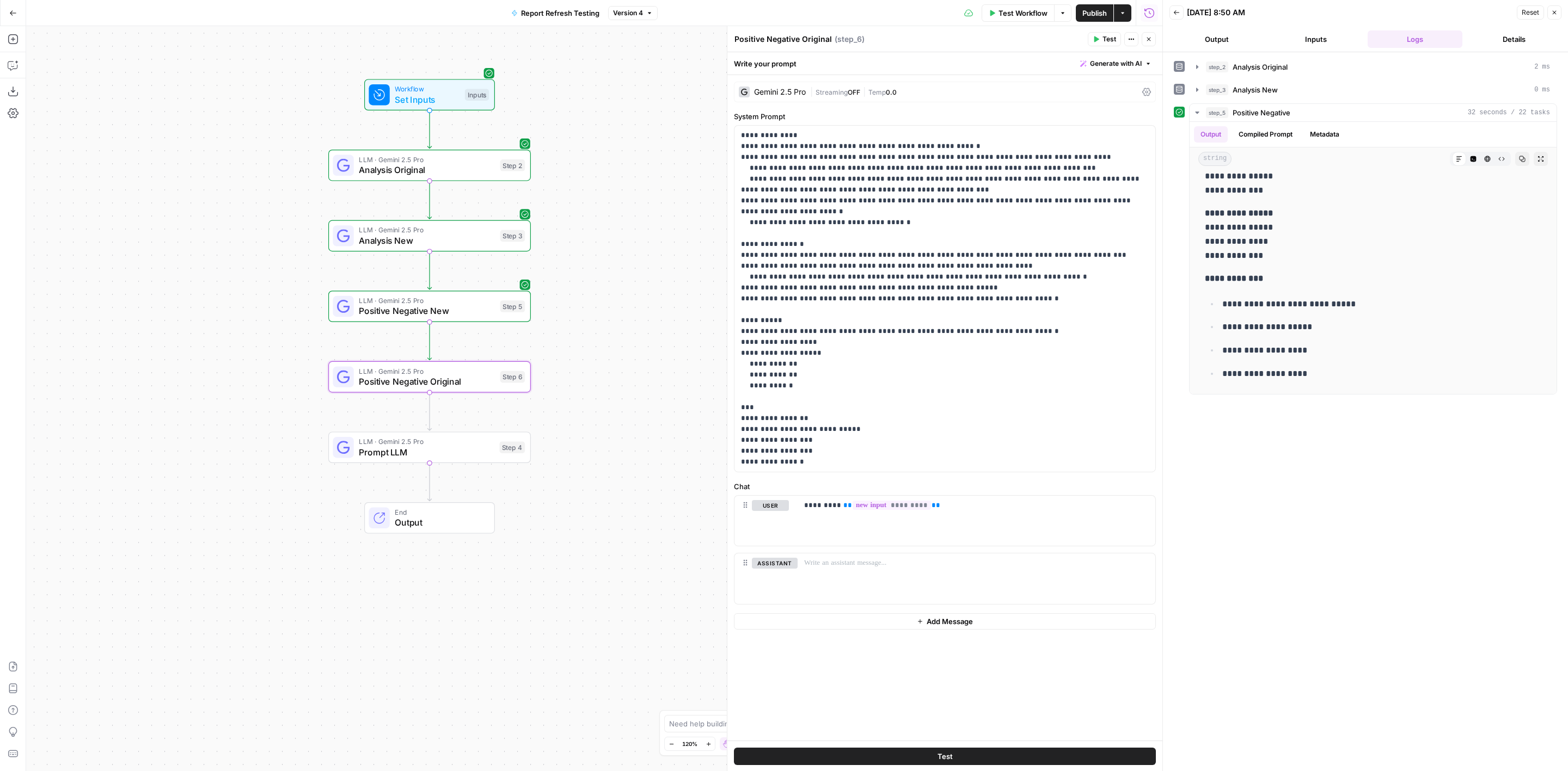
drag, startPoint x: 800, startPoint y: 44, endPoint x: 863, endPoint y: 44, distance: 63.0
click at [863, 44] on div "Positive Negative Original Positive Negative Original ( step_6 )" at bounding box center [909, 39] width 350 height 12
type textarea "Positive Negative New"
click at [502, 318] on div "LLM · Gemini 2.5 Pro Positive Negative New Step 5 Copy step Delete step Add Not…" at bounding box center [429, 306] width 203 height 31
drag, startPoint x: 801, startPoint y: 40, endPoint x: 858, endPoint y: 40, distance: 57.0
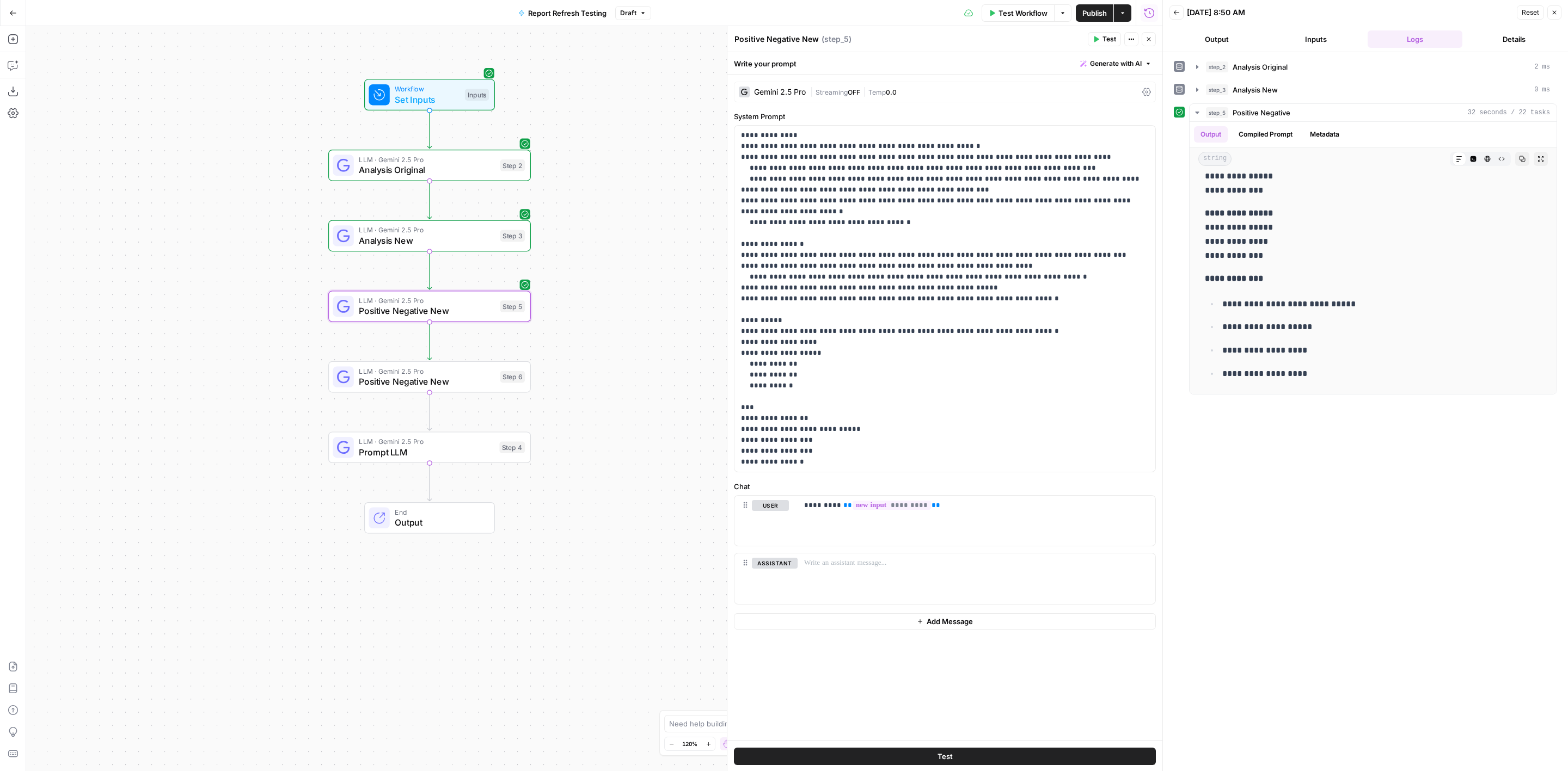
click at [846, 40] on div "Positive Negative New Positive Negative New ( step_5 )" at bounding box center [909, 39] width 350 height 12
type textarea "Positive Negative Original"
click at [947, 192] on p "**********" at bounding box center [944, 299] width 408 height 338
click at [505, 381] on div "Step 6" at bounding box center [512, 377] width 25 height 12
click at [498, 308] on div "LLM · Gemini 2.5 Pro Positive Negative Original Step 5" at bounding box center [428, 306] width 192 height 22
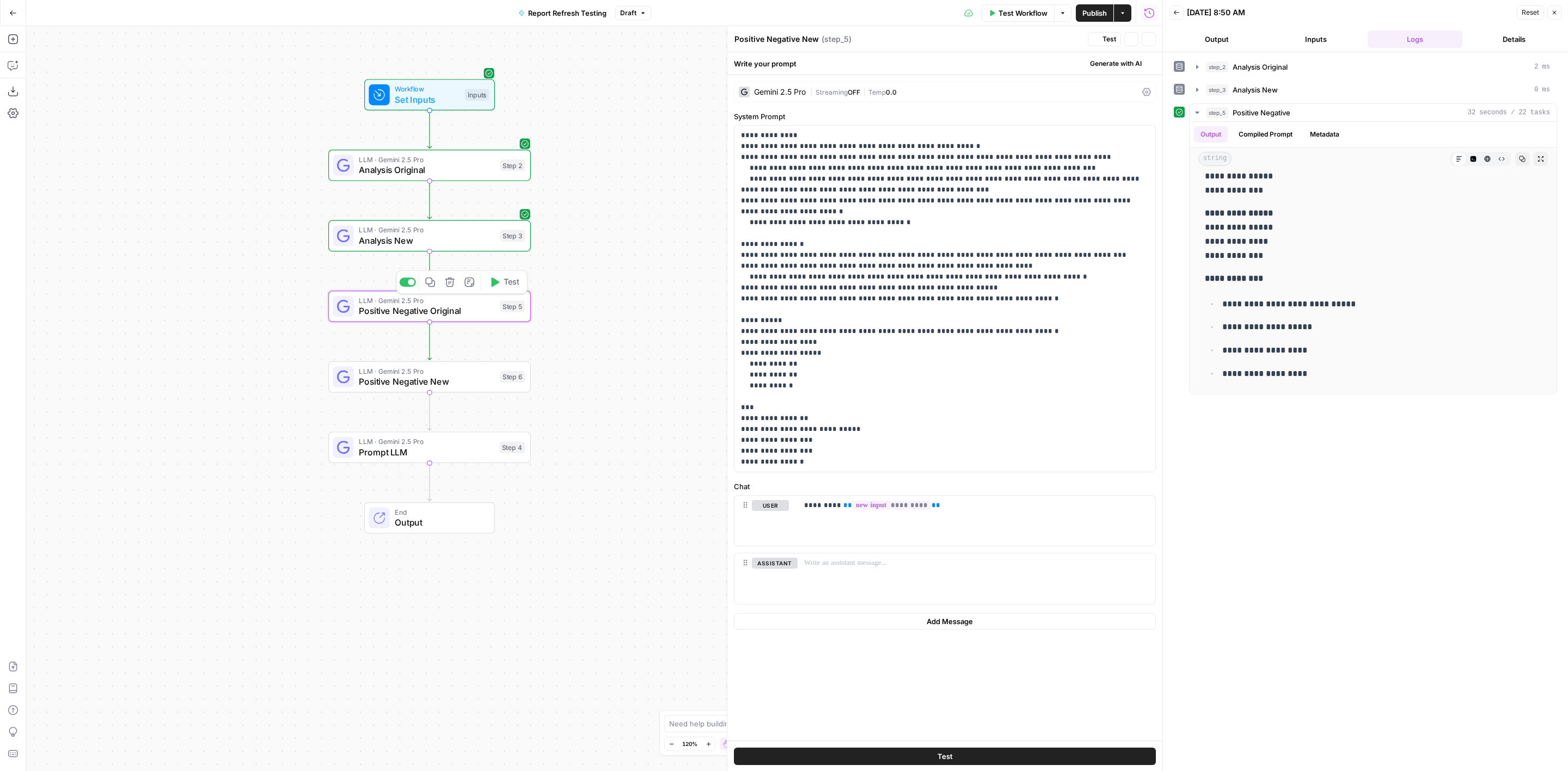
type textarea "Positive Negative Original"
click at [466, 308] on span "Positive Negative New" at bounding box center [427, 311] width 136 height 13
click at [831, 36] on div "Positive Negative New Positive Negative New ( step_6 )" at bounding box center [909, 39] width 350 height 12
type textarea "Positive Negative Original"
click at [484, 378] on span "Positive Negative Original" at bounding box center [427, 382] width 136 height 13
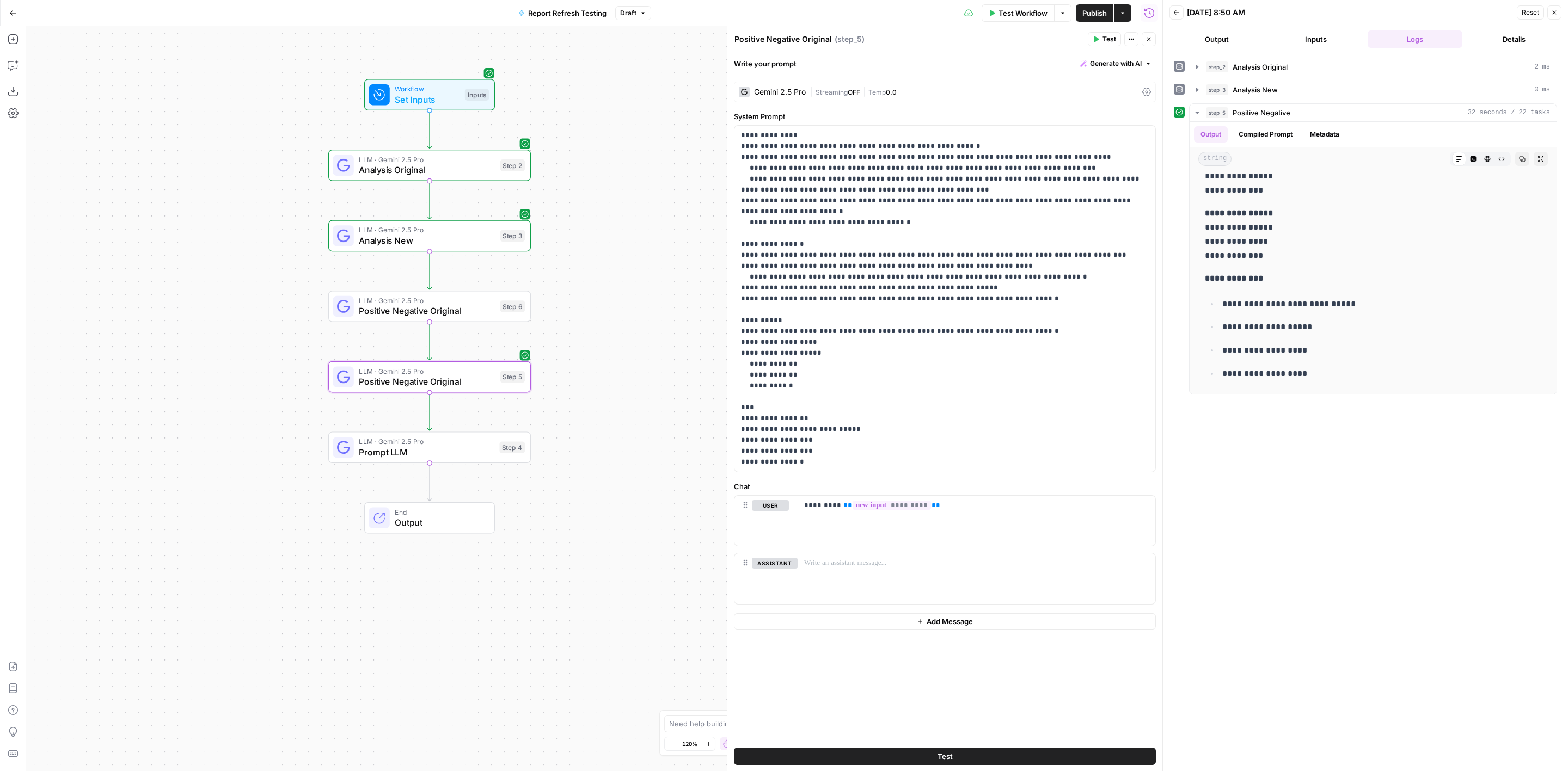
drag, startPoint x: 802, startPoint y: 34, endPoint x: 903, endPoint y: 37, distance: 101.0
click at [893, 41] on div "Positive Negative Original Positive Negative Original ( step_5 )" at bounding box center [909, 39] width 350 height 12
type textarea "Positive Negative New"
click at [479, 305] on span "Positive Negative Original" at bounding box center [427, 311] width 136 height 13
drag, startPoint x: 835, startPoint y: 506, endPoint x: 980, endPoint y: 524, distance: 146.1
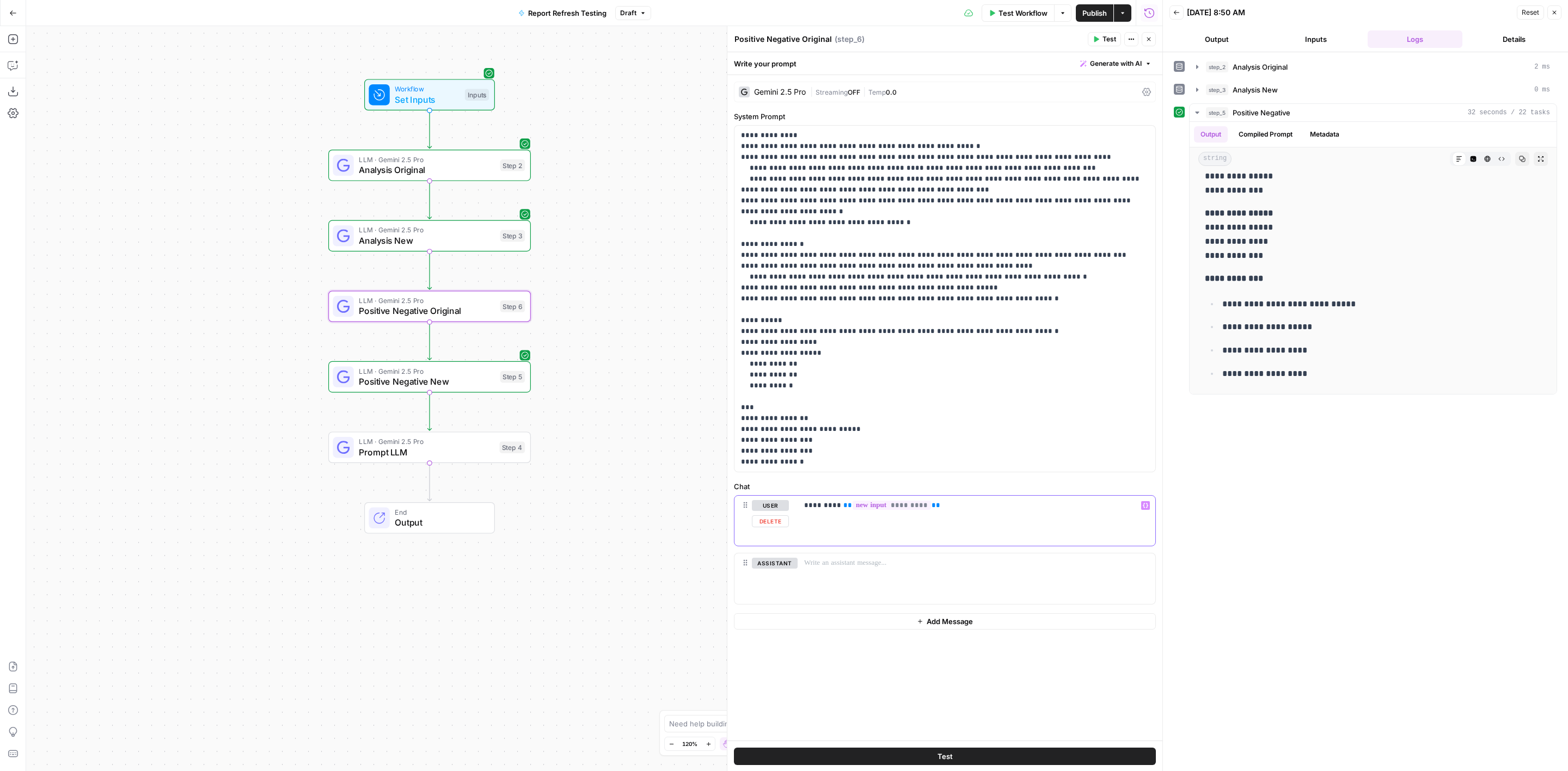
click at [980, 524] on div "********* ** ********* **" at bounding box center [977, 521] width 358 height 50
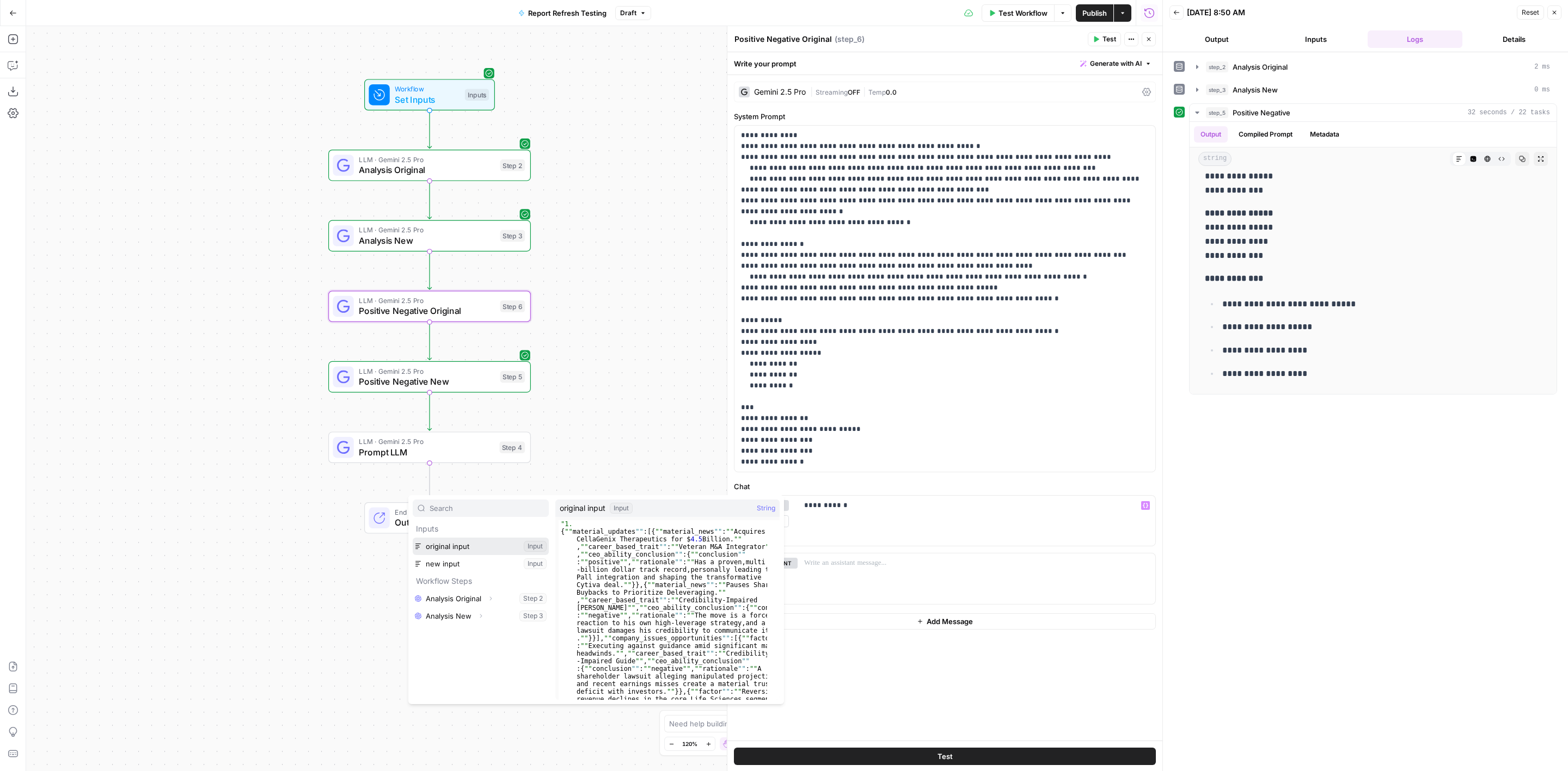
click at [483, 548] on button "Select variable original input" at bounding box center [480, 546] width 136 height 17
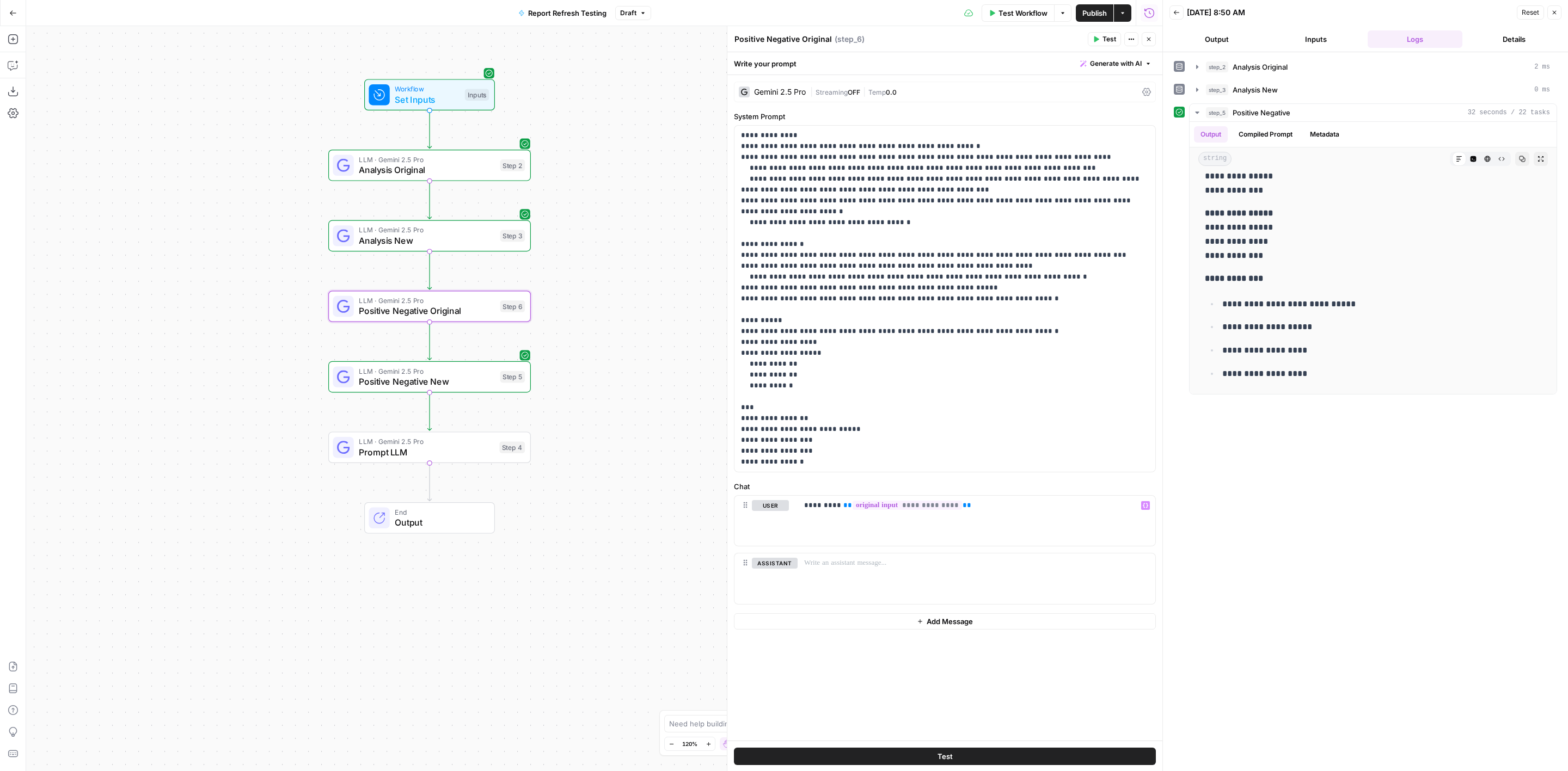
click at [1104, 32] on button "Test" at bounding box center [1103, 39] width 33 height 14
click at [467, 445] on span "Prompt LLM" at bounding box center [427, 452] width 135 height 13
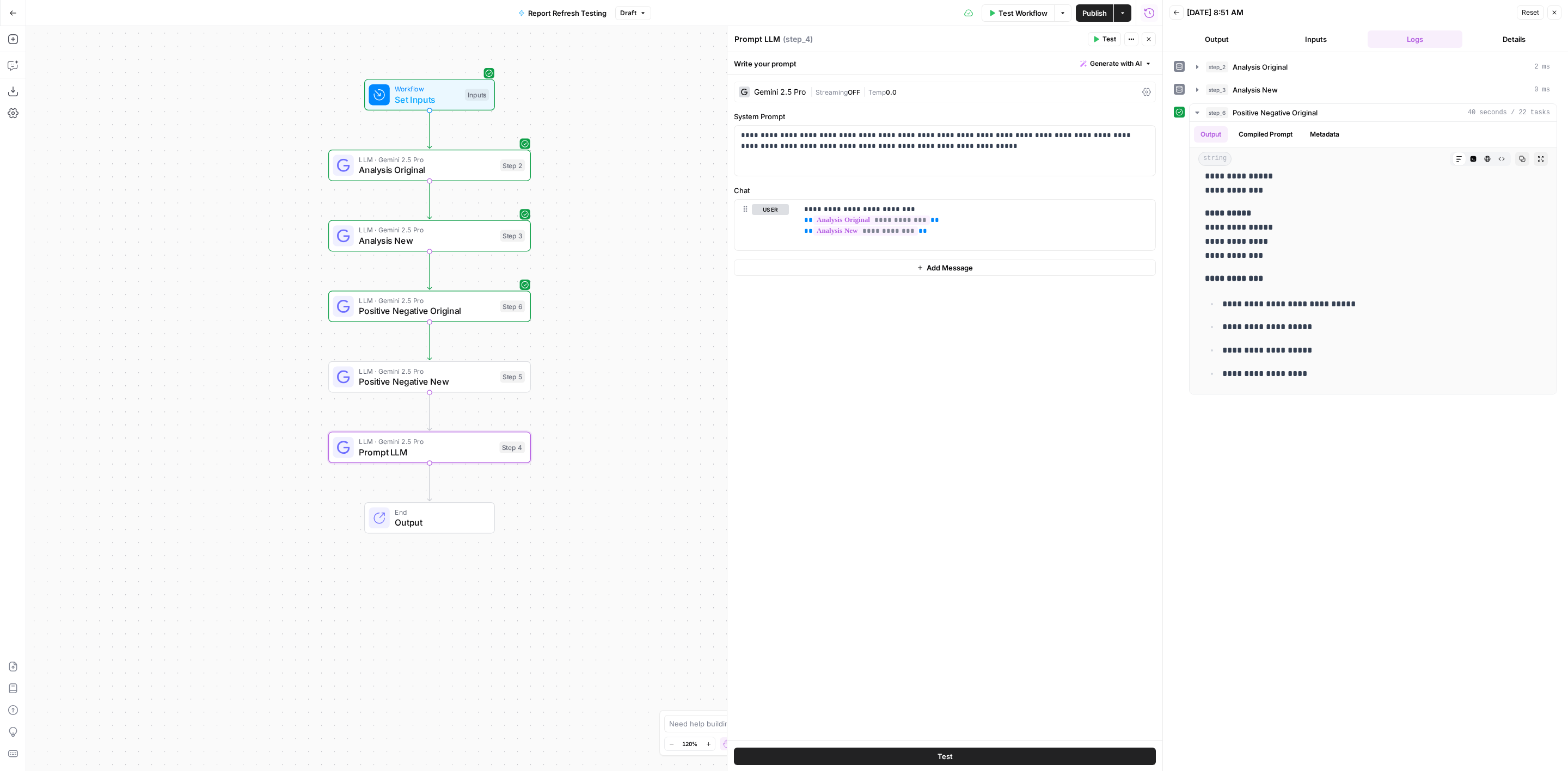
click at [1109, 43] on span "Test" at bounding box center [1109, 39] width 13 height 10
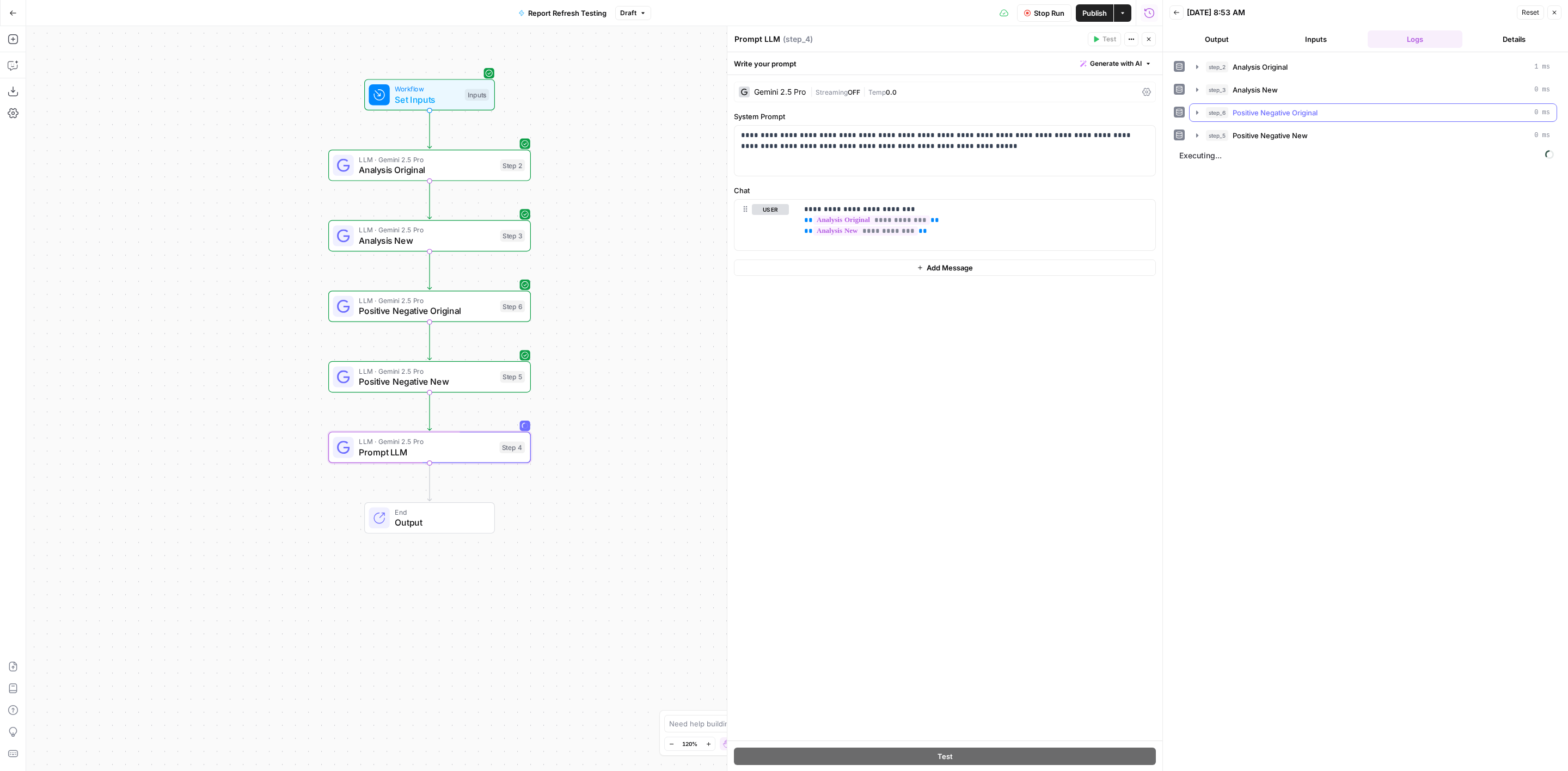
click at [1334, 114] on div "step_6 Positive Negative Original 0 ms" at bounding box center [1378, 112] width 344 height 10
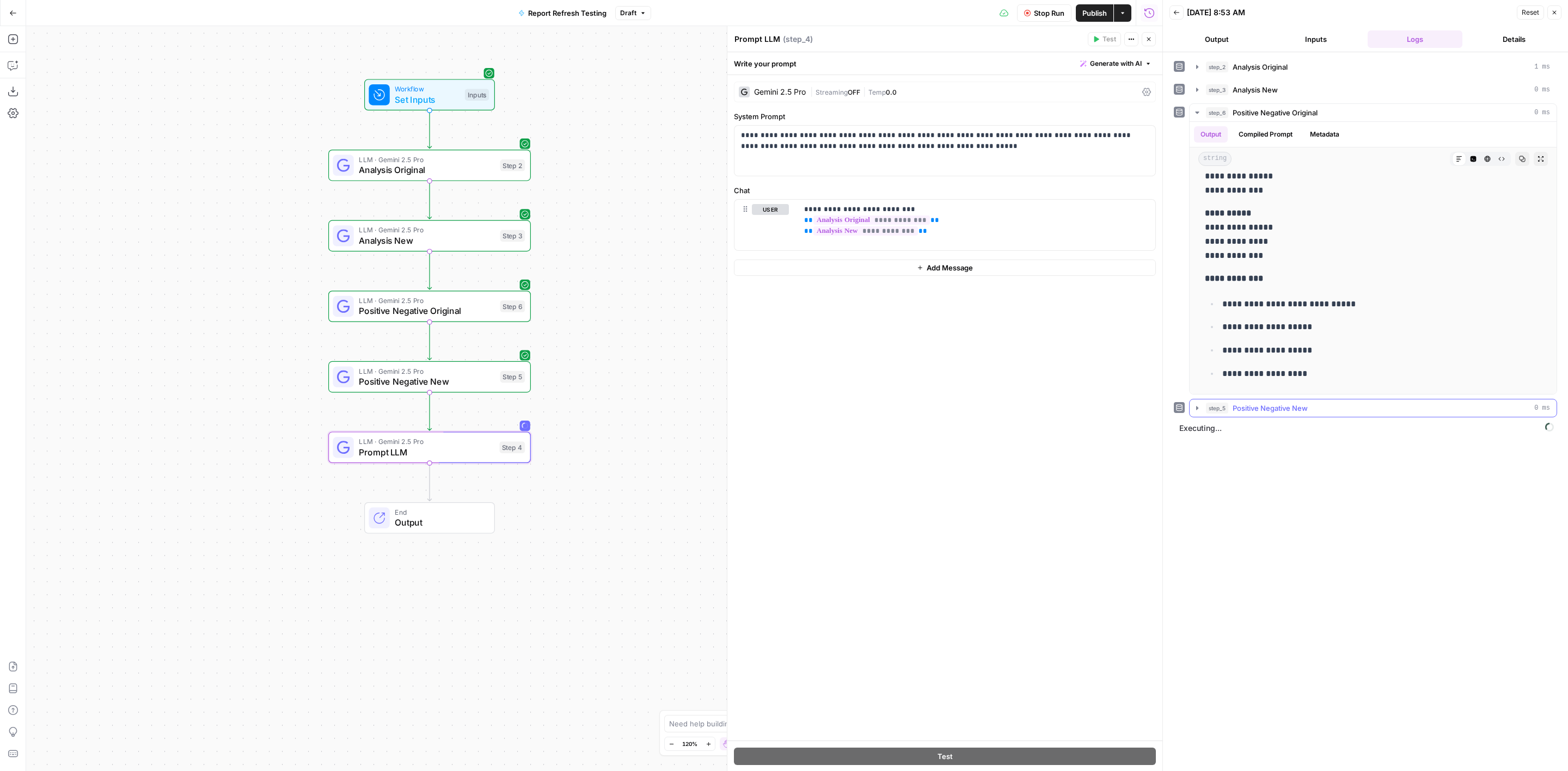
click at [1286, 408] on span "Positive Negative New" at bounding box center [1270, 407] width 75 height 10
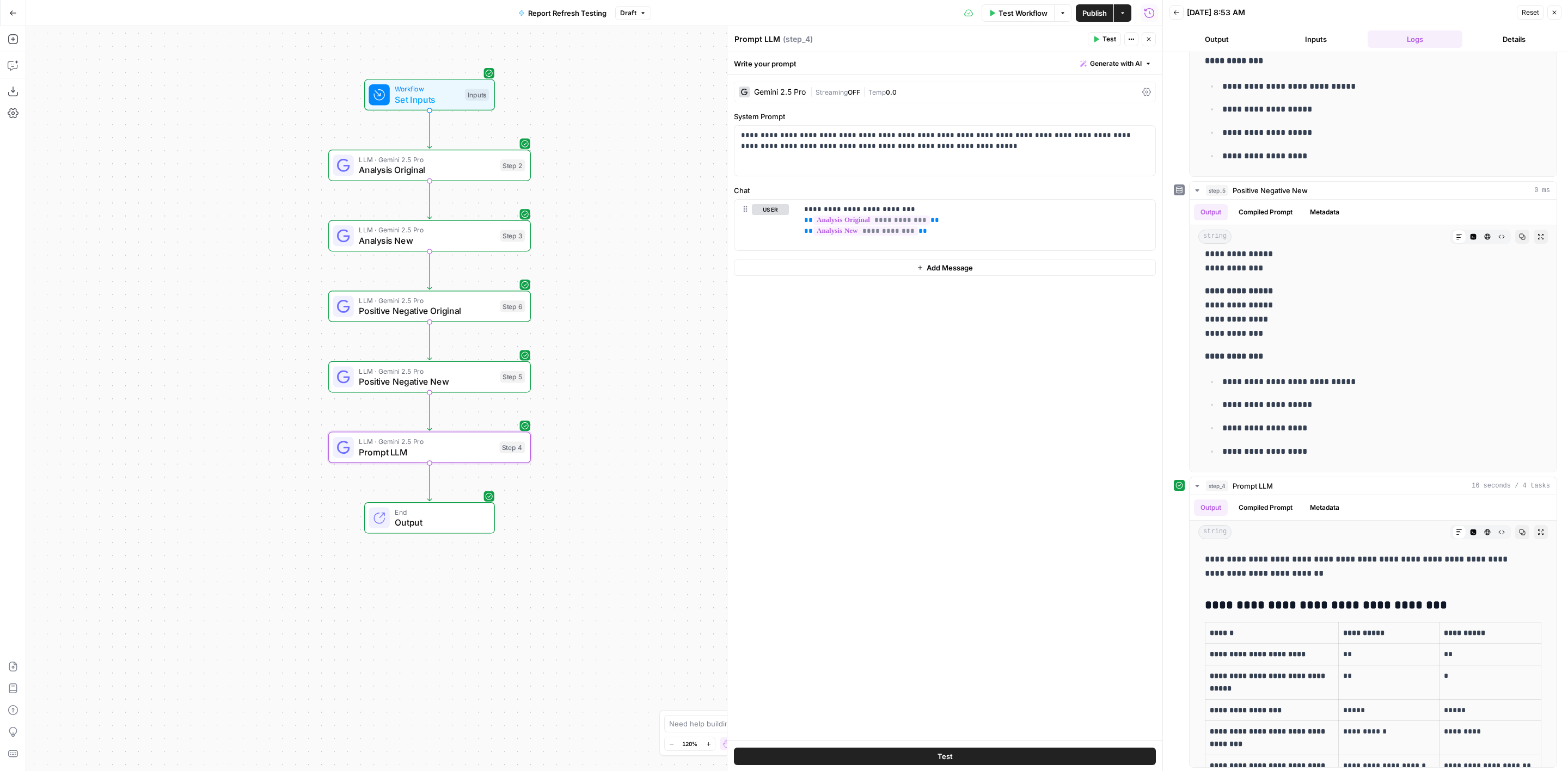
scroll to position [136, 0]
